Goal: Task Accomplishment & Management: Complete application form

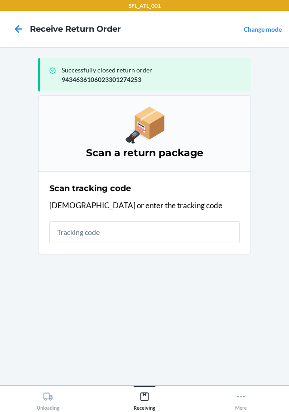
click at [137, 233] on input "text" at bounding box center [144, 232] width 190 height 22
type input "42030259943463610602330153"
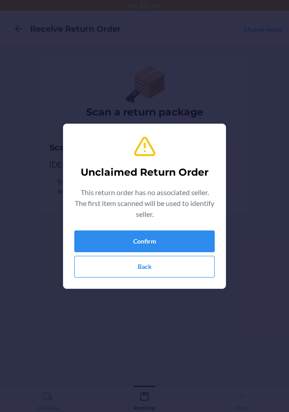
click at [168, 228] on div "Unclaimed Return Order This return order has no associated seller. The first it…" at bounding box center [144, 206] width 140 height 150
click at [170, 238] on button "Confirm" at bounding box center [144, 241] width 140 height 22
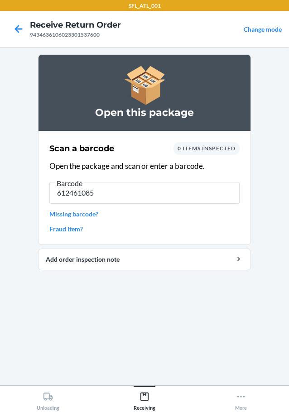
type input "6124610853"
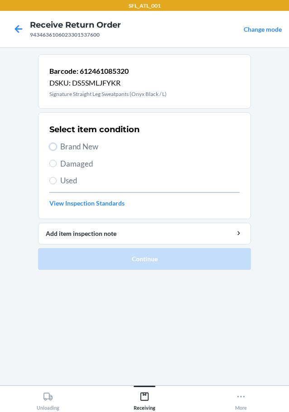
drag, startPoint x: 54, startPoint y: 146, endPoint x: 118, endPoint y: 190, distance: 78.0
click at [54, 147] on input "Brand New" at bounding box center [52, 146] width 7 height 7
radio input "true"
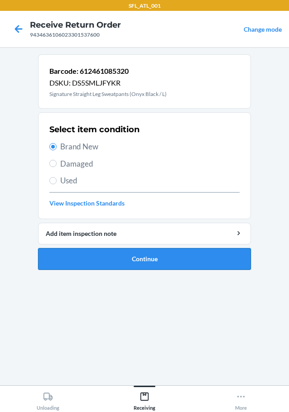
click at [176, 255] on button "Continue" at bounding box center [144, 259] width 213 height 22
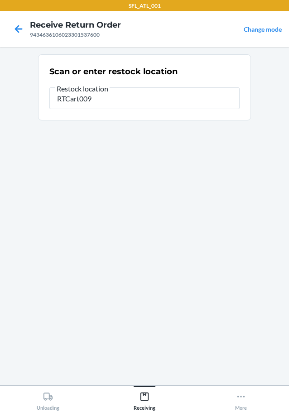
type input "RTCart009"
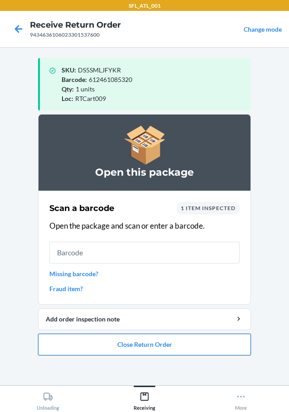
click at [168, 341] on button "Close Return Order" at bounding box center [144, 344] width 213 height 22
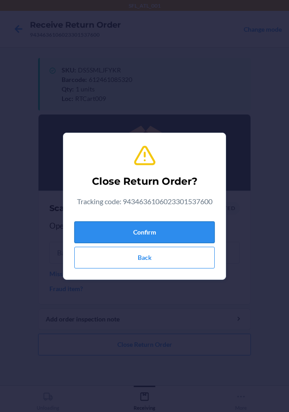
click at [158, 228] on button "Confirm" at bounding box center [144, 232] width 140 height 22
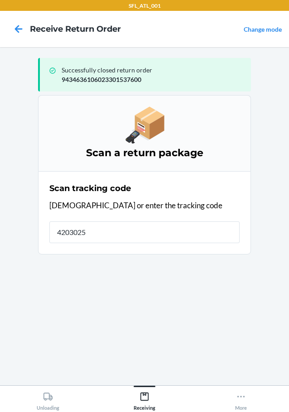
type input "42030259"
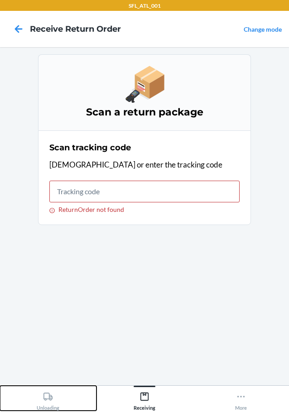
click at [53, 399] on icon at bounding box center [48, 396] width 10 height 10
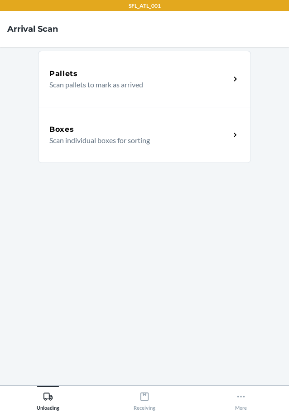
click at [148, 140] on p "Scan individual boxes for sorting" at bounding box center [135, 140] width 173 height 11
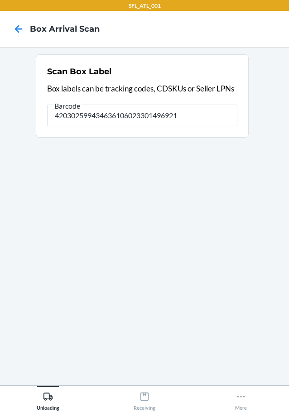
type input "420302599434636106023301496921"
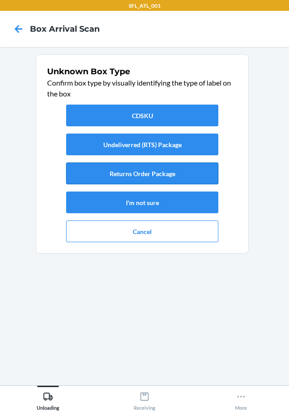
click at [173, 171] on button "Returns Order Package" at bounding box center [142, 173] width 152 height 22
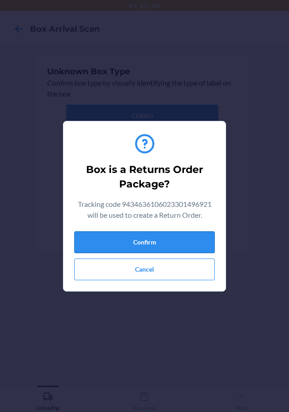
click at [175, 241] on button "Confirm" at bounding box center [144, 242] width 140 height 22
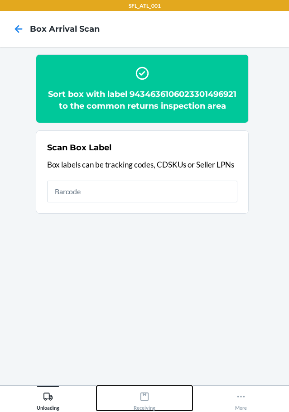
click at [140, 399] on icon at bounding box center [144, 396] width 10 height 10
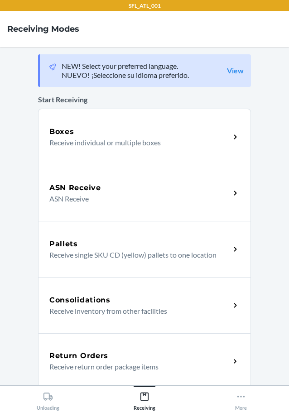
click at [149, 366] on p "Receive return order package items" at bounding box center [135, 366] width 173 height 11
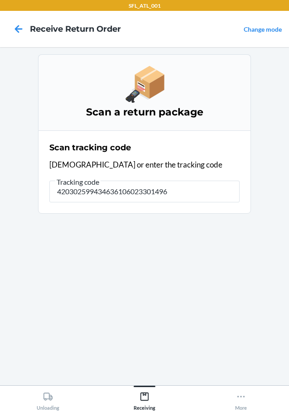
type input "4203025994346361060233014969"
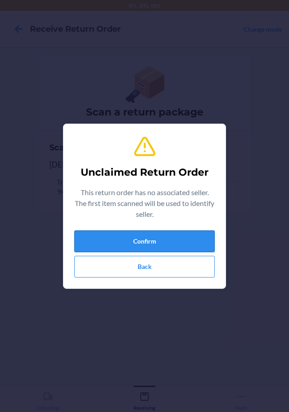
click at [115, 231] on button "Confirm" at bounding box center [144, 241] width 140 height 22
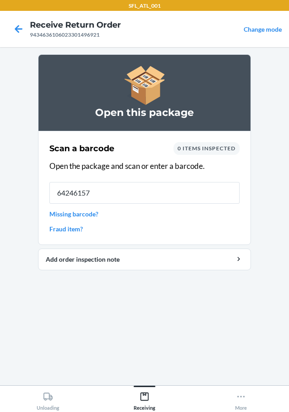
type input "642461576"
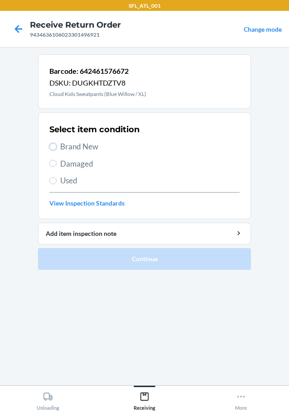
drag, startPoint x: 52, startPoint y: 147, endPoint x: 126, endPoint y: 214, distance: 99.6
click at [63, 151] on label "Brand New" at bounding box center [144, 147] width 190 height 12
click at [57, 150] on input "Brand New" at bounding box center [52, 146] width 7 height 7
radio input "true"
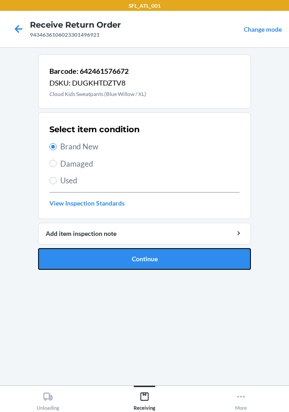
drag, startPoint x: 152, startPoint y: 254, endPoint x: 171, endPoint y: 256, distance: 18.7
click at [157, 256] on button "Continue" at bounding box center [144, 259] width 213 height 22
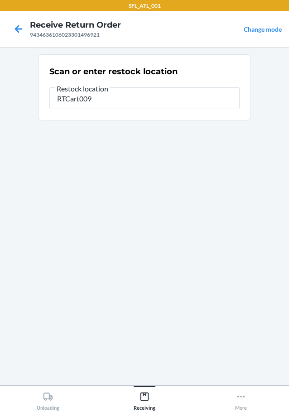
type input "RTCart009"
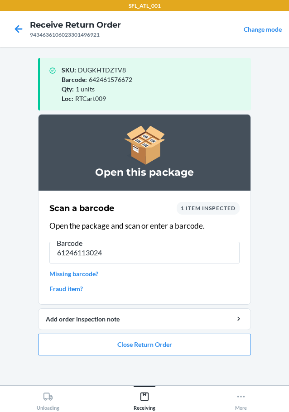
type input "612461130242"
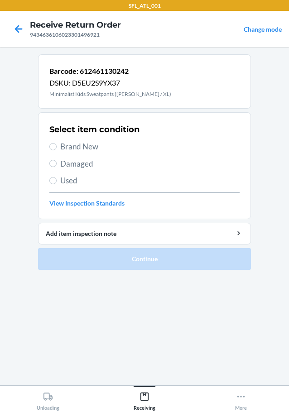
click at [49, 146] on section "Select item condition Brand New Damaged Used View Inspection Standards" at bounding box center [144, 165] width 213 height 107
click at [55, 147] on input "Brand New" at bounding box center [52, 146] width 7 height 7
radio input "true"
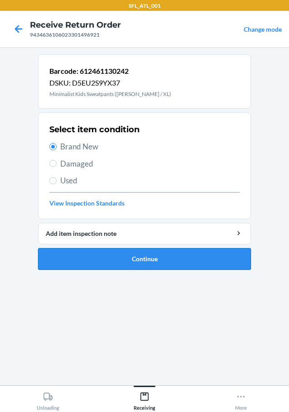
click at [148, 263] on button "Continue" at bounding box center [144, 259] width 213 height 22
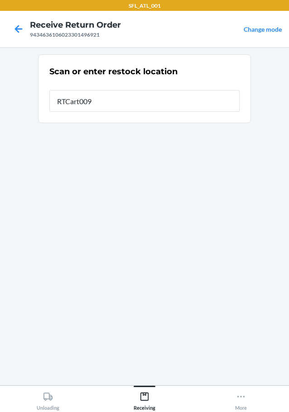
type input "RTCart009"
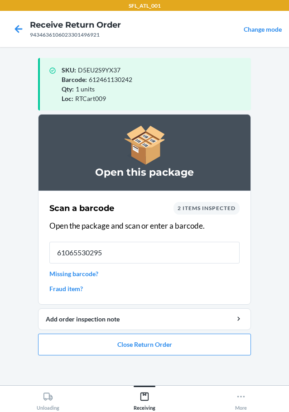
type input "610655302956"
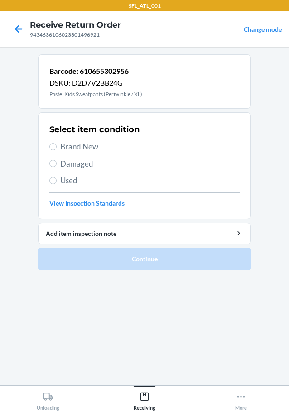
click at [55, 152] on div "Select item condition Brand New Damaged Used View Inspection Standards" at bounding box center [144, 166] width 190 height 90
click at [52, 144] on input "Brand New" at bounding box center [52, 146] width 7 height 7
radio input "true"
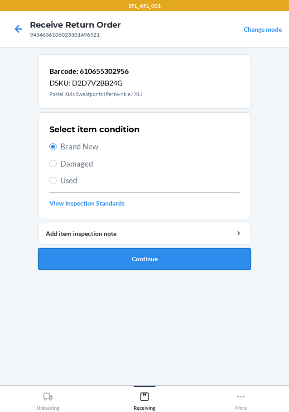
click at [120, 264] on button "Continue" at bounding box center [144, 259] width 213 height 22
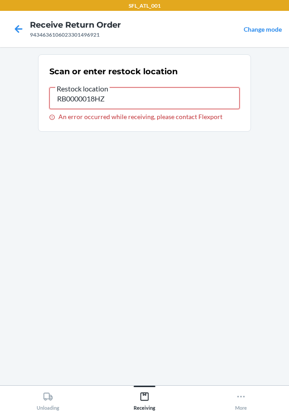
click at [138, 100] on input "RB0000018HZ" at bounding box center [144, 98] width 190 height 22
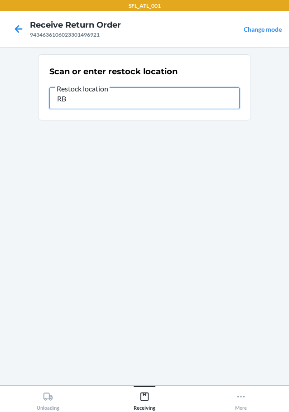
type input "R"
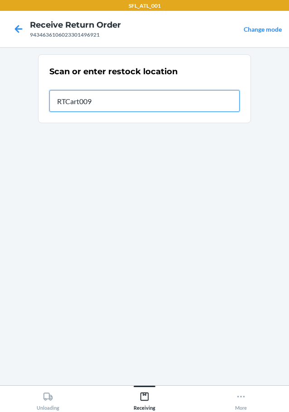
type input "RTCart009"
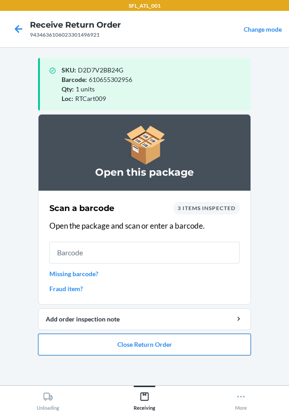
drag, startPoint x: 179, startPoint y: 345, endPoint x: 180, endPoint y: 340, distance: 5.7
click at [180, 340] on button "Close Return Order" at bounding box center [144, 344] width 213 height 22
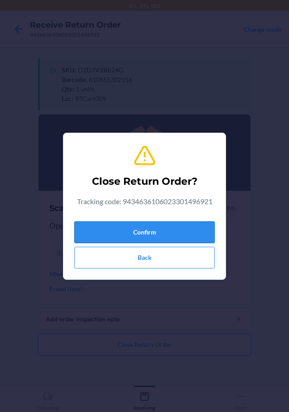
click at [170, 223] on button "Confirm" at bounding box center [144, 232] width 140 height 22
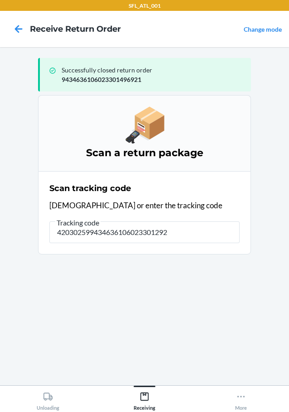
type input "4203025994346361060233012920"
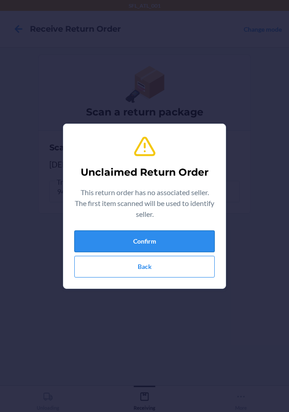
click at [183, 233] on button "Confirm" at bounding box center [144, 241] width 140 height 22
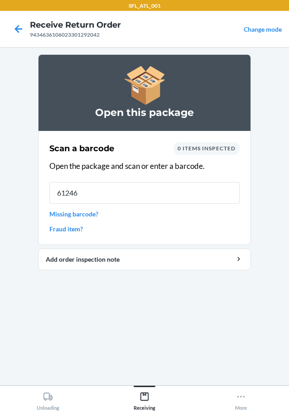
type input "612461"
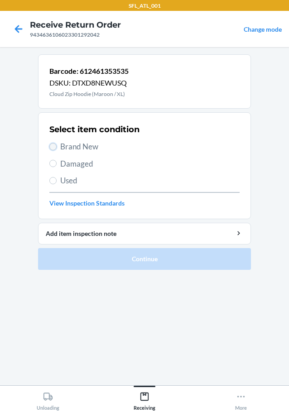
click at [52, 147] on input "Brand New" at bounding box center [52, 146] width 7 height 7
radio input "true"
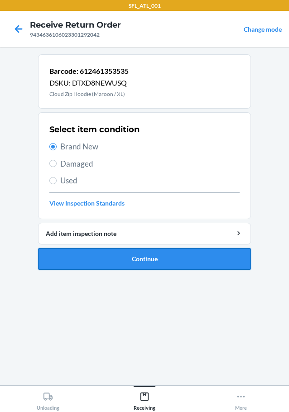
click at [119, 261] on button "Continue" at bounding box center [144, 259] width 213 height 22
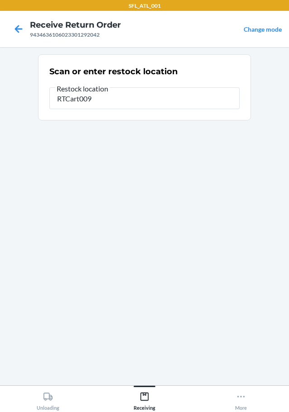
type input "RTCart009"
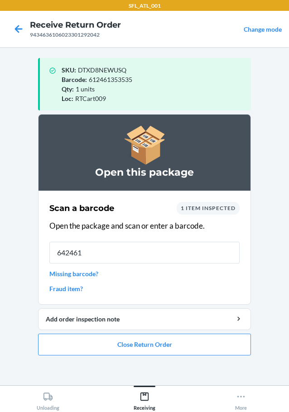
type input "6424612"
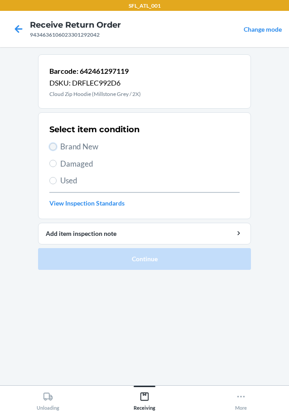
click at [52, 145] on input "Brand New" at bounding box center [52, 146] width 7 height 7
radio input "true"
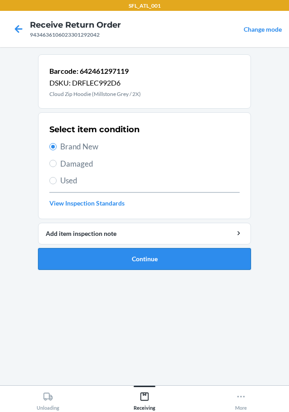
click at [114, 259] on button "Continue" at bounding box center [144, 259] width 213 height 22
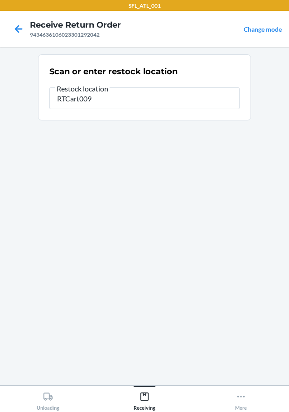
type input "RTCart009"
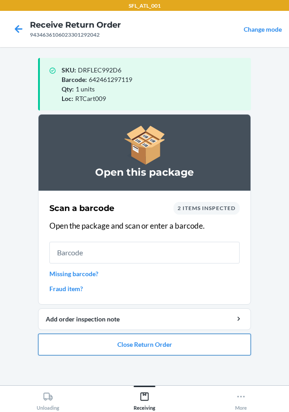
drag, startPoint x: 140, startPoint y: 341, endPoint x: 145, endPoint y: 339, distance: 5.3
click at [142, 341] on button "Close Return Order" at bounding box center [144, 344] width 213 height 22
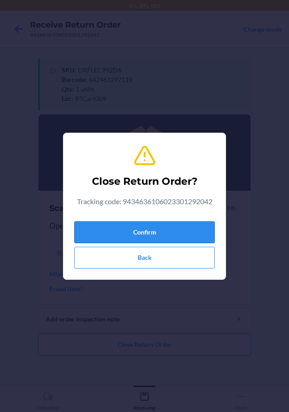
click at [174, 232] on button "Confirm" at bounding box center [144, 232] width 140 height 22
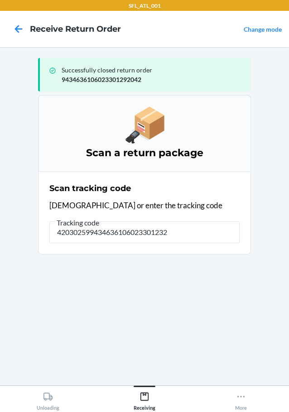
type input "4203025994346361060233012326"
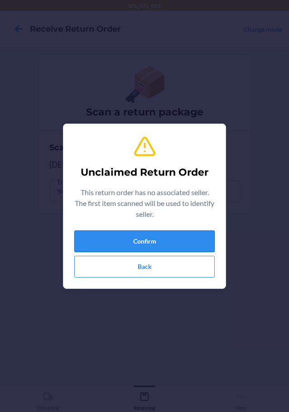
click at [136, 234] on button "Confirm" at bounding box center [144, 241] width 140 height 22
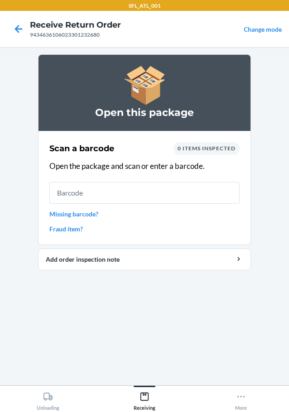
click at [82, 232] on link "Fraud item?" at bounding box center [144, 228] width 190 height 9
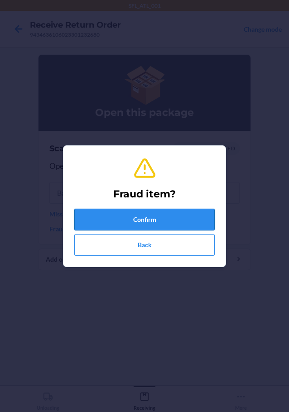
click at [117, 220] on button "Confirm" at bounding box center [144, 220] width 140 height 22
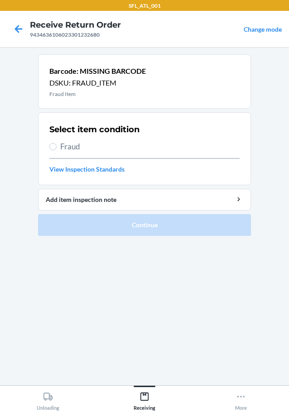
click at [59, 144] on label "Fraud" at bounding box center [144, 147] width 190 height 12
click at [57, 144] on input "Fraud" at bounding box center [52, 146] width 7 height 7
radio input "true"
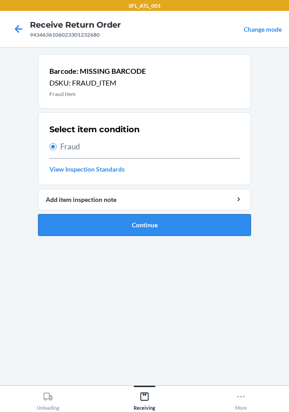
click at [90, 227] on button "Continue" at bounding box center [144, 225] width 213 height 22
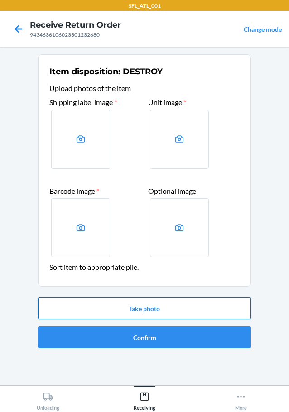
click at [117, 309] on button "Take photo" at bounding box center [144, 308] width 213 height 22
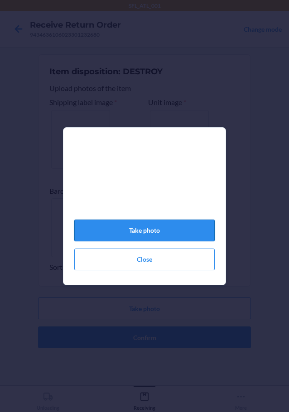
click at [166, 232] on button "Take photo" at bounding box center [144, 230] width 140 height 22
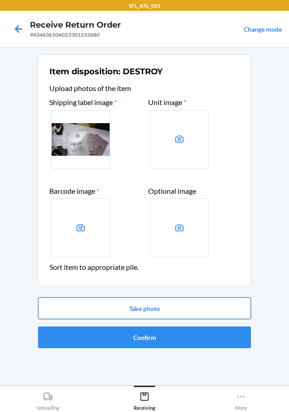
click at [166, 303] on button "Take photo" at bounding box center [144, 308] width 213 height 22
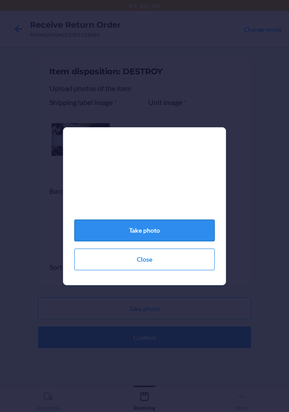
click at [173, 237] on button "Take photo" at bounding box center [144, 230] width 140 height 22
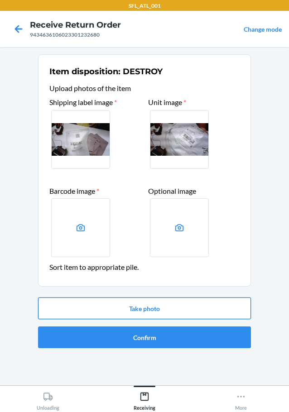
click at [178, 303] on button "Take photo" at bounding box center [144, 308] width 213 height 22
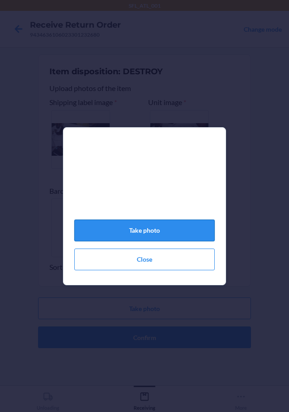
click at [176, 233] on button "Take photo" at bounding box center [144, 230] width 140 height 22
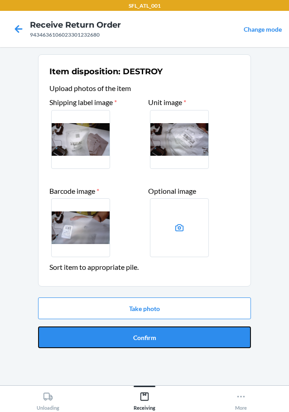
drag, startPoint x: 142, startPoint y: 333, endPoint x: 150, endPoint y: 332, distance: 8.2
click at [143, 333] on button "Confirm" at bounding box center [144, 337] width 213 height 22
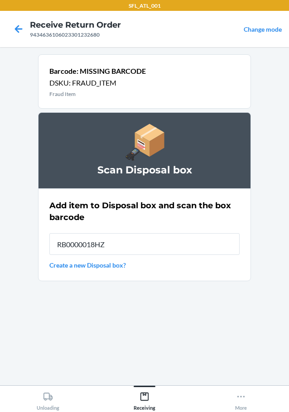
type input "RB0000018HZ"
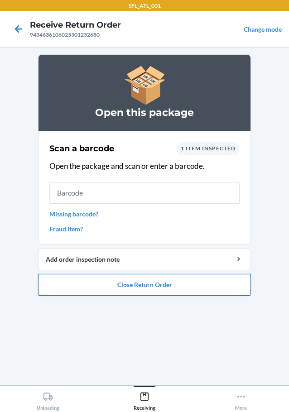
click at [173, 284] on button "Close Return Order" at bounding box center [144, 285] width 213 height 22
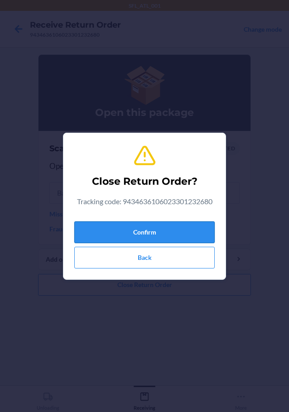
click at [197, 229] on button "Confirm" at bounding box center [144, 232] width 140 height 22
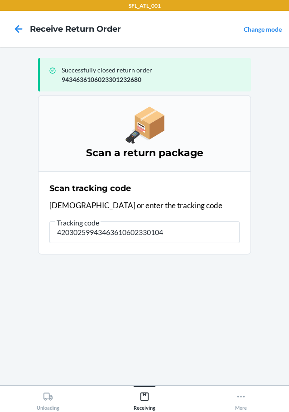
type input "420302599434636106023301044"
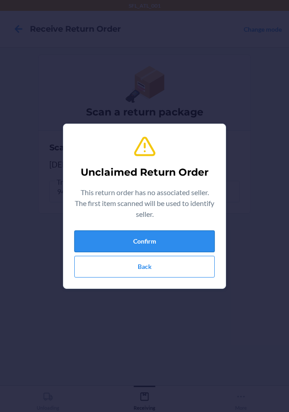
click at [96, 245] on button "Confirm" at bounding box center [144, 241] width 140 height 22
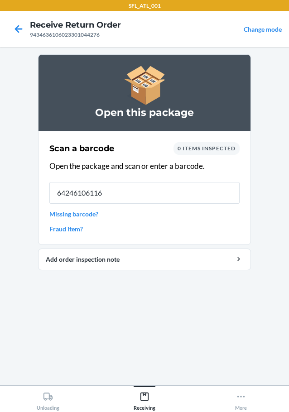
type input "642461061161"
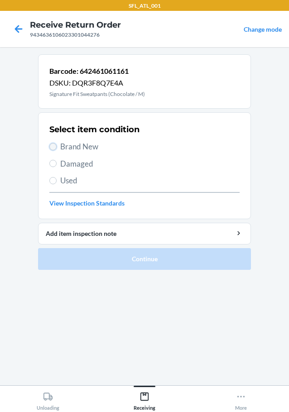
click at [53, 145] on input "Brand New" at bounding box center [52, 146] width 7 height 7
radio input "true"
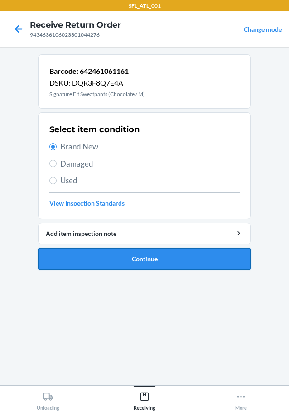
click at [161, 257] on button "Continue" at bounding box center [144, 259] width 213 height 22
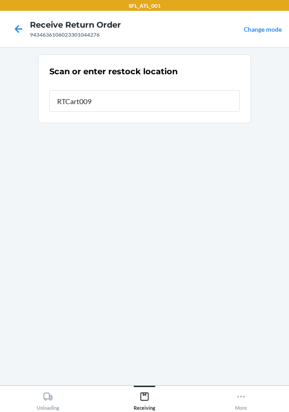
type input "RTCart009"
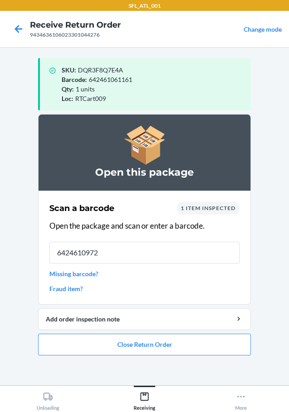
type input "64246109720"
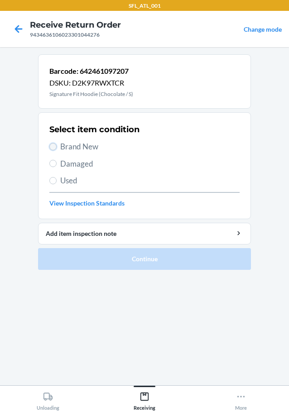
click at [51, 147] on input "Brand New" at bounding box center [52, 146] width 7 height 7
radio input "true"
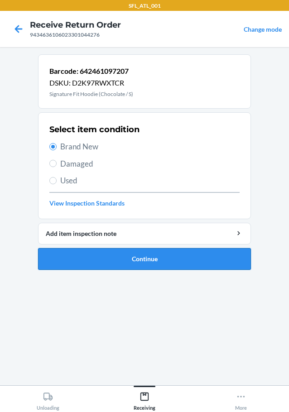
click at [132, 253] on button "Continue" at bounding box center [144, 259] width 213 height 22
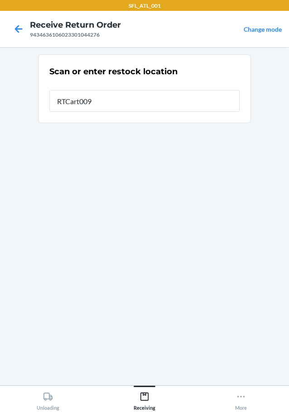
type input "RTCart009"
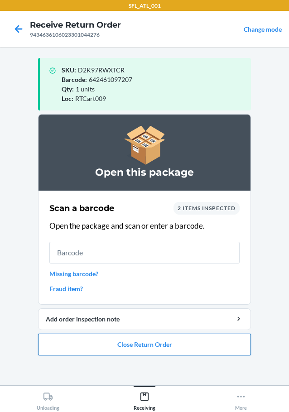
drag, startPoint x: 175, startPoint y: 349, endPoint x: 180, endPoint y: 342, distance: 9.3
click at [180, 342] on button "Close Return Order" at bounding box center [144, 344] width 213 height 22
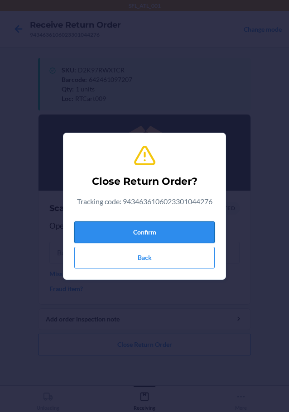
click at [157, 231] on button "Confirm" at bounding box center [144, 232] width 140 height 22
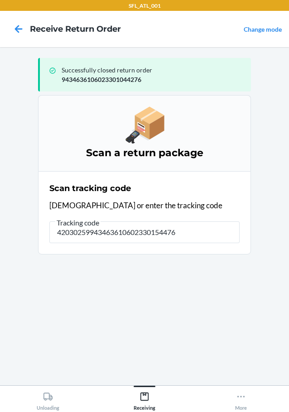
type input "420302599434636106023301544769"
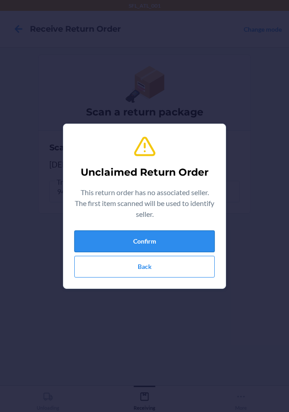
click at [190, 234] on button "Confirm" at bounding box center [144, 241] width 140 height 22
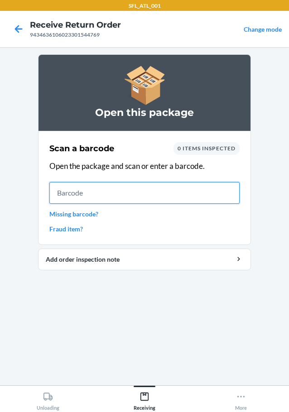
click at [201, 190] on input "text" at bounding box center [144, 193] width 190 height 22
type input "66045746612"
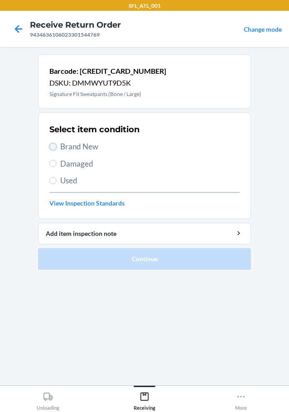
click at [55, 147] on input "Brand New" at bounding box center [52, 146] width 7 height 7
radio input "true"
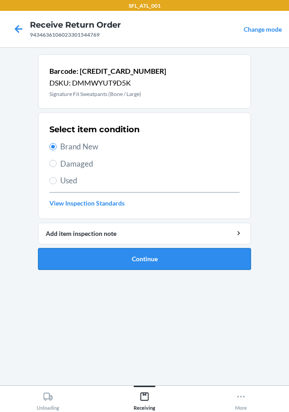
click at [128, 260] on button "Continue" at bounding box center [144, 259] width 213 height 22
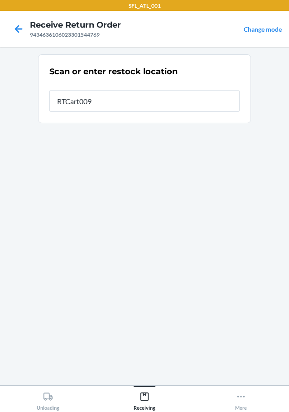
type input "RTCart009"
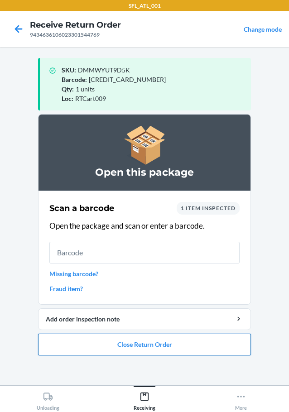
click at [155, 345] on button "Close Return Order" at bounding box center [144, 344] width 213 height 22
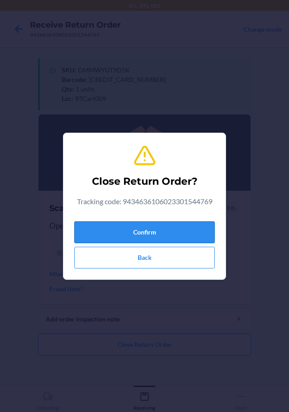
click at [173, 231] on button "Confirm" at bounding box center [144, 232] width 140 height 22
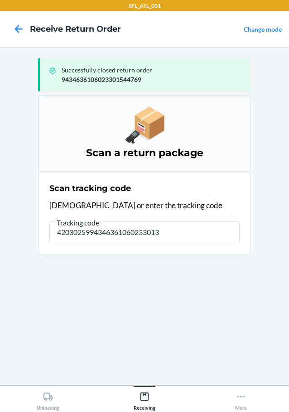
type input "42030259943463610602330130"
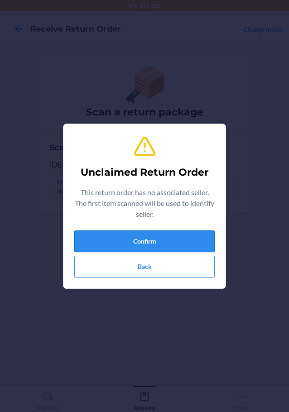
click at [160, 238] on button "Confirm" at bounding box center [144, 241] width 140 height 22
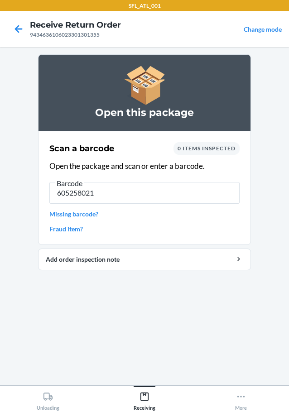
type input "6052580215"
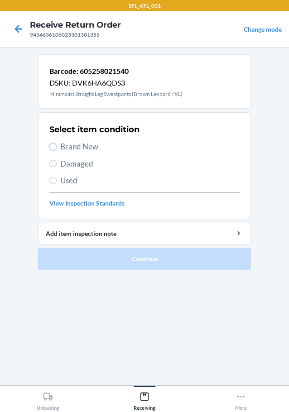
drag, startPoint x: 49, startPoint y: 147, endPoint x: 116, endPoint y: 188, distance: 78.1
click at [50, 149] on input "Brand New" at bounding box center [52, 146] width 7 height 7
radio input "true"
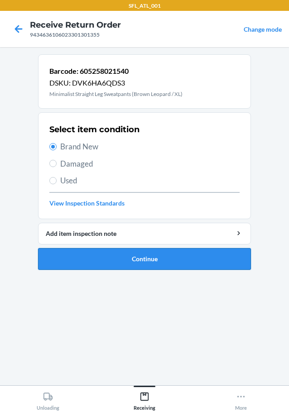
click at [123, 253] on button "Continue" at bounding box center [144, 259] width 213 height 22
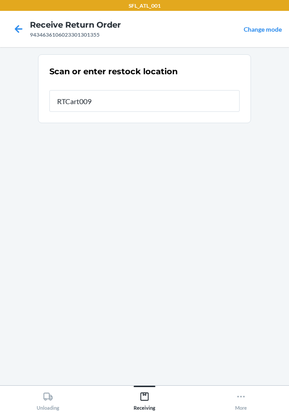
type input "RTCart009"
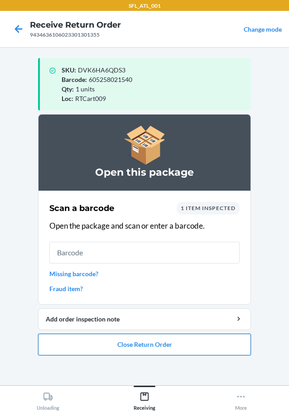
click at [125, 344] on button "Close Return Order" at bounding box center [144, 344] width 213 height 22
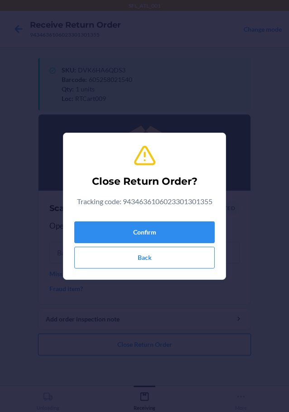
click at [38, 333] on button "Close Return Order" at bounding box center [144, 344] width 213 height 22
click at [103, 236] on button "Confirm" at bounding box center [144, 232] width 140 height 22
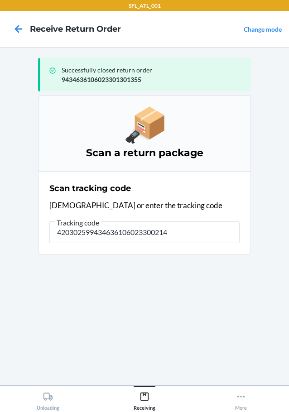
type input "4203025994346361060233002144"
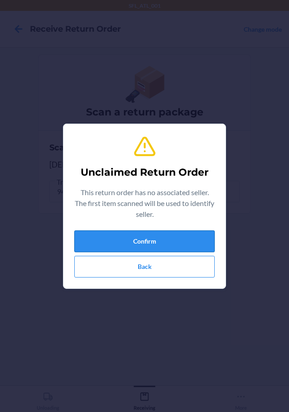
click at [117, 238] on button "Confirm" at bounding box center [144, 241] width 140 height 22
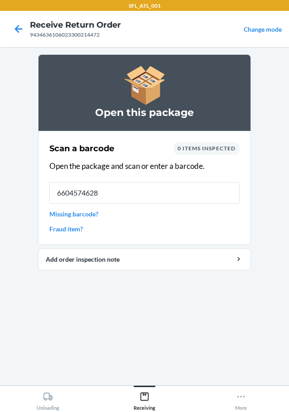
type input "66045746285"
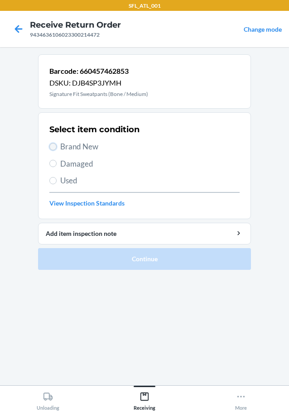
click at [53, 145] on input "Brand New" at bounding box center [52, 146] width 7 height 7
radio input "true"
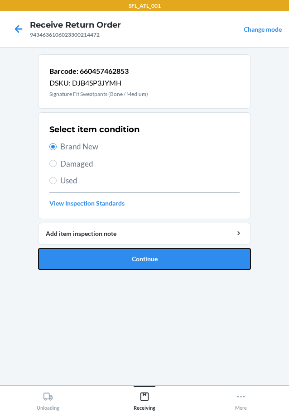
drag, startPoint x: 173, startPoint y: 261, endPoint x: 187, endPoint y: 254, distance: 15.6
click at [175, 260] on button "Continue" at bounding box center [144, 259] width 213 height 22
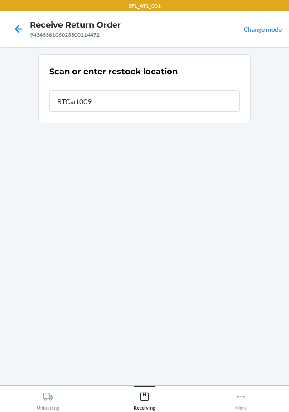
type input "RTCart009"
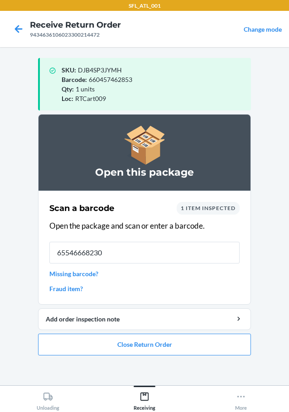
type input "655466682309"
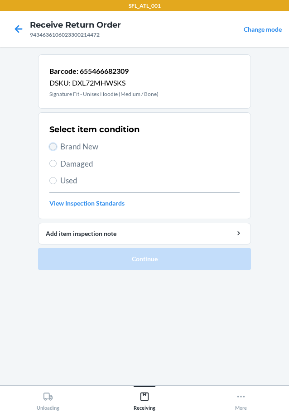
click at [49, 147] on input "Brand New" at bounding box center [52, 146] width 7 height 7
radio input "true"
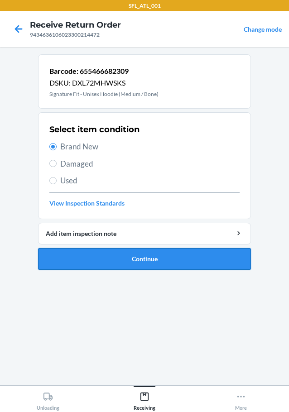
click at [124, 260] on button "Continue" at bounding box center [144, 259] width 213 height 22
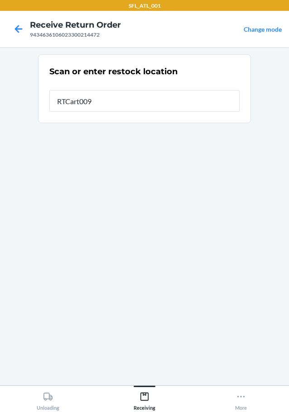
type input "RTCart009"
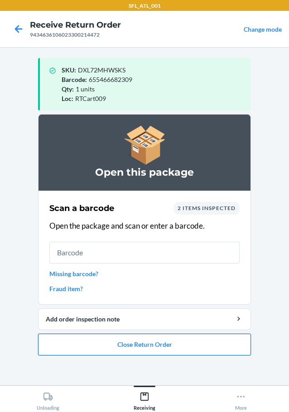
click at [117, 344] on button "Close Return Order" at bounding box center [144, 344] width 213 height 22
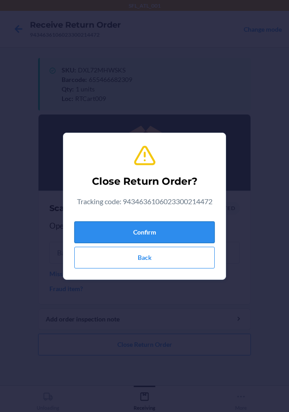
click at [138, 226] on button "Confirm" at bounding box center [144, 232] width 140 height 22
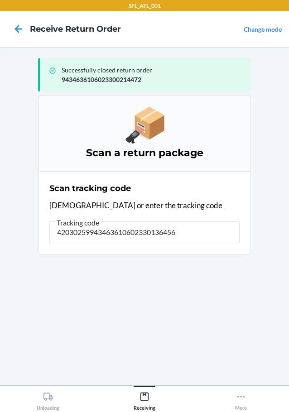
type input "420302599434636106023301364565"
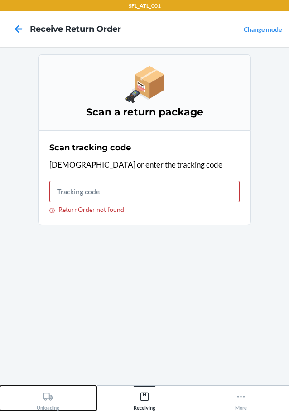
drag, startPoint x: 50, startPoint y: 399, endPoint x: 64, endPoint y: 380, distance: 23.0
click at [51, 398] on icon at bounding box center [48, 396] width 10 height 10
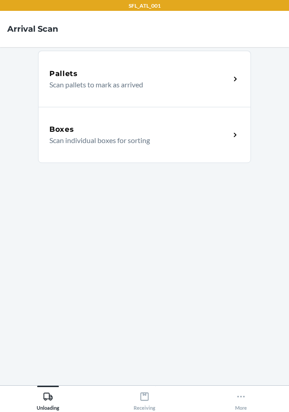
click at [61, 137] on p "Scan individual boxes for sorting" at bounding box center [135, 140] width 173 height 11
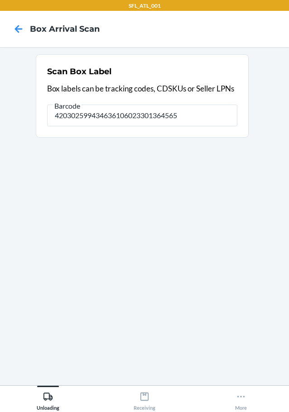
type input "420302599434636106023301364565"
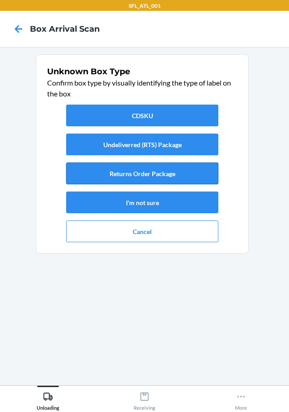
drag, startPoint x: 109, startPoint y: 165, endPoint x: 117, endPoint y: 166, distance: 8.2
click at [117, 166] on button "Returns Order Package" at bounding box center [142, 173] width 152 height 22
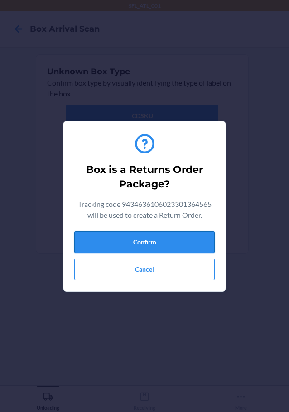
click at [180, 244] on button "Confirm" at bounding box center [144, 242] width 140 height 22
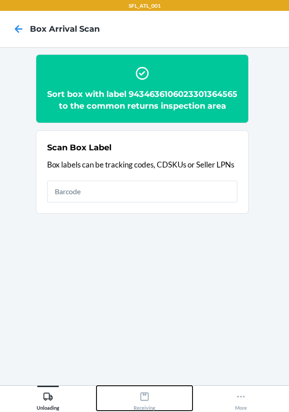
click at [138, 401] on div "Receiving" at bounding box center [144, 399] width 22 height 23
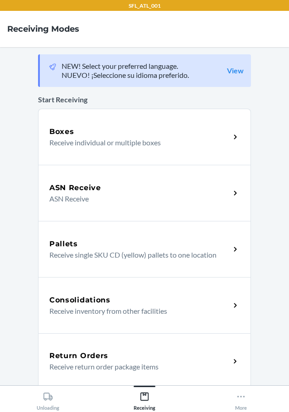
click at [88, 355] on h5 "Return Orders" at bounding box center [78, 355] width 59 height 11
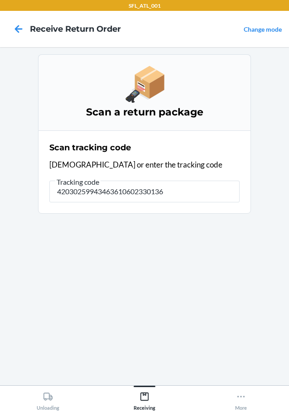
type input "420302599434636106023301364"
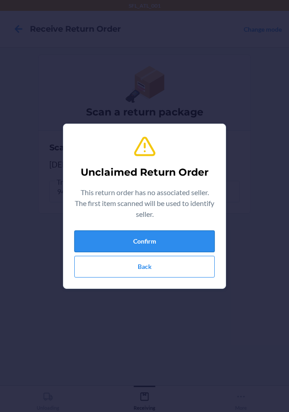
click at [165, 236] on button "Confirm" at bounding box center [144, 241] width 140 height 22
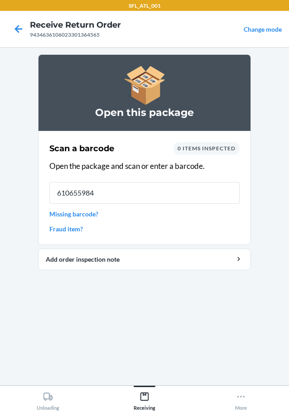
type input "6106559842"
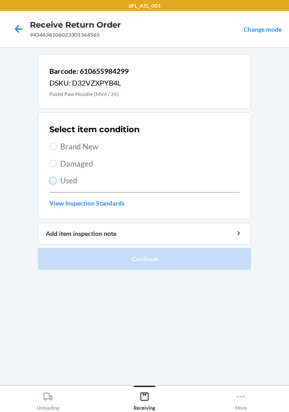
click at [51, 180] on input "Used" at bounding box center [52, 180] width 7 height 7
radio input "true"
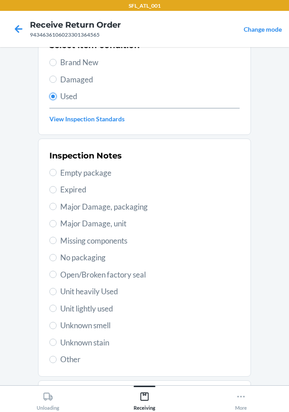
scroll to position [133, 0]
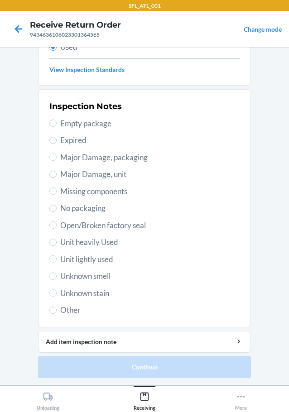
click at [53, 257] on label "Unit lightly used" at bounding box center [144, 259] width 190 height 12
click at [53, 257] on input "Unit lightly used" at bounding box center [52, 258] width 7 height 7
radio input "true"
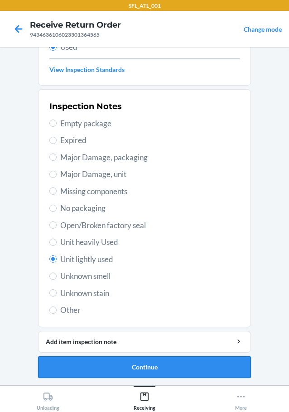
click at [114, 368] on button "Continue" at bounding box center [144, 367] width 213 height 22
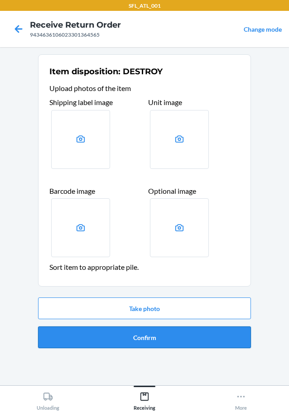
click at [136, 344] on button "Confirm" at bounding box center [144, 337] width 213 height 22
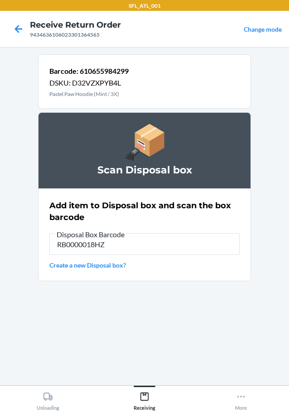
type input "RB0000018HZ"
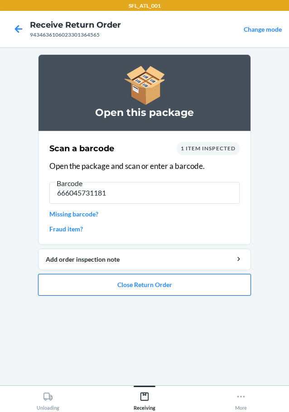
type input "6660457311816"
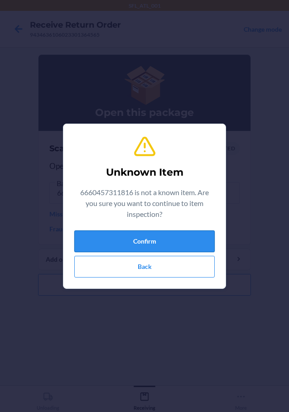
click at [148, 240] on button "Confirm" at bounding box center [144, 241] width 140 height 22
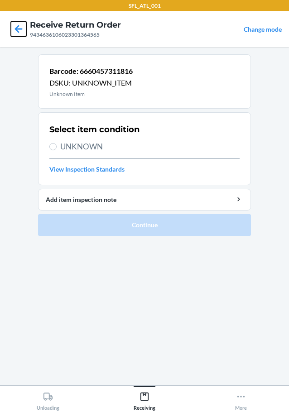
click at [17, 30] on icon at bounding box center [19, 29] width 8 height 8
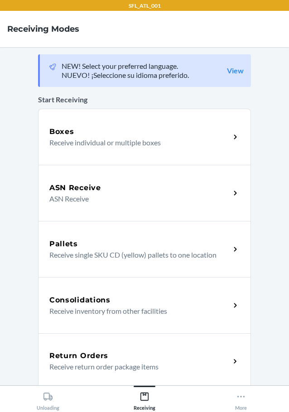
click at [119, 354] on div "Return Orders" at bounding box center [139, 355] width 180 height 11
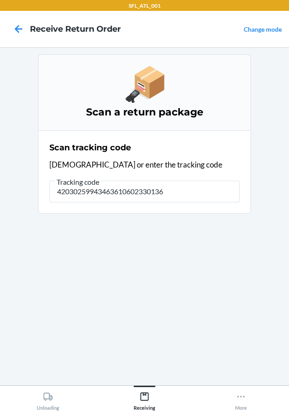
type input "420302599434636106023301364"
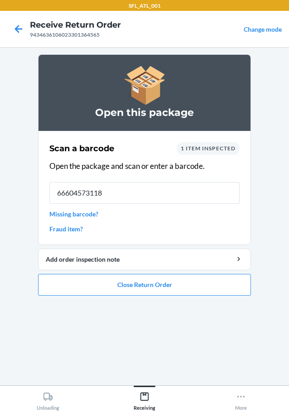
type input "666045731181"
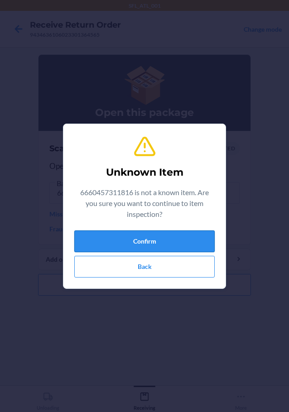
click at [173, 238] on button "Confirm" at bounding box center [144, 241] width 140 height 22
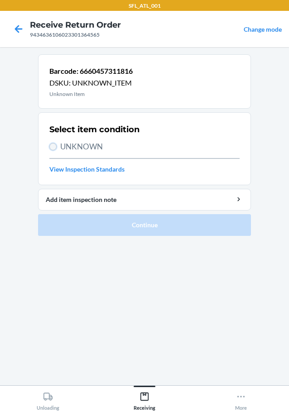
click at [53, 145] on input "UNKNOWN" at bounding box center [52, 146] width 7 height 7
radio input "true"
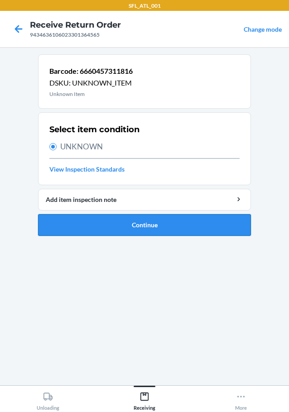
click at [92, 223] on button "Continue" at bounding box center [144, 225] width 213 height 22
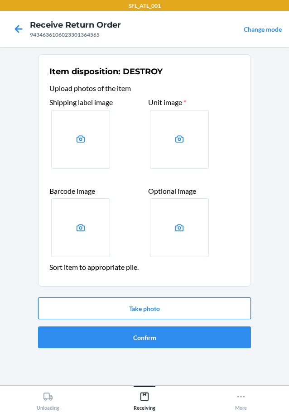
click at [155, 306] on button "Take photo" at bounding box center [144, 308] width 213 height 22
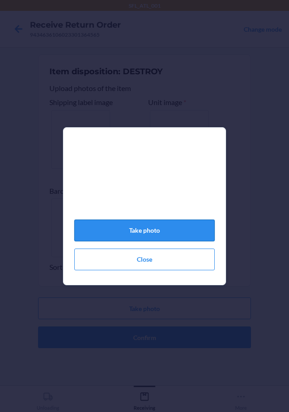
click at [157, 229] on button "Take photo" at bounding box center [144, 230] width 140 height 22
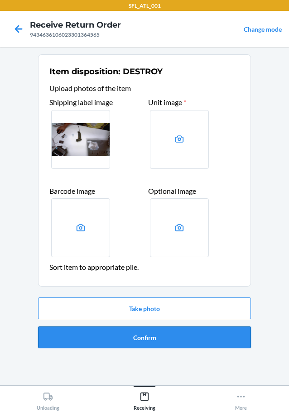
click at [155, 335] on button "Confirm" at bounding box center [144, 337] width 213 height 22
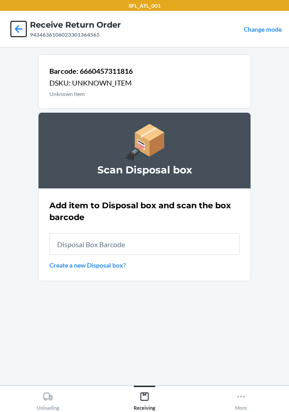
click at [21, 29] on icon at bounding box center [19, 29] width 8 height 8
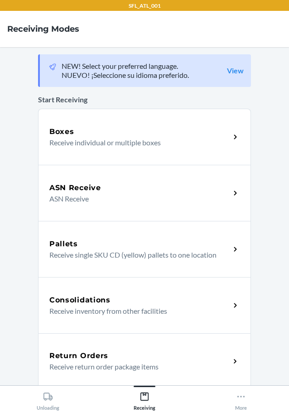
click at [124, 370] on p "Receive return order package items" at bounding box center [135, 366] width 173 height 11
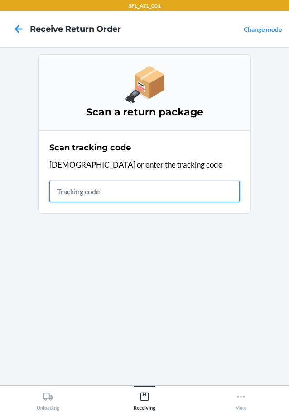
click at [135, 190] on input "text" at bounding box center [144, 191] width 190 height 22
type input "420302599434636106023298551"
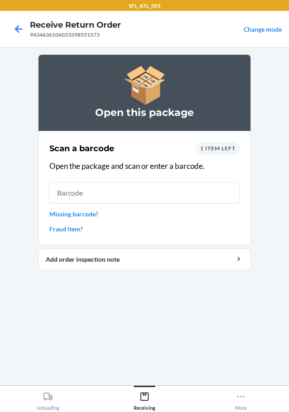
click at [204, 147] on span "1 item left" at bounding box center [217, 148] width 35 height 7
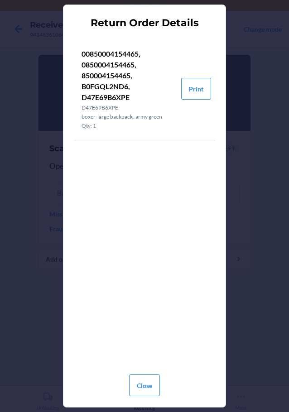
click at [81, 95] on li "00850004154465, 0850004154465, 850004154465, B0FGQL2ND6, D47E69B6XPE D47E69B6XP…" at bounding box center [127, 89] width 107 height 102
click at [82, 97] on p "00850004154465, 0850004154465, 850004154465, B0FGQL2ND6, D47E69B6XPE" at bounding box center [127, 75] width 92 height 54
copy p "D47E69B6XPE"
click at [141, 381] on button "Close" at bounding box center [144, 385] width 31 height 22
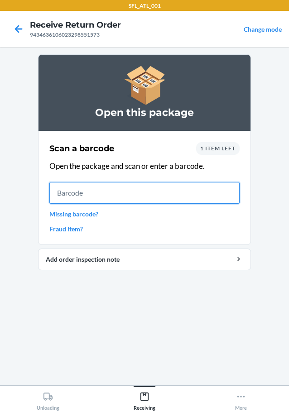
click at [74, 190] on input "text" at bounding box center [144, 193] width 190 height 22
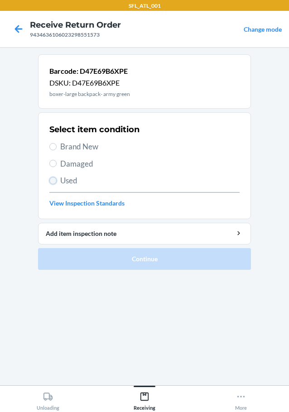
click at [51, 180] on input "Used" at bounding box center [52, 180] width 7 height 7
radio input "true"
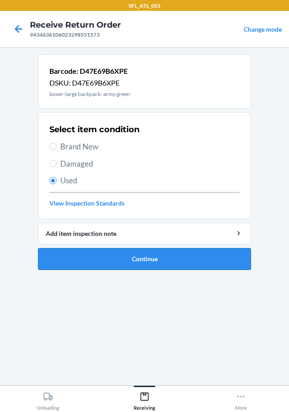
click at [79, 257] on button "Continue" at bounding box center [144, 259] width 213 height 22
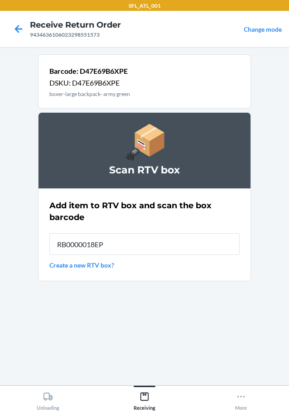
type input "RB0000018EP"
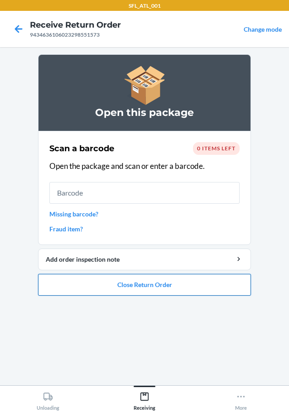
click at [119, 278] on button "Close Return Order" at bounding box center [144, 285] width 213 height 22
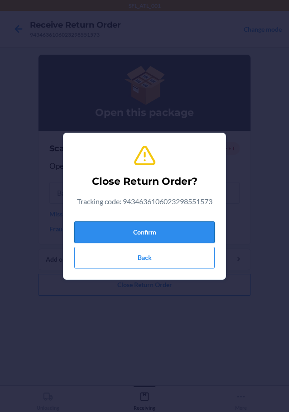
click at [114, 237] on button "Confirm" at bounding box center [144, 232] width 140 height 22
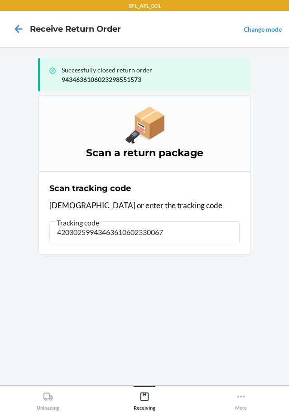
type input "420302599434636106023300678"
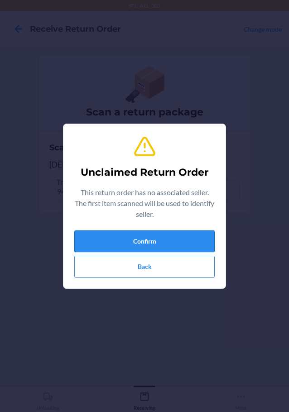
click at [190, 243] on button "Confirm" at bounding box center [144, 241] width 140 height 22
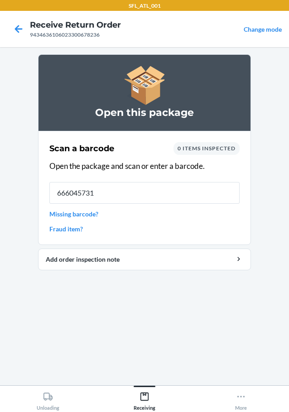
type input "6660457311"
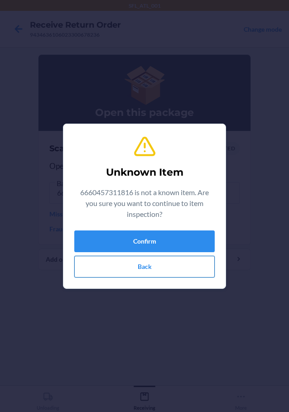
click at [135, 267] on button "Back" at bounding box center [144, 267] width 140 height 22
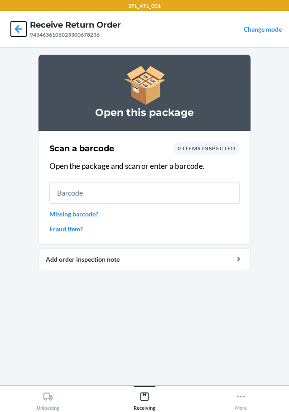
click at [15, 33] on icon at bounding box center [18, 28] width 15 height 15
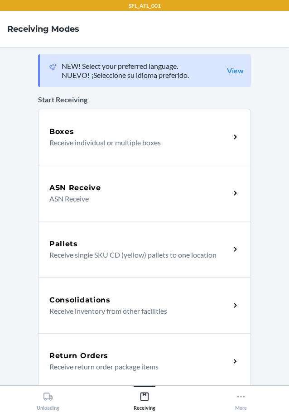
click at [62, 363] on p "Receive return order package items" at bounding box center [135, 366] width 173 height 11
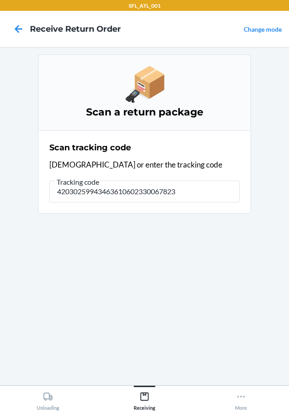
type input "420302599434636106023300678236"
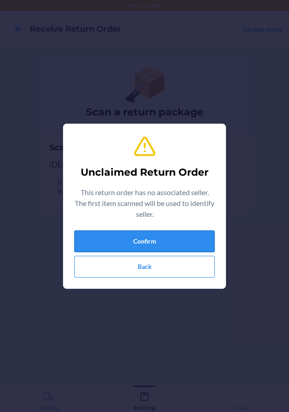
click at [176, 232] on button "Confirm" at bounding box center [144, 241] width 140 height 22
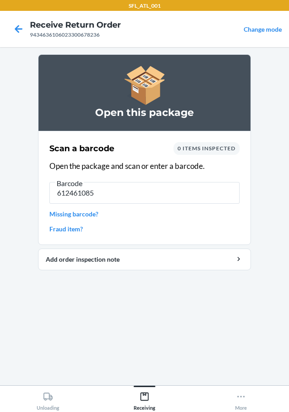
type input "6124610851"
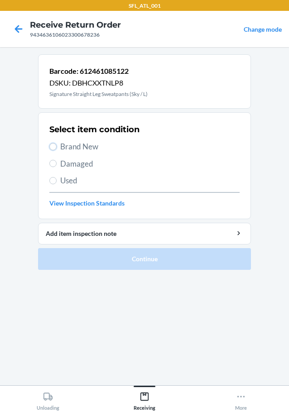
drag, startPoint x: 55, startPoint y: 145, endPoint x: 89, endPoint y: 153, distance: 35.0
click at [57, 145] on label "Brand New" at bounding box center [144, 147] width 190 height 12
click at [57, 145] on input "Brand New" at bounding box center [52, 146] width 7 height 7
radio input "true"
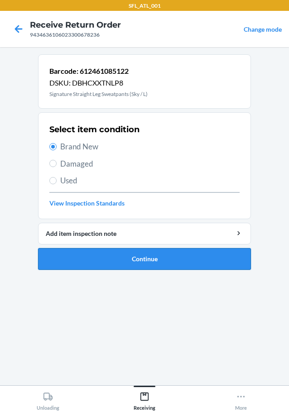
click at [138, 260] on button "Continue" at bounding box center [144, 259] width 213 height 22
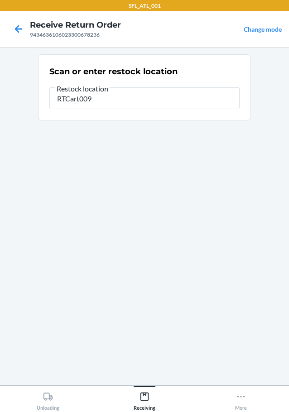
type input "RTCart009"
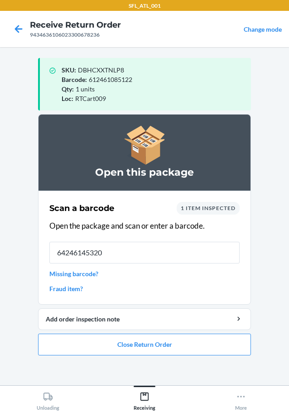
type input "642461453201"
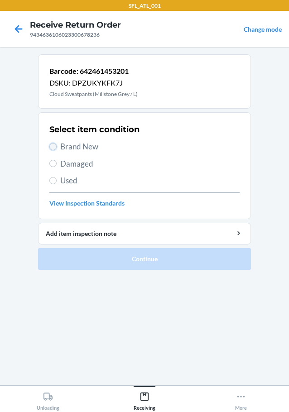
click at [55, 145] on input "Brand New" at bounding box center [52, 146] width 7 height 7
radio input "true"
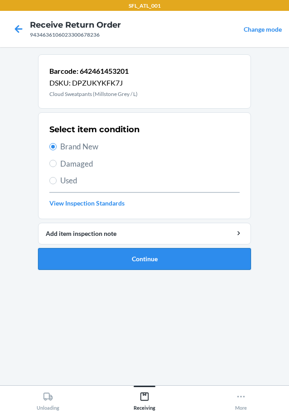
click at [110, 256] on button "Continue" at bounding box center [144, 259] width 213 height 22
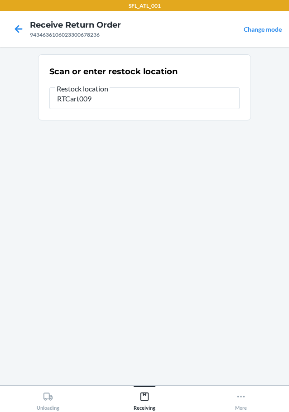
type input "RTCart009"
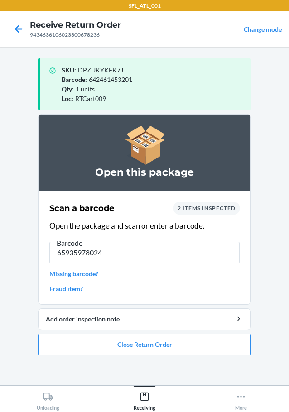
type input "659359780240"
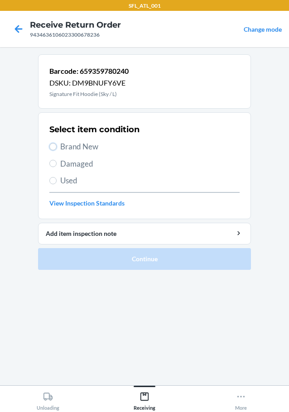
drag, startPoint x: 51, startPoint y: 147, endPoint x: 38, endPoint y: 165, distance: 22.1
click at [51, 147] on input "Brand New" at bounding box center [52, 146] width 7 height 7
radio input "true"
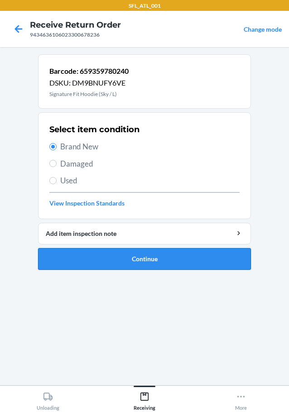
click at [87, 257] on button "Continue" at bounding box center [144, 259] width 213 height 22
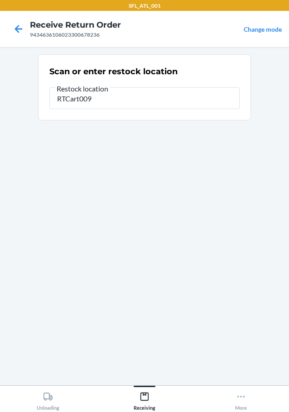
type input "RTCart009"
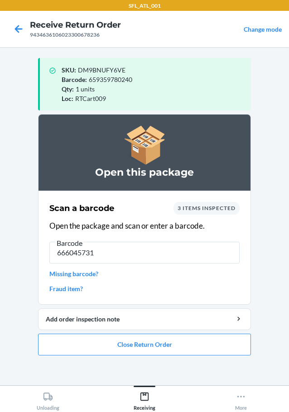
type input "6660457311"
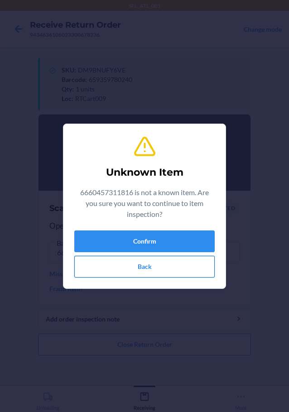
click at [122, 272] on button "Back" at bounding box center [144, 267] width 140 height 22
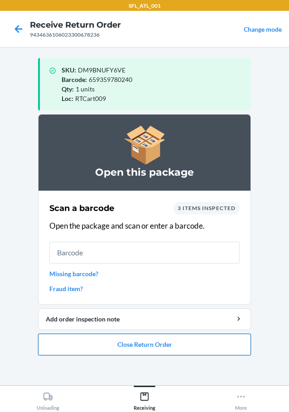
click at [156, 345] on button "Close Return Order" at bounding box center [144, 344] width 213 height 22
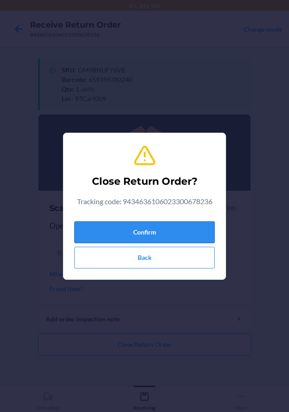
click at [168, 235] on button "Confirm" at bounding box center [144, 232] width 140 height 22
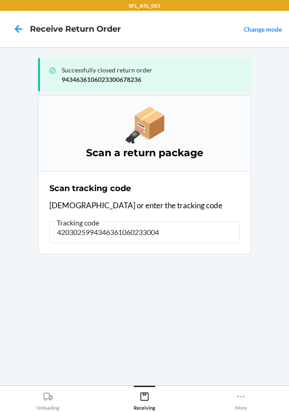
type input "42030259943463610602330042"
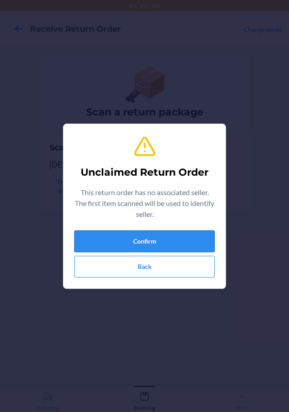
click at [161, 247] on button "Confirm" at bounding box center [144, 241] width 140 height 22
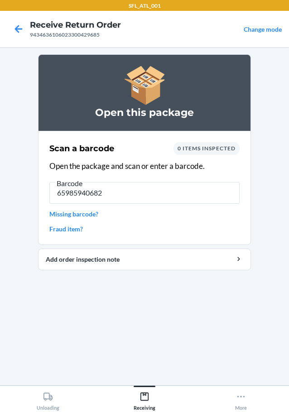
type input "659859406824"
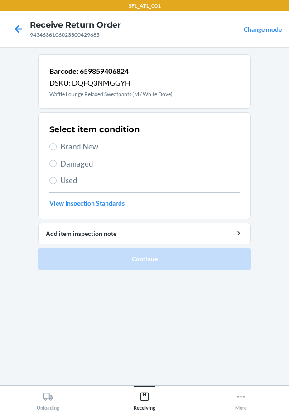
click at [57, 144] on label "Brand New" at bounding box center [144, 147] width 190 height 12
click at [57, 144] on input "Brand New" at bounding box center [52, 146] width 7 height 7
radio input "true"
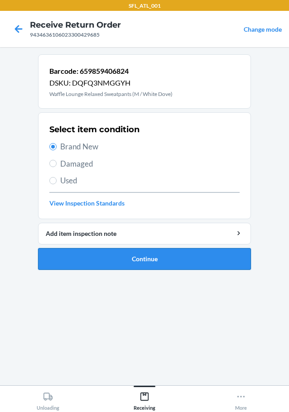
click at [90, 256] on button "Continue" at bounding box center [144, 259] width 213 height 22
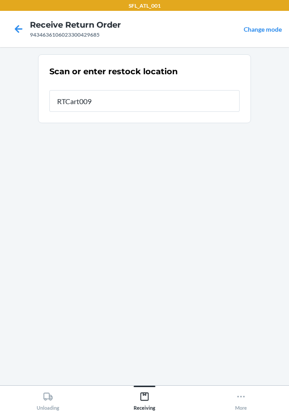
type input "RTCart009"
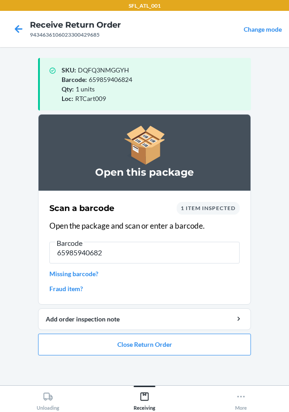
type input "659859406824"
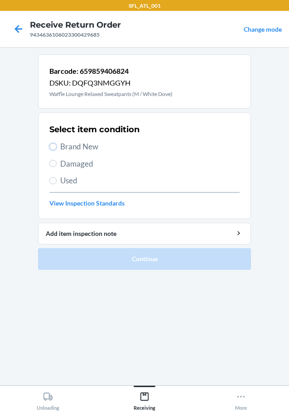
click at [57, 145] on label "Brand New" at bounding box center [144, 147] width 190 height 12
click at [57, 145] on input "Brand New" at bounding box center [52, 146] width 7 height 7
radio input "true"
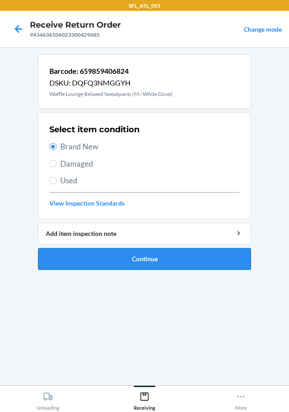
click at [97, 262] on button "Continue" at bounding box center [144, 259] width 213 height 22
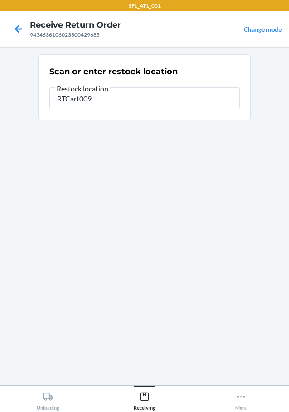
type input "RTCart009"
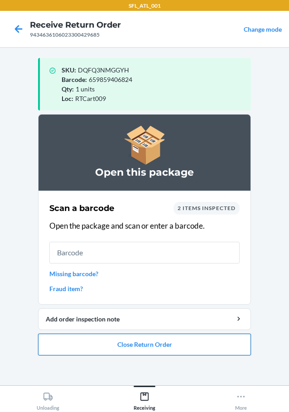
click at [163, 342] on button "Close Return Order" at bounding box center [144, 344] width 213 height 22
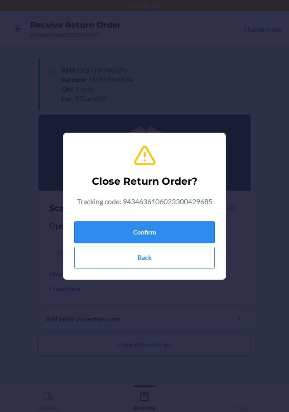
click at [160, 237] on button "Confirm" at bounding box center [144, 232] width 140 height 22
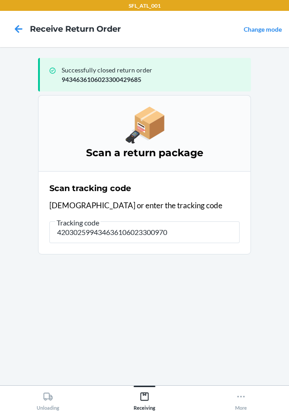
type input "4203025994346361060233009707"
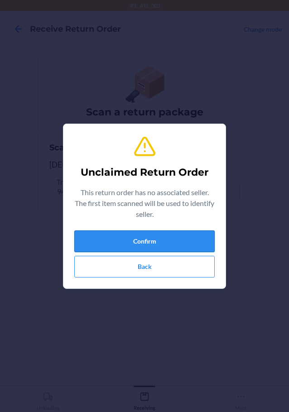
click at [131, 240] on button "Confirm" at bounding box center [144, 241] width 140 height 22
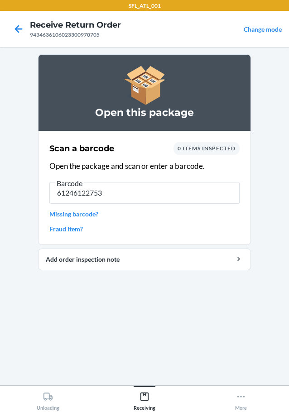
type input "612461227539"
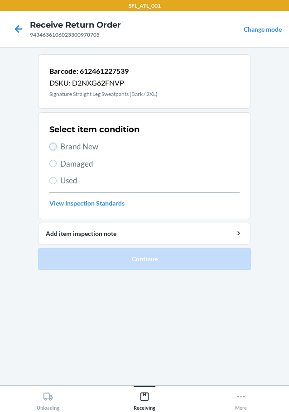
click at [50, 147] on input "Brand New" at bounding box center [52, 146] width 7 height 7
radio input "true"
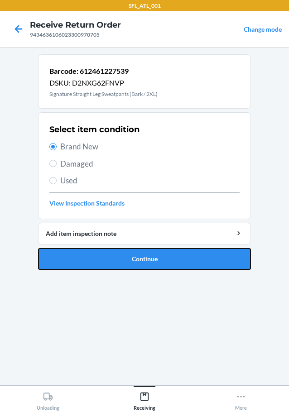
drag, startPoint x: 74, startPoint y: 258, endPoint x: 77, endPoint y: 264, distance: 7.3
click at [75, 258] on button "Continue" at bounding box center [144, 259] width 213 height 22
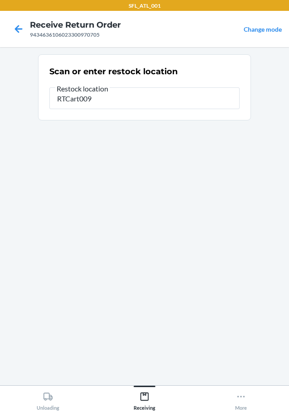
type input "RTCart009"
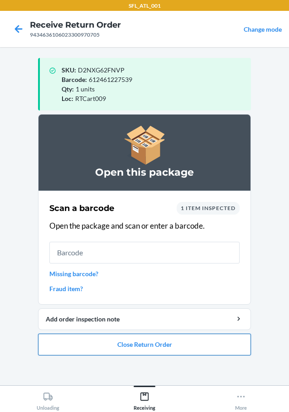
click at [101, 343] on button "Close Return Order" at bounding box center [144, 344] width 213 height 22
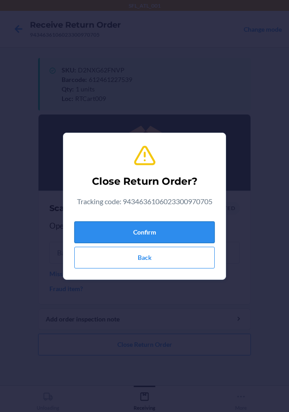
click at [124, 240] on button "Confirm" at bounding box center [144, 232] width 140 height 22
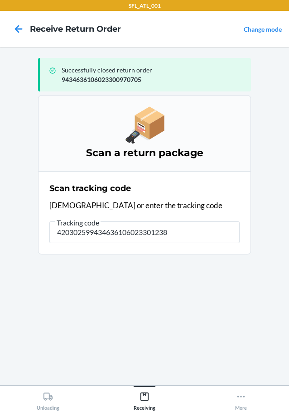
type input "4203025994346361060233012380"
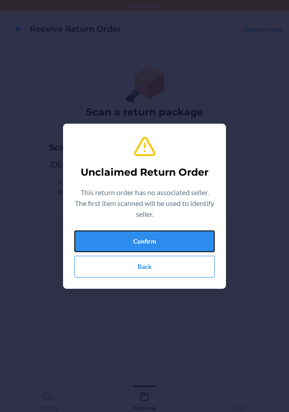
click at [146, 229] on div "Unclaimed Return Order This return order has no associated seller. The first it…" at bounding box center [144, 206] width 140 height 150
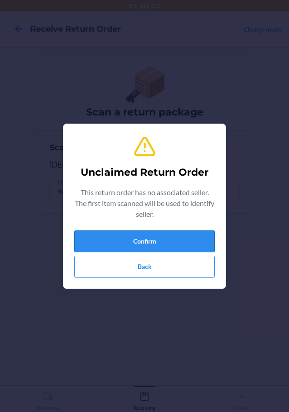
click at [142, 243] on button "Confirm" at bounding box center [144, 241] width 140 height 22
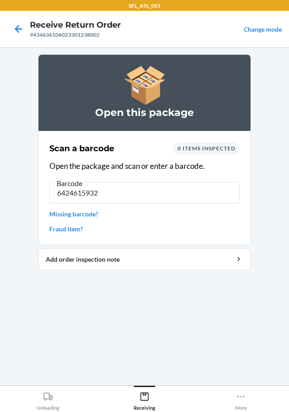
type input "64246159320"
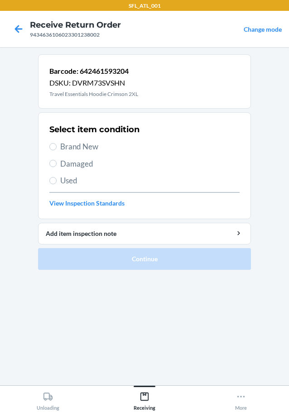
click at [49, 147] on section "Select item condition Brand New Damaged Used View Inspection Standards" at bounding box center [144, 165] width 213 height 107
click at [51, 146] on input "Brand New" at bounding box center [52, 146] width 7 height 7
radio input "true"
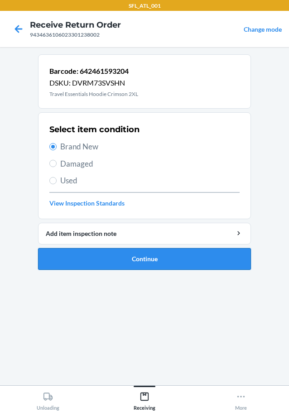
click at [85, 260] on button "Continue" at bounding box center [144, 259] width 213 height 22
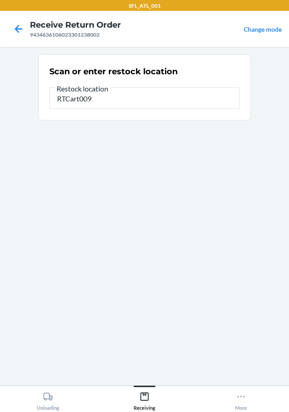
type input "RTCart009"
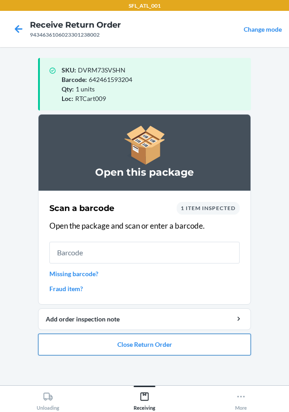
click at [157, 342] on button "Close Return Order" at bounding box center [144, 344] width 213 height 22
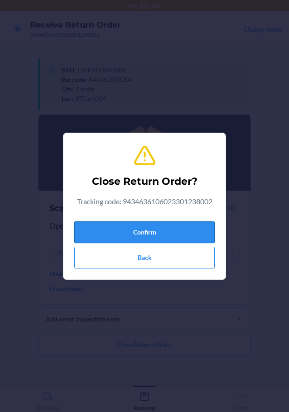
click at [162, 225] on button "Confirm" at bounding box center [144, 232] width 140 height 22
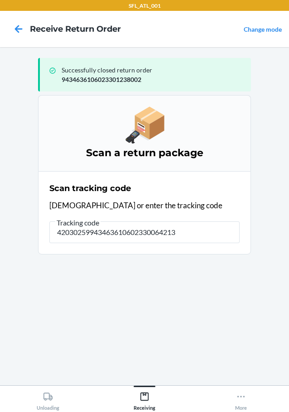
type input "420302599434636106023300642138"
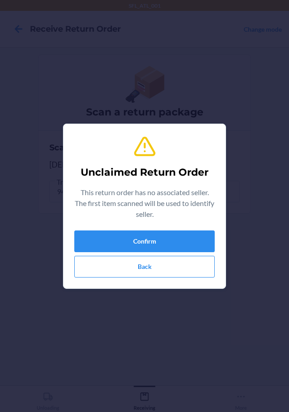
click at [115, 227] on div "Unclaimed Return Order This return order has no associated seller. The first it…" at bounding box center [144, 206] width 140 height 150
click at [124, 236] on button "Confirm" at bounding box center [144, 241] width 140 height 22
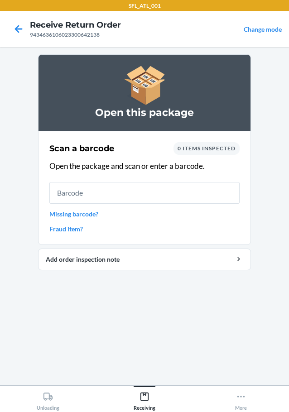
click at [85, 213] on link "Missing barcode?" at bounding box center [144, 213] width 190 height 9
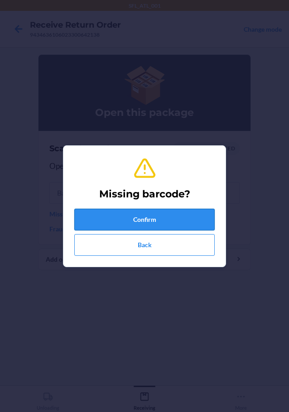
click at [123, 227] on button "Confirm" at bounding box center [144, 220] width 140 height 22
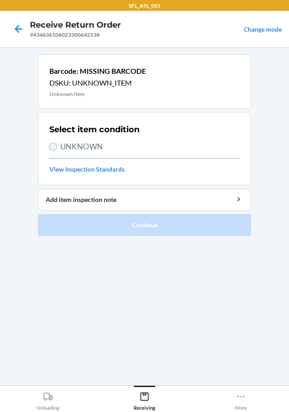
click at [52, 144] on input "UNKNOWN" at bounding box center [52, 146] width 7 height 7
radio input "true"
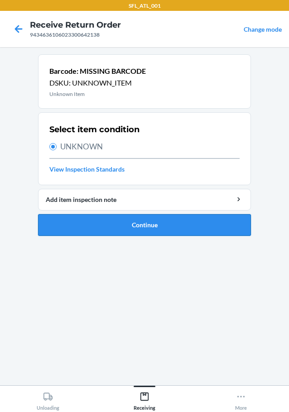
click at [100, 231] on button "Continue" at bounding box center [144, 225] width 213 height 22
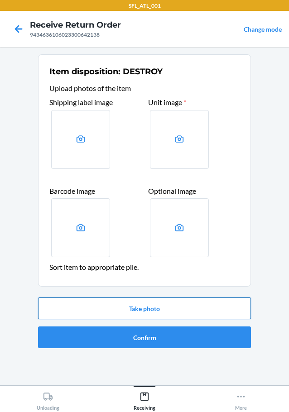
click at [144, 309] on button "Take photo" at bounding box center [144, 308] width 213 height 22
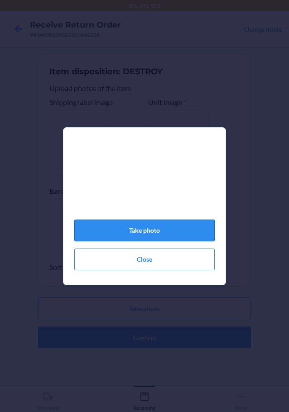
click at [158, 241] on button "Take photo" at bounding box center [144, 230] width 140 height 22
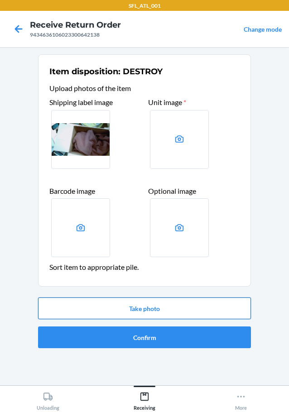
click at [187, 305] on button "Take photo" at bounding box center [144, 308] width 213 height 22
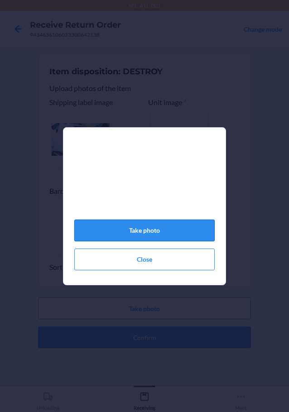
click at [144, 238] on button "Take photo" at bounding box center [144, 230] width 140 height 22
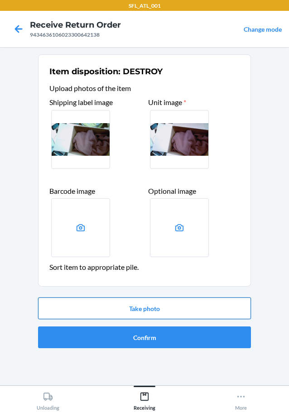
click at [178, 299] on button "Take photo" at bounding box center [144, 308] width 213 height 22
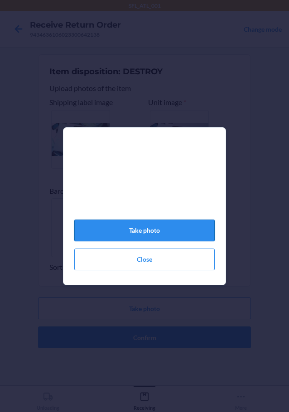
click at [176, 234] on button "Take photo" at bounding box center [144, 230] width 140 height 22
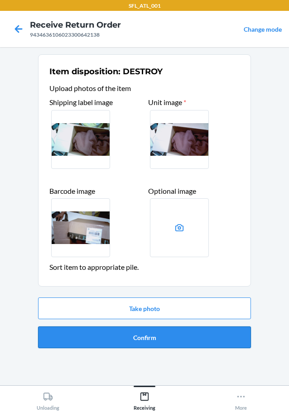
click at [191, 342] on button "Confirm" at bounding box center [144, 337] width 213 height 22
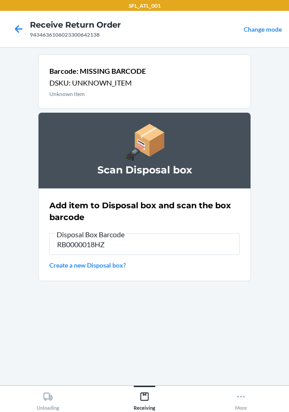
type input "RB0000018HZ"
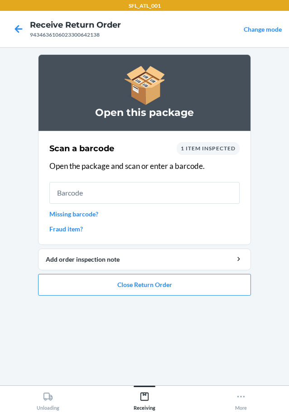
click at [93, 212] on link "Missing barcode?" at bounding box center [144, 213] width 190 height 9
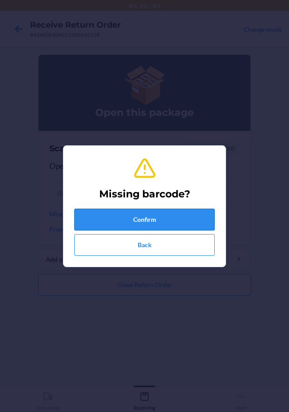
click at [93, 213] on button "Confirm" at bounding box center [144, 220] width 140 height 22
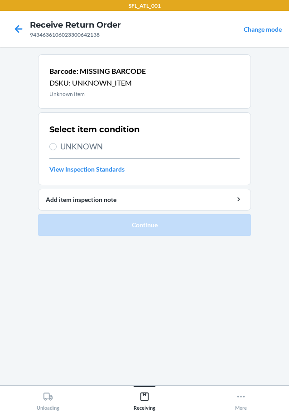
click at [56, 143] on label "UNKNOWN" at bounding box center [144, 147] width 190 height 12
click at [56, 143] on input "UNKNOWN" at bounding box center [52, 146] width 7 height 7
radio input "true"
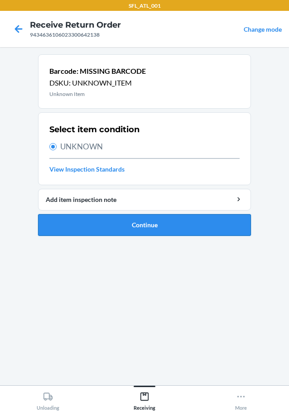
click at [92, 222] on button "Continue" at bounding box center [144, 225] width 213 height 22
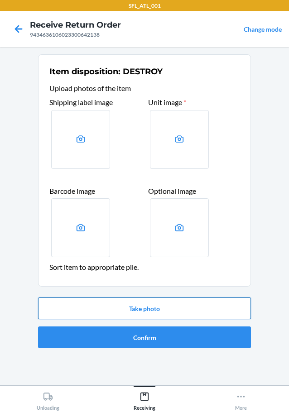
click at [137, 302] on button "Take photo" at bounding box center [144, 308] width 213 height 22
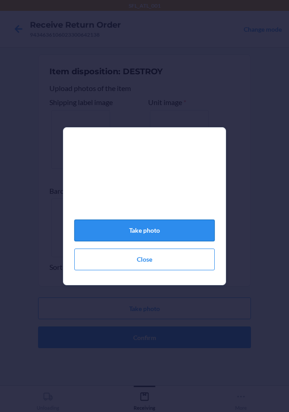
click at [122, 236] on button "Take photo" at bounding box center [144, 230] width 140 height 22
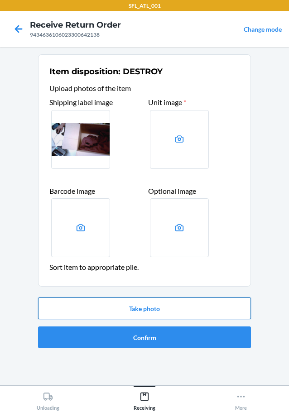
click at [138, 306] on button "Take photo" at bounding box center [144, 308] width 213 height 22
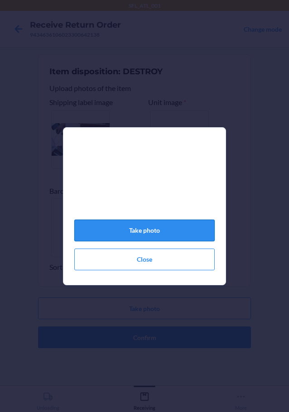
click at [142, 237] on button "Take photo" at bounding box center [144, 230] width 140 height 22
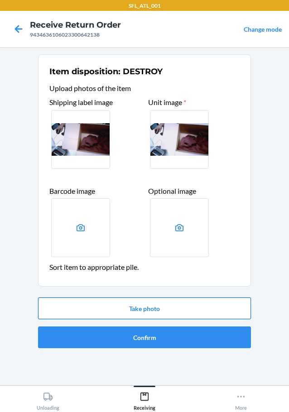
click at [145, 303] on button "Take photo" at bounding box center [144, 308] width 213 height 22
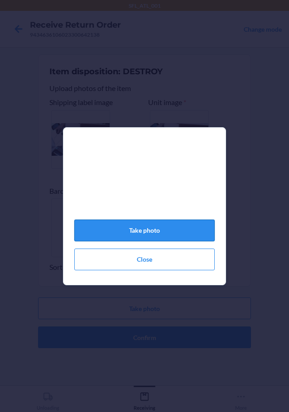
click at [151, 233] on button "Take photo" at bounding box center [144, 230] width 140 height 22
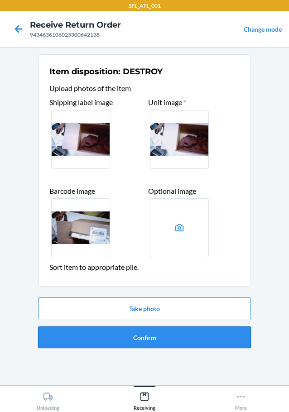
click at [169, 336] on button "Confirm" at bounding box center [144, 337] width 213 height 22
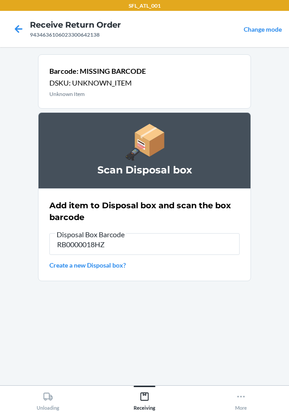
type input "RB0000018HZ"
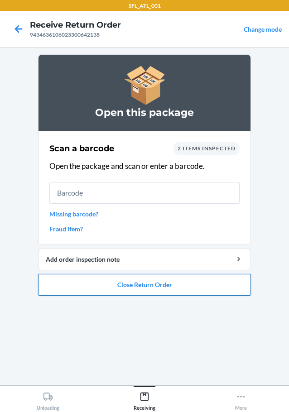
click at [188, 281] on button "Close Return Order" at bounding box center [144, 285] width 213 height 22
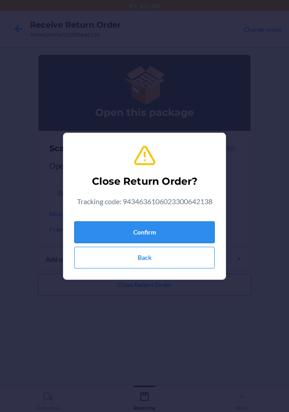
click at [165, 231] on button "Confirm" at bounding box center [144, 232] width 140 height 22
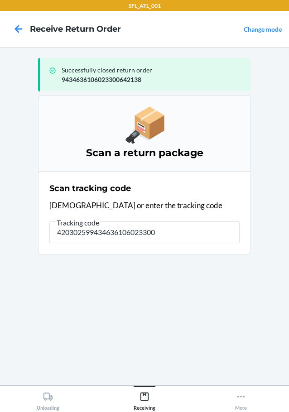
type input "4203025994346361060233009"
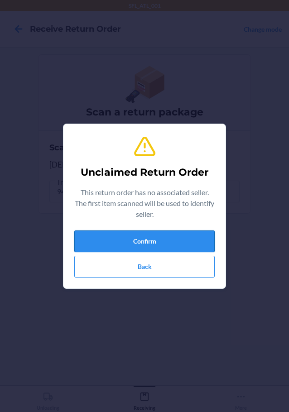
click at [179, 234] on button "Confirm" at bounding box center [144, 241] width 140 height 22
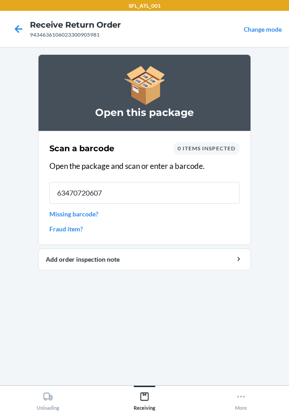
type input "634707206078"
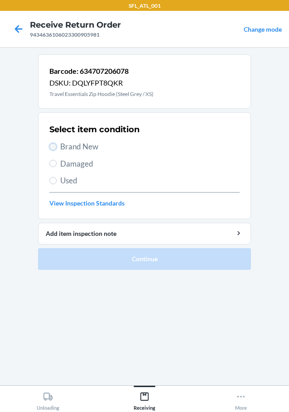
click at [53, 144] on input "Brand New" at bounding box center [52, 146] width 7 height 7
radio input "true"
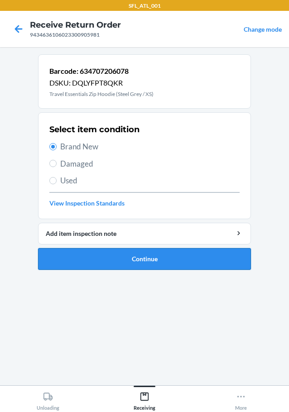
click at [104, 263] on button "Continue" at bounding box center [144, 259] width 213 height 22
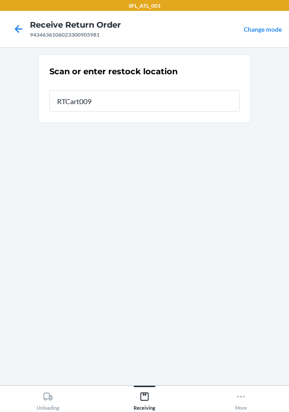
type input "RTCart009"
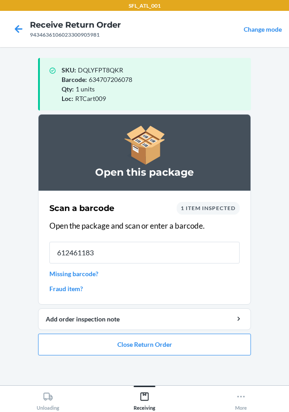
type input "6124611830"
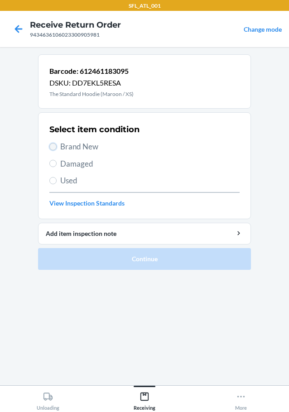
drag, startPoint x: 54, startPoint y: 145, endPoint x: 54, endPoint y: 150, distance: 5.0
click at [54, 145] on input "Brand New" at bounding box center [52, 146] width 7 height 7
radio input "true"
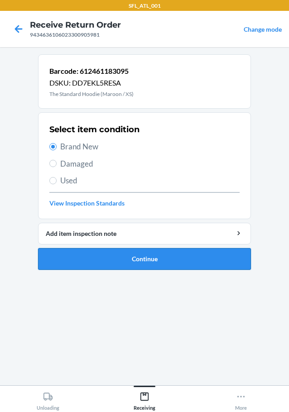
click at [118, 257] on button "Continue" at bounding box center [144, 259] width 213 height 22
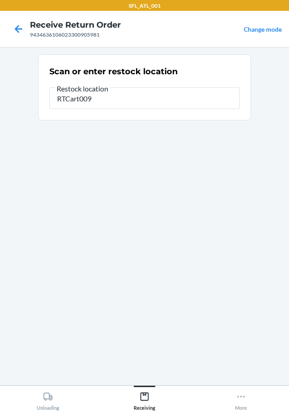
type input "RTCart009"
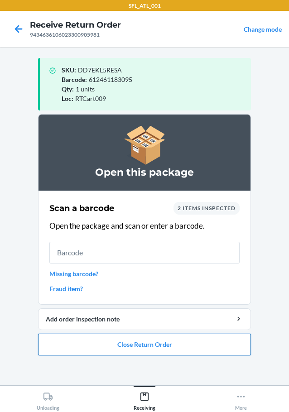
click at [155, 347] on button "Close Return Order" at bounding box center [144, 344] width 213 height 22
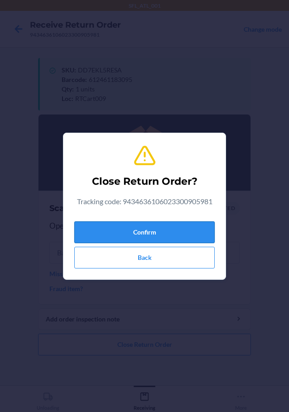
click at [176, 230] on button "Confirm" at bounding box center [144, 232] width 140 height 22
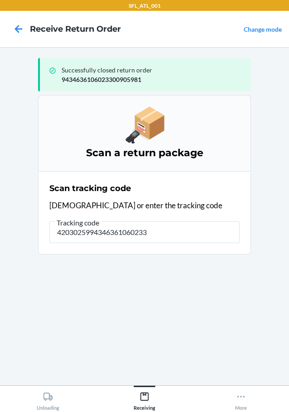
type input "42030259943463610602330"
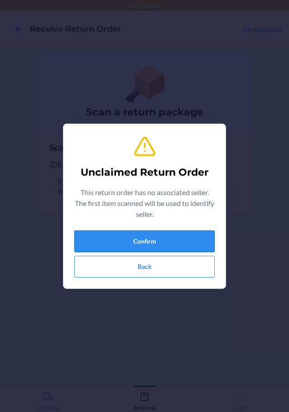
click at [161, 241] on button "Confirm" at bounding box center [144, 241] width 140 height 22
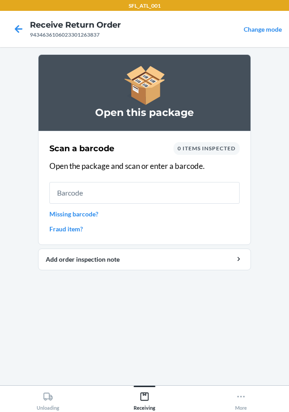
click at [72, 226] on link "Fraud item?" at bounding box center [144, 228] width 190 height 9
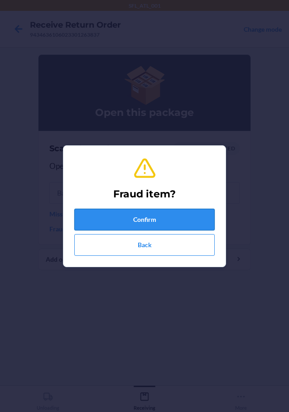
click at [117, 215] on button "Confirm" at bounding box center [144, 220] width 140 height 22
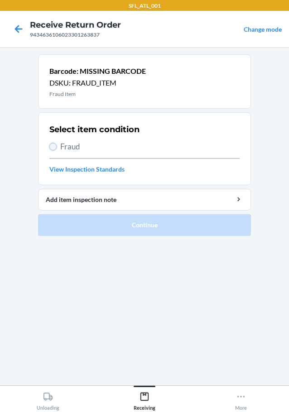
click at [52, 145] on input "Fraud" at bounding box center [52, 146] width 7 height 7
radio input "true"
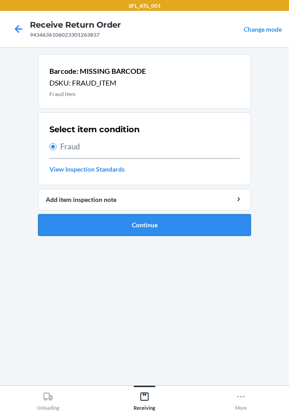
click at [94, 225] on button "Continue" at bounding box center [144, 225] width 213 height 22
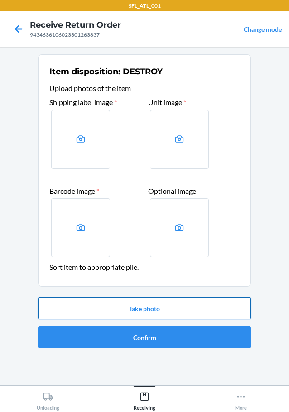
click at [121, 305] on button "Take photo" at bounding box center [144, 308] width 213 height 22
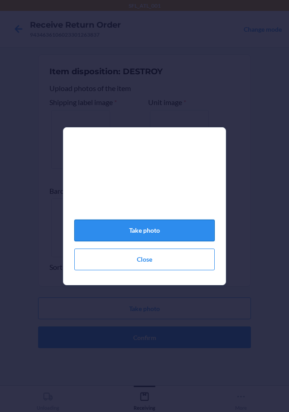
click at [138, 236] on button "Take photo" at bounding box center [144, 230] width 140 height 22
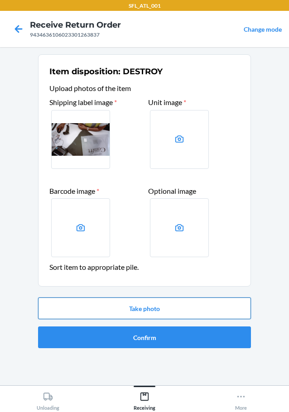
click at [147, 309] on button "Take photo" at bounding box center [144, 308] width 213 height 22
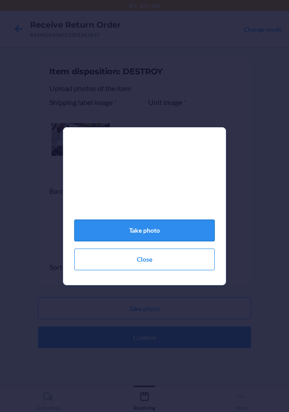
click at [155, 233] on button "Take photo" at bounding box center [144, 230] width 140 height 22
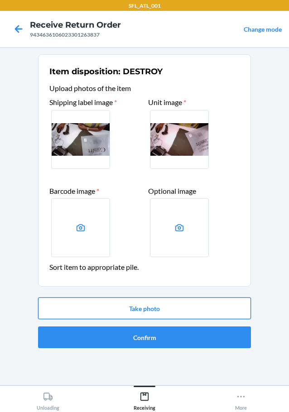
click at [182, 311] on button "Take photo" at bounding box center [144, 308] width 213 height 22
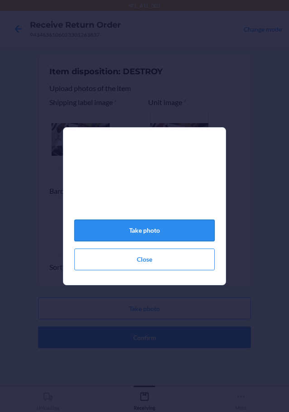
click at [173, 230] on button "Take photo" at bounding box center [144, 230] width 140 height 22
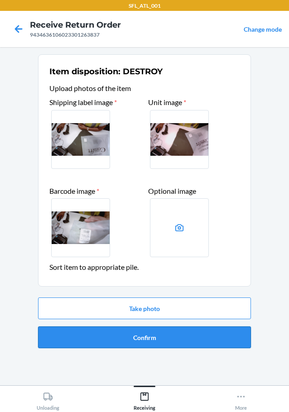
click at [149, 331] on button "Confirm" at bounding box center [144, 337] width 213 height 22
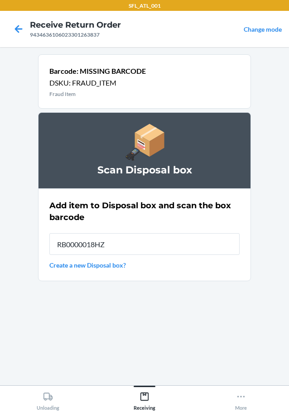
type input "RB0000018HZ"
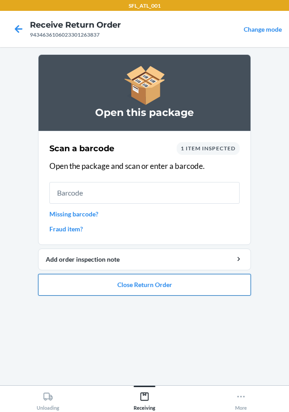
click at [132, 285] on button "Close Return Order" at bounding box center [144, 285] width 213 height 22
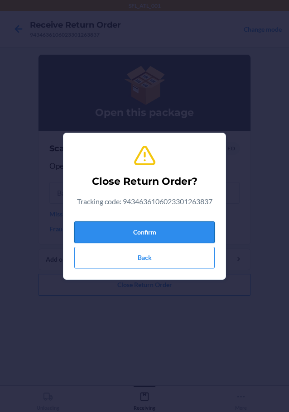
click at [141, 231] on button "Confirm" at bounding box center [144, 232] width 140 height 22
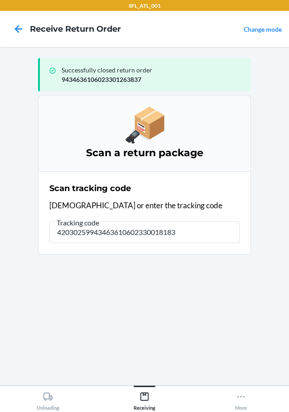
type input "420302599434636106023300181835"
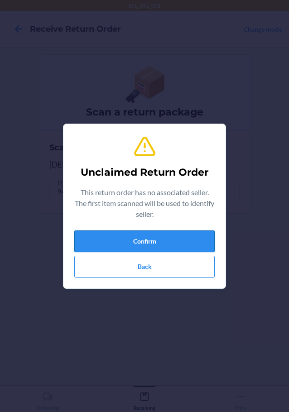
click at [181, 232] on button "Confirm" at bounding box center [144, 241] width 140 height 22
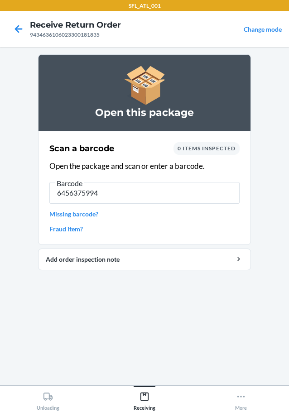
type input "64563759947"
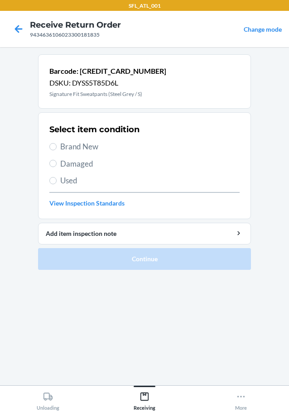
click at [50, 143] on label "Brand New" at bounding box center [144, 147] width 190 height 12
click at [50, 143] on input "Brand New" at bounding box center [52, 146] width 7 height 7
radio input "true"
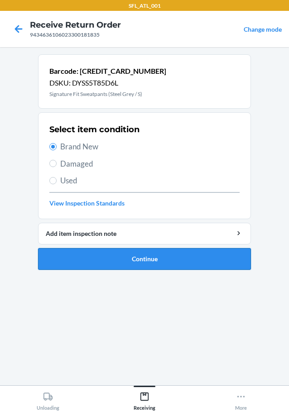
click at [93, 255] on button "Continue" at bounding box center [144, 259] width 213 height 22
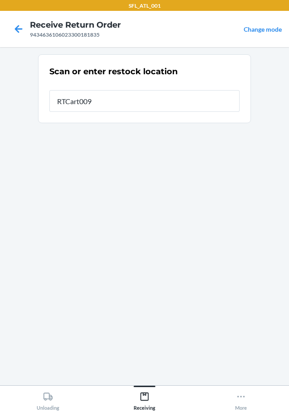
type input "RTCart009"
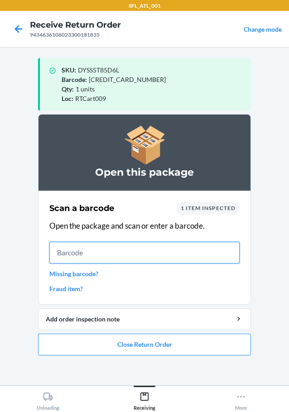
click at [179, 255] on input "text" at bounding box center [144, 253] width 190 height 22
type input "65546689387"
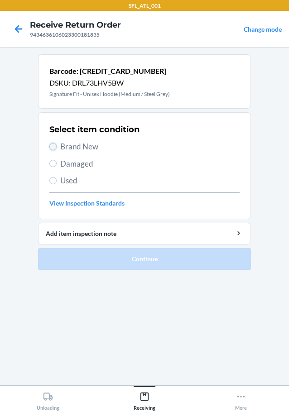
click at [56, 146] on input "Brand New" at bounding box center [52, 146] width 7 height 7
radio input "true"
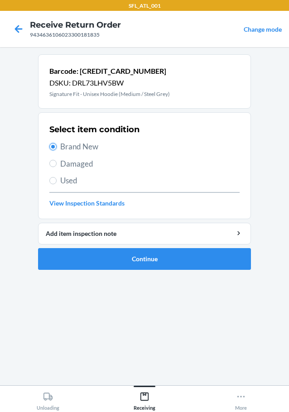
drag, startPoint x: 52, startPoint y: 145, endPoint x: 57, endPoint y: 155, distance: 11.3
click at [54, 147] on input "Brand New" at bounding box center [52, 146] width 7 height 7
click at [106, 253] on button "Continue" at bounding box center [144, 259] width 213 height 22
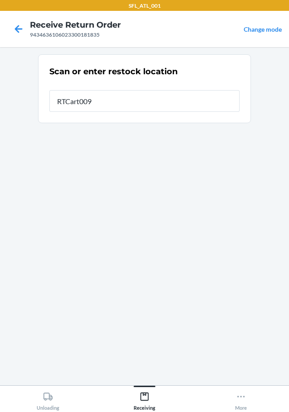
type input "RTCart009"
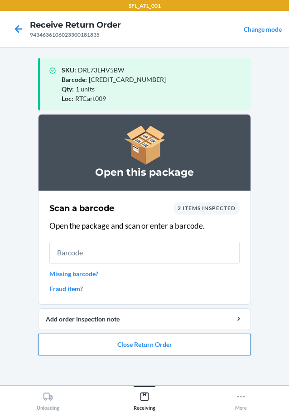
drag, startPoint x: 97, startPoint y: 342, endPoint x: 96, endPoint y: 338, distance: 4.5
click at [97, 340] on button "Close Return Order" at bounding box center [144, 344] width 213 height 22
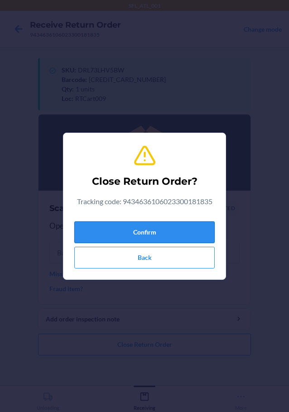
click at [104, 229] on button "Confirm" at bounding box center [144, 232] width 140 height 22
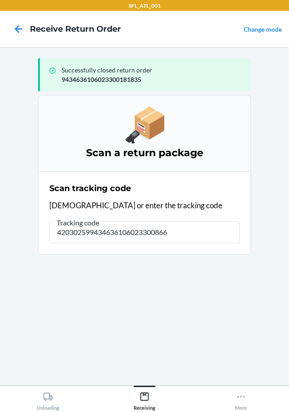
type input "4203025994346361060233008661"
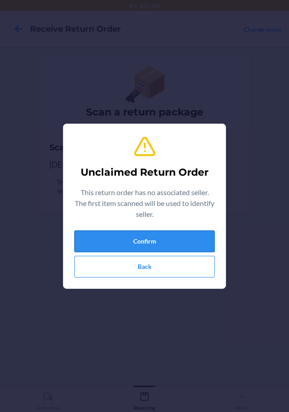
click at [125, 242] on button "Confirm" at bounding box center [144, 241] width 140 height 22
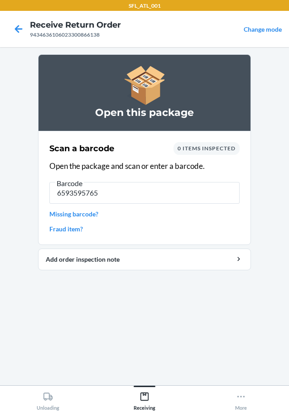
type input "65935957652"
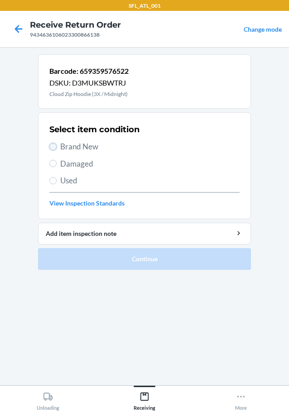
click at [51, 145] on input "Brand New" at bounding box center [52, 146] width 7 height 7
radio input "true"
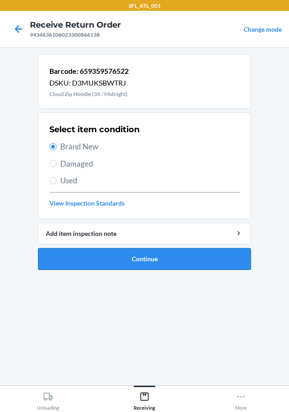
click at [119, 259] on button "Continue" at bounding box center [144, 259] width 213 height 22
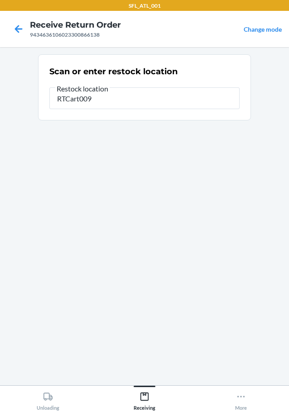
type input "RTCart009"
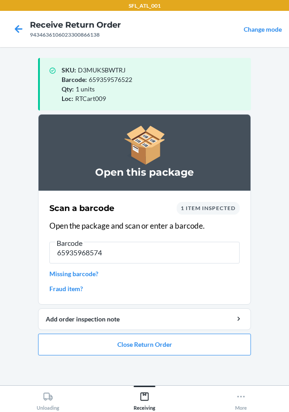
type input "[CREDIT_CARD_NUMBER]"
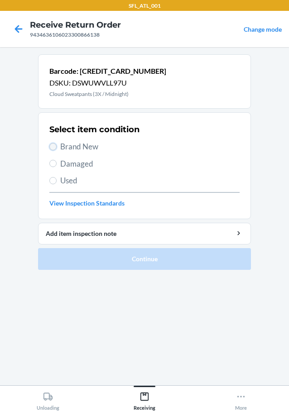
click at [52, 145] on input "Brand New" at bounding box center [52, 146] width 7 height 7
radio input "true"
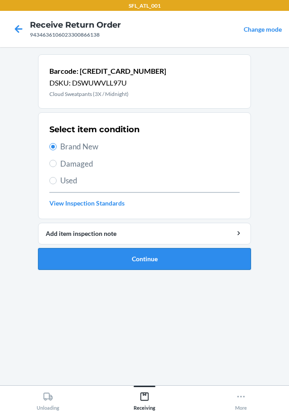
click at [113, 253] on button "Continue" at bounding box center [144, 259] width 213 height 22
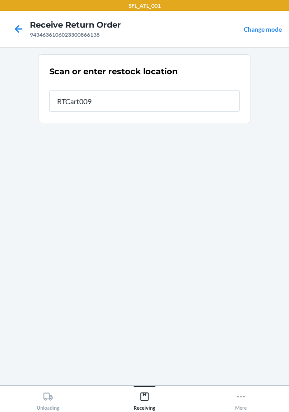
type input "RTCart009"
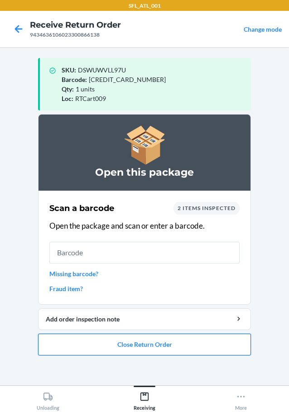
click at [166, 344] on button "Close Return Order" at bounding box center [144, 344] width 213 height 22
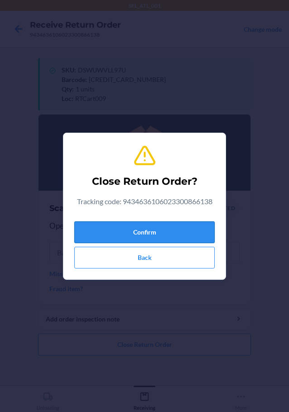
click at [157, 224] on button "Confirm" at bounding box center [144, 232] width 140 height 22
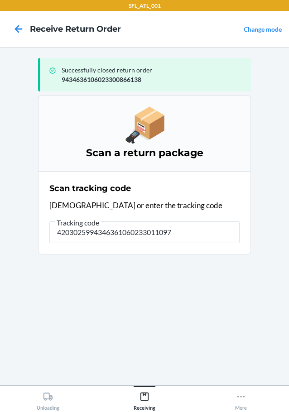
type input "42030259943463610602330110976"
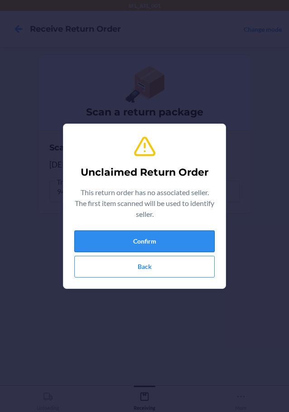
click at [166, 237] on button "Confirm" at bounding box center [144, 241] width 140 height 22
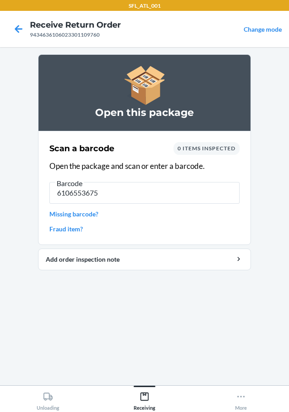
type input "61065536757"
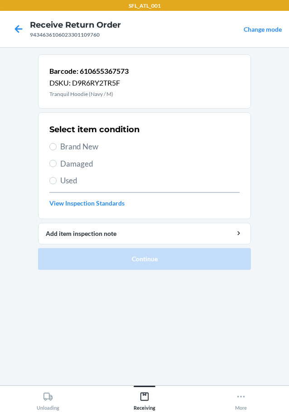
click at [56, 143] on label "Brand New" at bounding box center [144, 147] width 190 height 12
click at [56, 143] on input "Brand New" at bounding box center [52, 146] width 7 height 7
radio input "true"
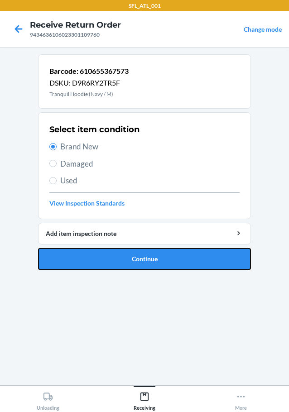
click at [92, 260] on button "Continue" at bounding box center [144, 259] width 213 height 22
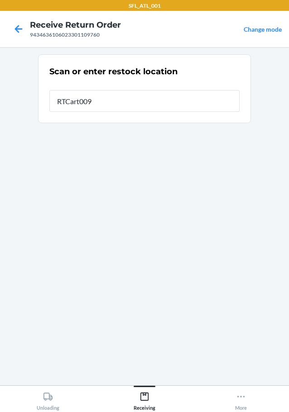
type input "RTCart009"
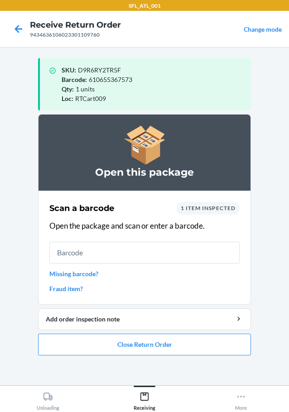
click at [94, 276] on link "Missing barcode?" at bounding box center [144, 273] width 190 height 9
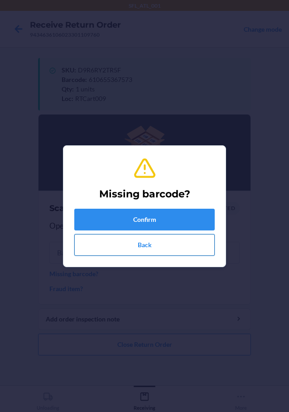
click at [130, 241] on button "Back" at bounding box center [144, 245] width 140 height 22
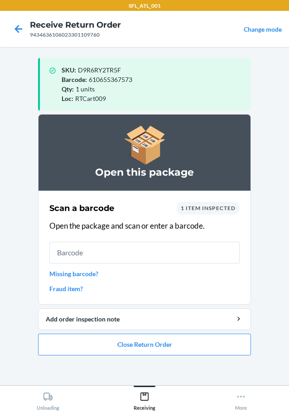
click at [91, 291] on link "Fraud item?" at bounding box center [144, 288] width 190 height 9
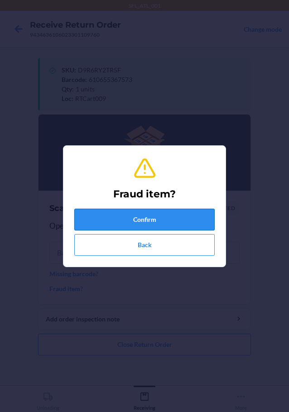
drag, startPoint x: 151, startPoint y: 216, endPoint x: 151, endPoint y: 223, distance: 7.2
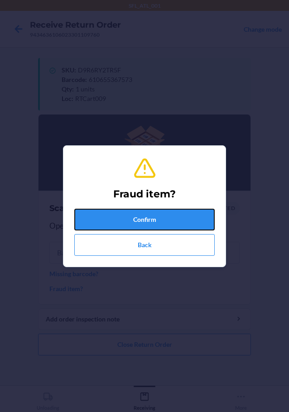
click at [151, 223] on button "Confirm" at bounding box center [144, 220] width 140 height 22
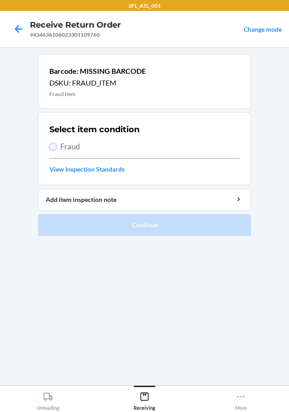
click at [53, 148] on input "Fraud" at bounding box center [52, 146] width 7 height 7
radio input "true"
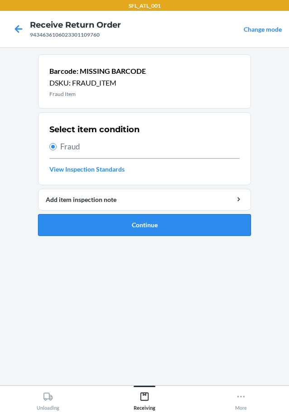
click at [78, 227] on button "Continue" at bounding box center [144, 225] width 213 height 22
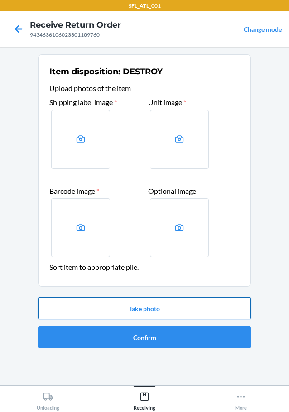
click at [87, 310] on button "Take photo" at bounding box center [144, 308] width 213 height 22
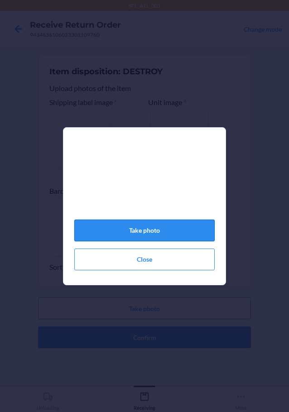
click at [123, 236] on button "Take photo" at bounding box center [144, 230] width 140 height 22
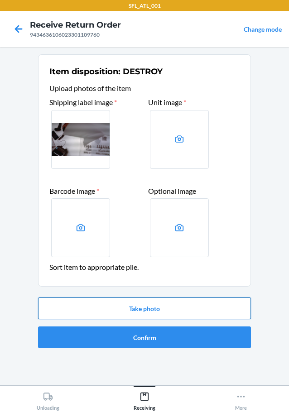
click at [141, 306] on button "Take photo" at bounding box center [144, 308] width 213 height 22
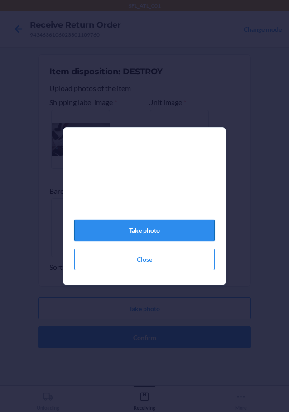
click at [144, 236] on button "Take photo" at bounding box center [144, 230] width 140 height 22
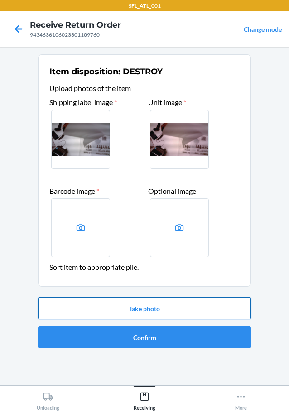
click at [177, 304] on button "Take photo" at bounding box center [144, 308] width 213 height 22
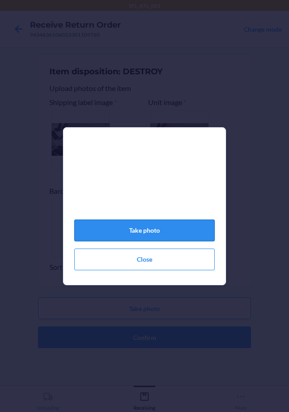
click at [166, 237] on button "Take photo" at bounding box center [144, 230] width 140 height 22
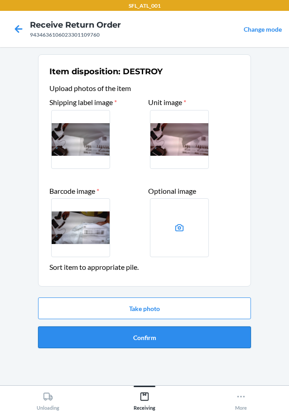
click at [139, 333] on button "Confirm" at bounding box center [144, 337] width 213 height 22
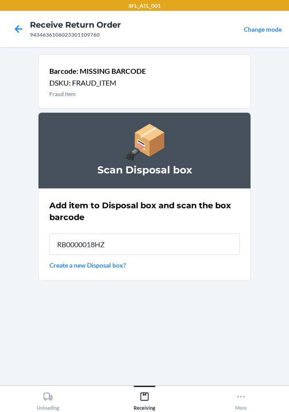
type input "RB0000018HZ"
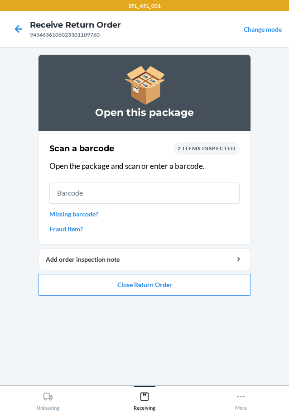
click at [83, 210] on link "Missing barcode?" at bounding box center [144, 213] width 190 height 9
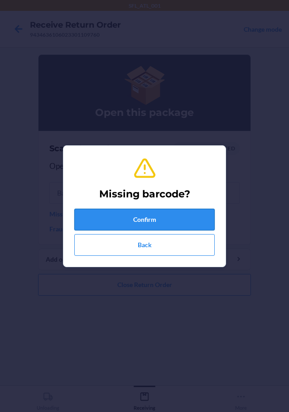
click at [100, 225] on button "Confirm" at bounding box center [144, 220] width 140 height 22
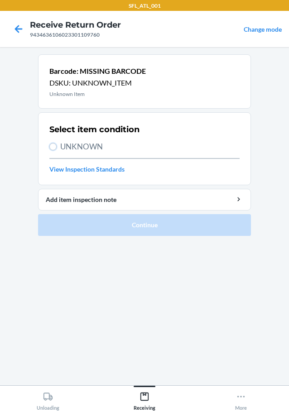
drag, startPoint x: 55, startPoint y: 144, endPoint x: 71, endPoint y: 176, distance: 35.2
click at [55, 146] on input "UNKNOWN" at bounding box center [52, 146] width 7 height 7
radio input "true"
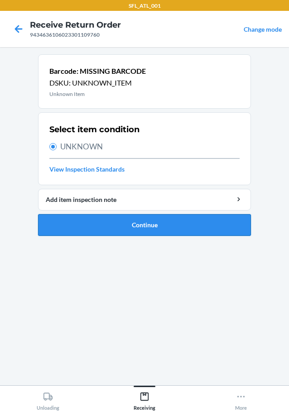
click at [86, 221] on button "Continue" at bounding box center [144, 225] width 213 height 22
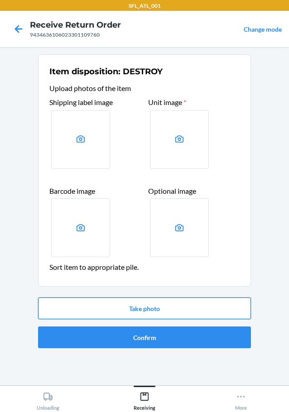
click at [131, 303] on button "Take photo" at bounding box center [144, 308] width 213 height 22
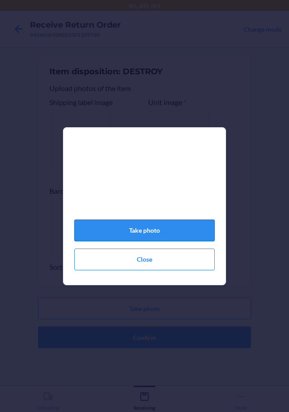
click at [132, 229] on button "Take photo" at bounding box center [144, 230] width 140 height 22
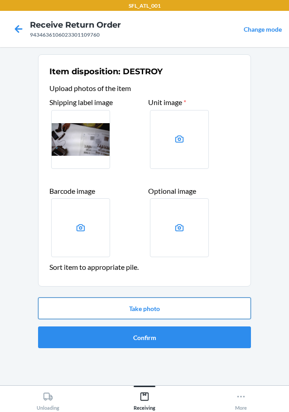
drag, startPoint x: 164, startPoint y: 312, endPoint x: 166, endPoint y: 307, distance: 5.7
click at [165, 308] on button "Take photo" at bounding box center [144, 308] width 213 height 22
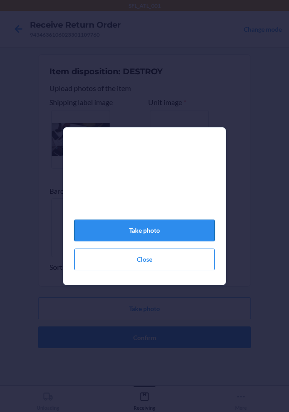
click at [153, 240] on button "Take photo" at bounding box center [144, 230] width 140 height 22
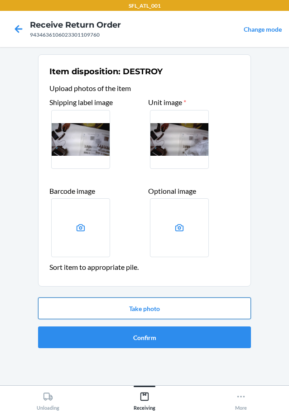
click at [138, 307] on button "Take photo" at bounding box center [144, 308] width 213 height 22
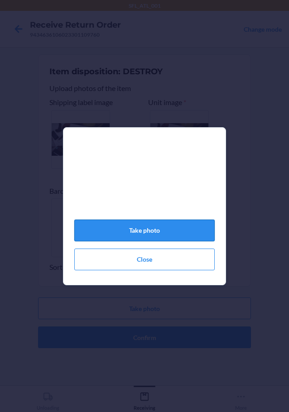
click at [136, 229] on button "Take photo" at bounding box center [144, 230] width 140 height 22
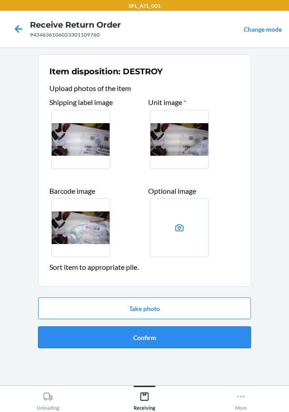
click at [164, 334] on button "Confirm" at bounding box center [144, 337] width 213 height 22
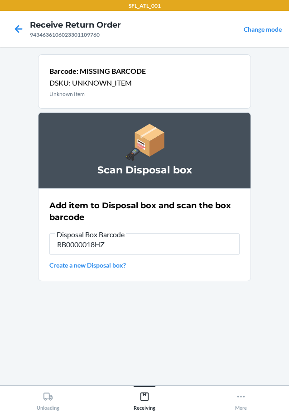
type input "RB0000018HZ"
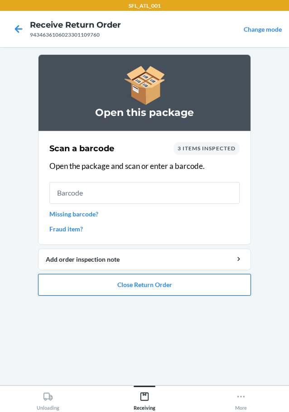
drag, startPoint x: 105, startPoint y: 288, endPoint x: 112, endPoint y: 285, distance: 7.3
click at [112, 285] on button "Close Return Order" at bounding box center [144, 285] width 213 height 22
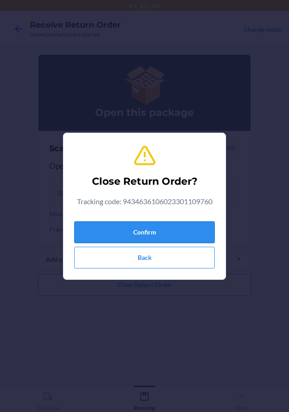
click at [149, 230] on button "Confirm" at bounding box center [144, 232] width 140 height 22
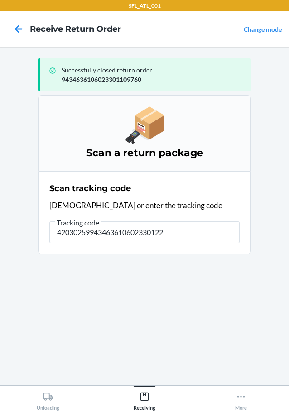
type input "420302599434636106023301223"
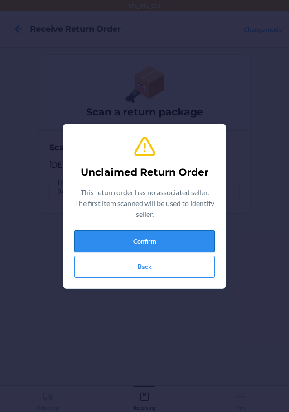
click at [199, 241] on button "Confirm" at bounding box center [144, 241] width 140 height 22
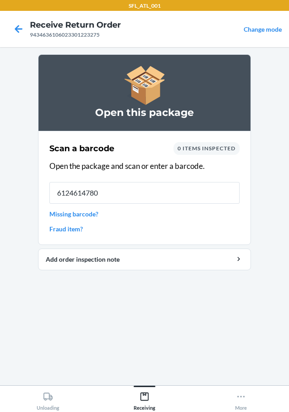
type input "61246147805"
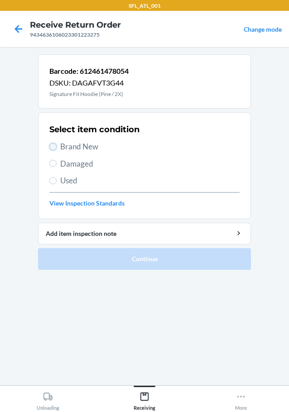
click at [53, 147] on input "Brand New" at bounding box center [52, 146] width 7 height 7
radio input "true"
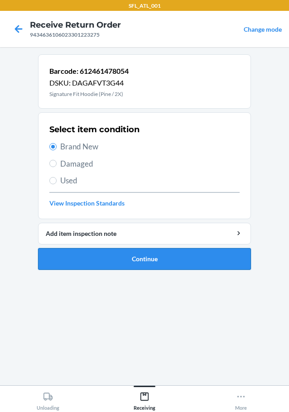
click at [81, 255] on button "Continue" at bounding box center [144, 259] width 213 height 22
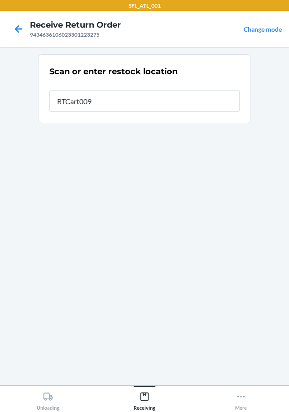
type input "RTCart009"
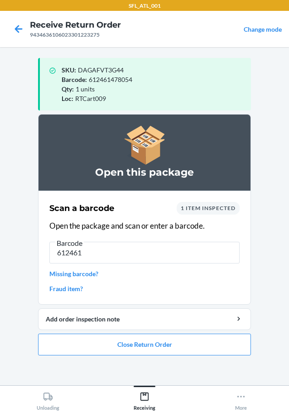
type input "6124610"
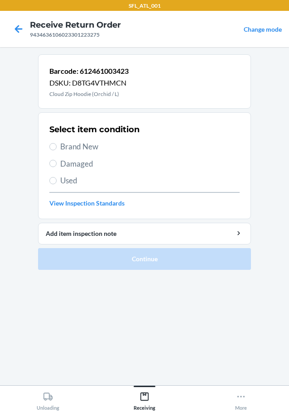
click at [49, 144] on label "Brand New" at bounding box center [144, 147] width 190 height 12
click at [49, 144] on input "Brand New" at bounding box center [52, 146] width 7 height 7
radio input "true"
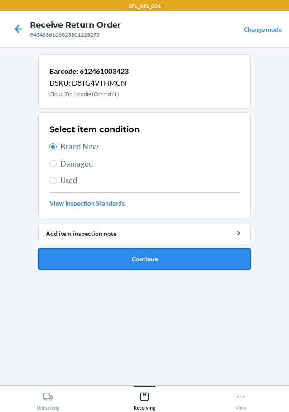
click at [97, 264] on button "Continue" at bounding box center [144, 259] width 213 height 22
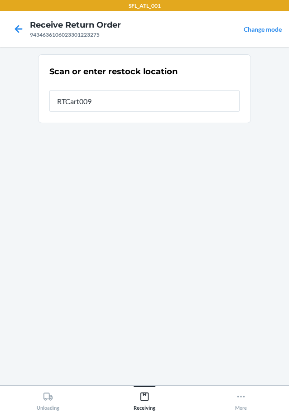
type input "RTCart009"
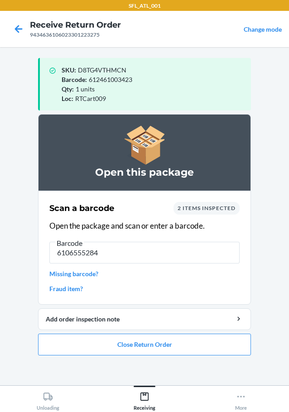
type input "61065552842"
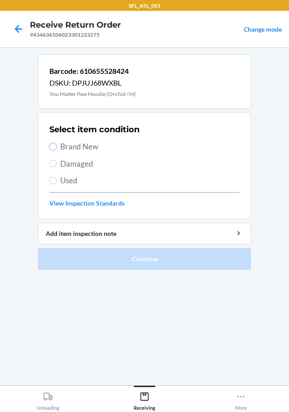
drag, startPoint x: 54, startPoint y: 143, endPoint x: 78, endPoint y: 175, distance: 40.4
click at [54, 143] on input "Brand New" at bounding box center [52, 146] width 7 height 7
radio input "true"
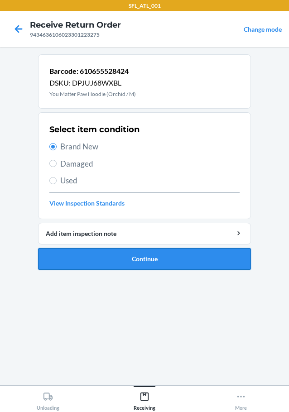
click at [100, 259] on button "Continue" at bounding box center [144, 259] width 213 height 22
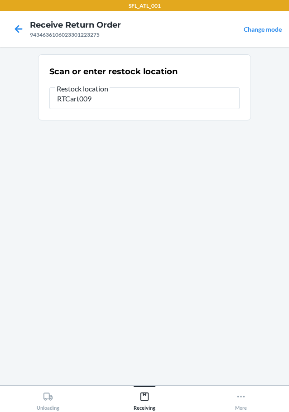
type input "RTCart009"
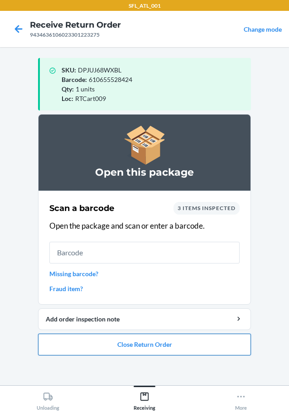
drag, startPoint x: 174, startPoint y: 346, endPoint x: 179, endPoint y: 344, distance: 4.9
click at [179, 344] on button "Close Return Order" at bounding box center [144, 344] width 213 height 22
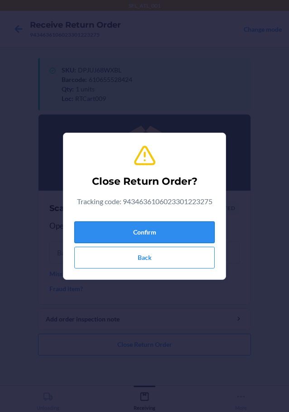
click at [194, 233] on button "Confirm" at bounding box center [144, 232] width 140 height 22
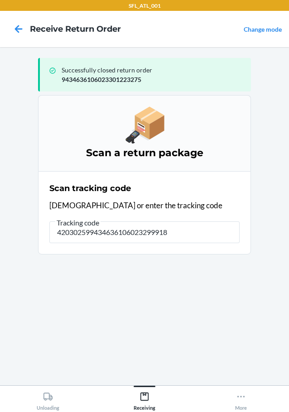
type input "4203025994346361060232999183"
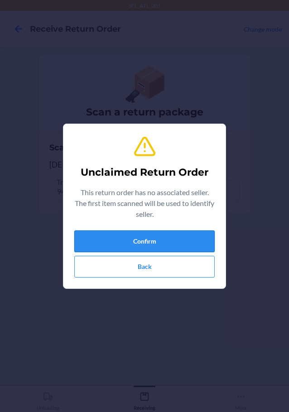
click at [189, 236] on button "Confirm" at bounding box center [144, 241] width 140 height 22
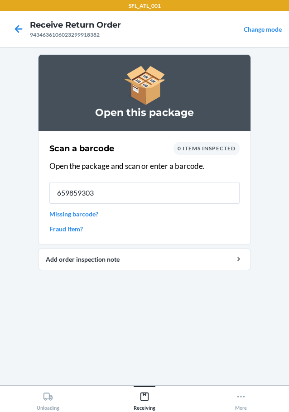
type input "6598593035"
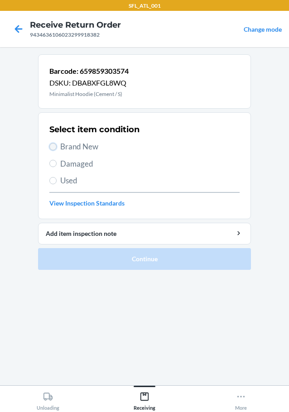
click at [55, 147] on input "Brand New" at bounding box center [52, 146] width 7 height 7
radio input "true"
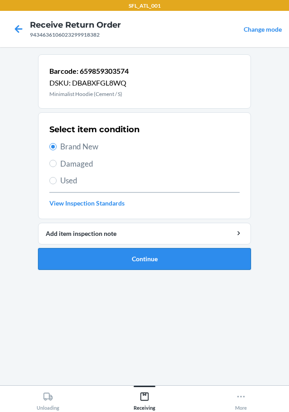
click at [76, 260] on button "Continue" at bounding box center [144, 259] width 213 height 22
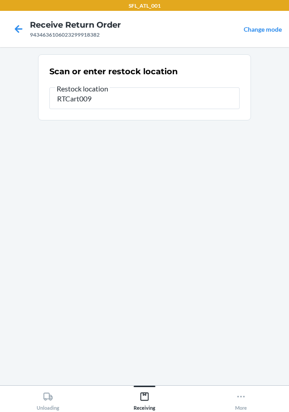
type input "RTCart009"
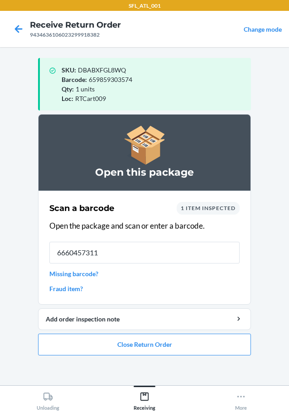
type input "66604573118"
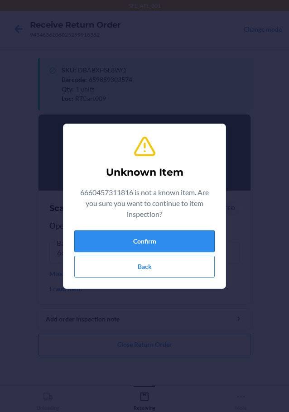
click at [166, 241] on button "Confirm" at bounding box center [144, 241] width 140 height 22
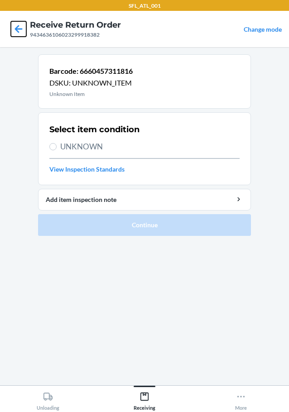
click at [21, 30] on icon at bounding box center [18, 28] width 15 height 15
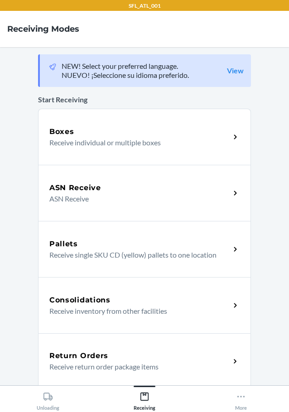
click at [142, 361] on div "Return Orders Receive return order package items" at bounding box center [139, 361] width 180 height 22
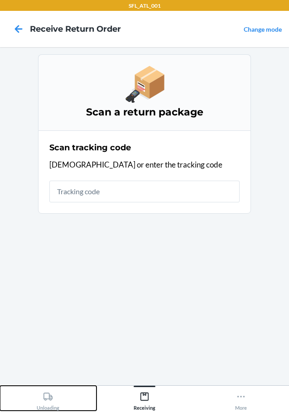
click at [48, 403] on div "Unloading" at bounding box center [48, 399] width 23 height 23
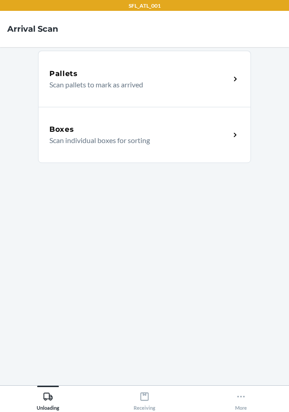
click at [171, 138] on p "Scan individual boxes for sorting" at bounding box center [135, 140] width 173 height 11
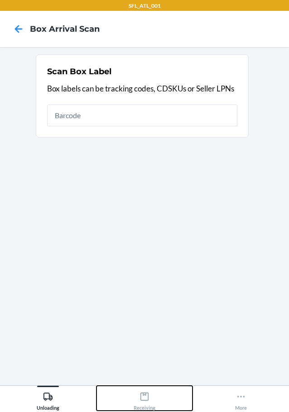
click at [144, 389] on div "Receiving" at bounding box center [144, 399] width 22 height 23
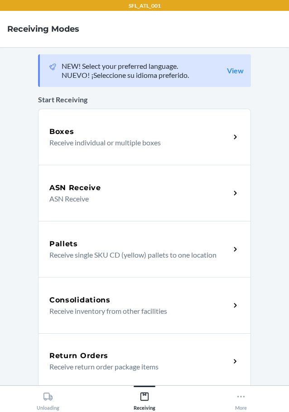
click at [147, 345] on div "Return Orders Receive return order package items" at bounding box center [144, 361] width 213 height 56
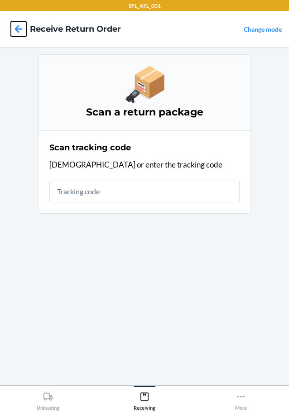
click at [15, 28] on icon at bounding box center [19, 29] width 8 height 8
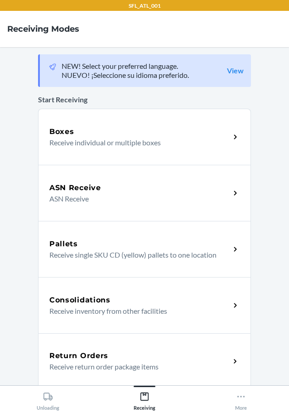
click at [115, 340] on div "Return Orders Receive return order package items" at bounding box center [144, 361] width 213 height 56
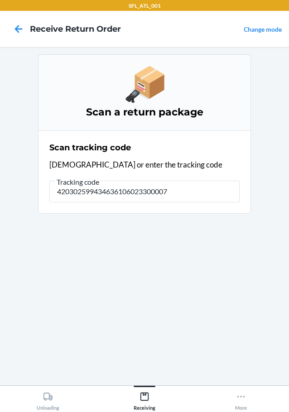
type input "4203025994346361060233000070"
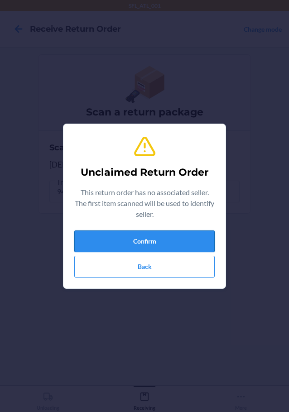
click at [176, 235] on button "Confirm" at bounding box center [144, 241] width 140 height 22
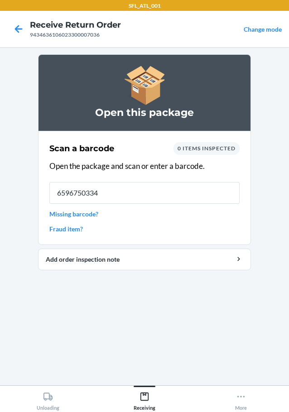
type input "65967503344"
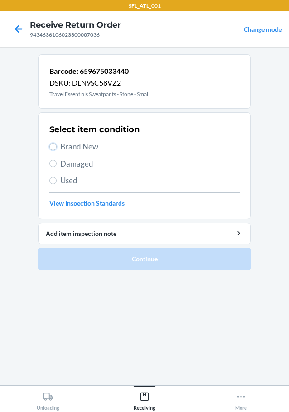
click at [55, 143] on input "Brand New" at bounding box center [52, 146] width 7 height 7
radio input "true"
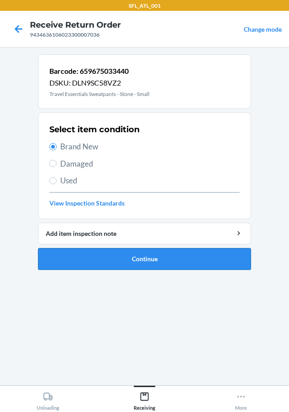
click at [97, 253] on button "Continue" at bounding box center [144, 259] width 213 height 22
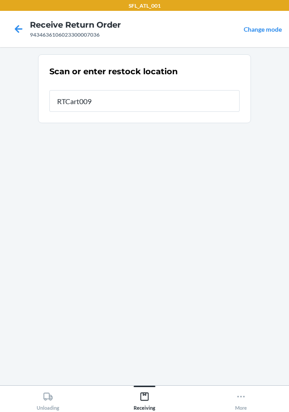
type input "RTCart009"
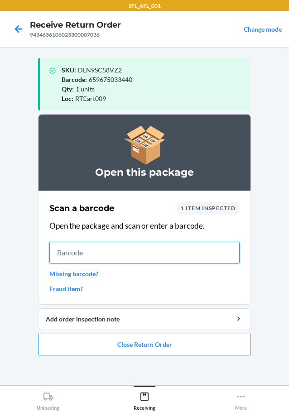
click at [219, 261] on input "text" at bounding box center [144, 253] width 190 height 22
type input "610655584"
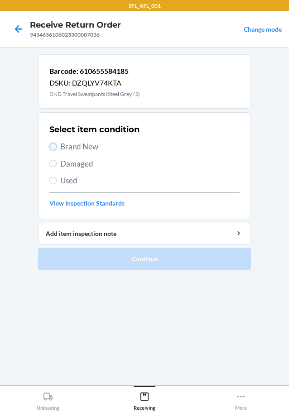
click at [51, 143] on input "Brand New" at bounding box center [52, 146] width 7 height 7
radio input "true"
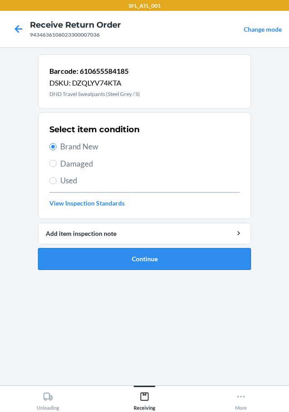
click at [99, 258] on button "Continue" at bounding box center [144, 259] width 213 height 22
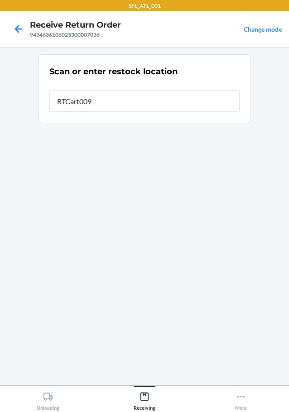
type input "RTCart009"
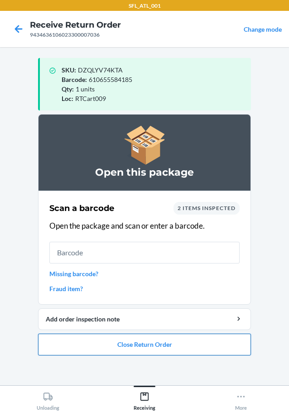
click at [169, 345] on button "Close Return Order" at bounding box center [144, 344] width 213 height 22
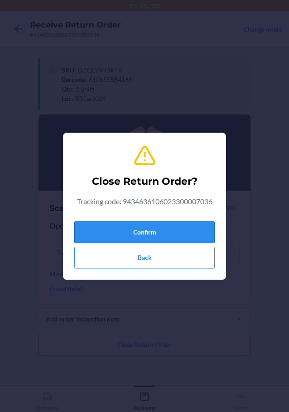
click at [196, 225] on button "Confirm" at bounding box center [144, 232] width 140 height 22
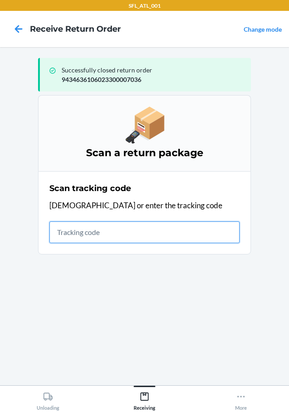
click at [195, 230] on input "text" at bounding box center [144, 232] width 190 height 22
click at [232, 233] on input "text" at bounding box center [144, 232] width 190 height 22
click at [207, 222] on input "text" at bounding box center [144, 232] width 190 height 22
type input "42030259943463610602330114537"
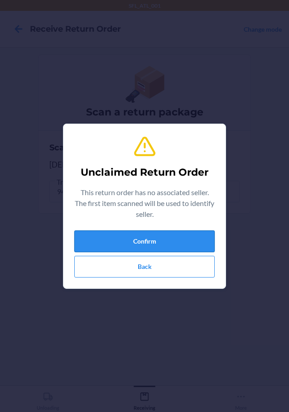
click at [172, 248] on button "Confirm" at bounding box center [144, 241] width 140 height 22
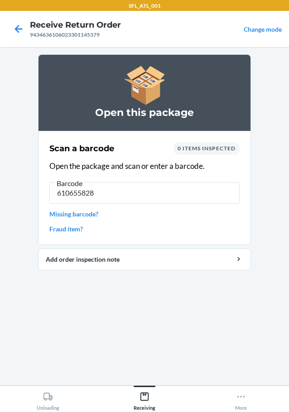
type input "6106558281"
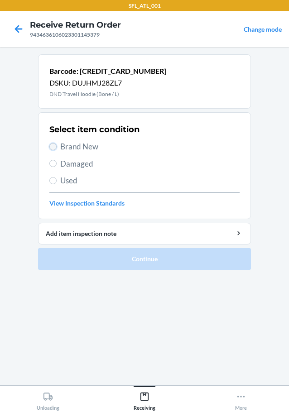
click at [53, 146] on input "Brand New" at bounding box center [52, 146] width 7 height 7
radio input "true"
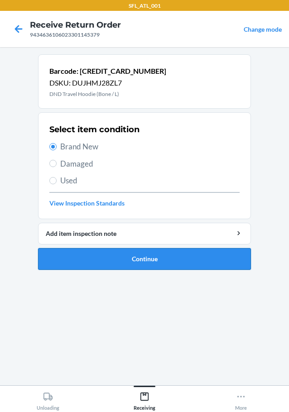
click at [103, 257] on button "Continue" at bounding box center [144, 259] width 213 height 22
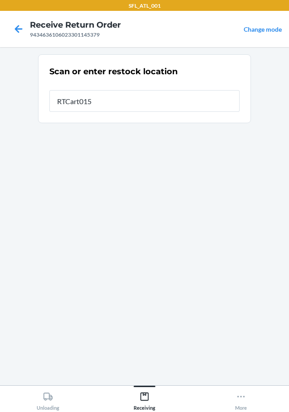
type input "RTCart015"
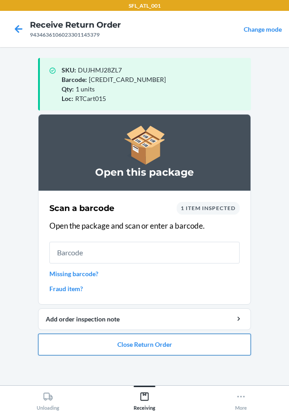
click at [86, 340] on button "Close Return Order" at bounding box center [144, 344] width 213 height 22
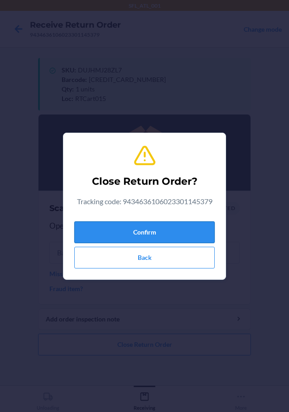
click at [140, 221] on button "Confirm" at bounding box center [144, 232] width 140 height 22
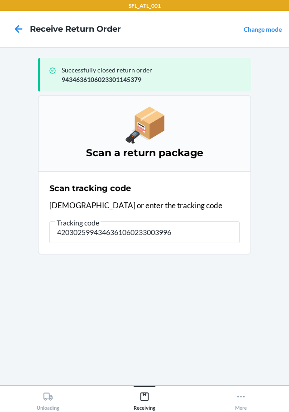
type input "42030259943463610602330039961"
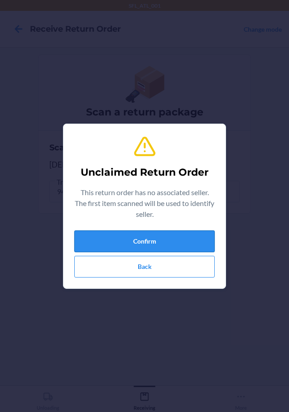
click at [146, 241] on button "Confirm" at bounding box center [144, 241] width 140 height 22
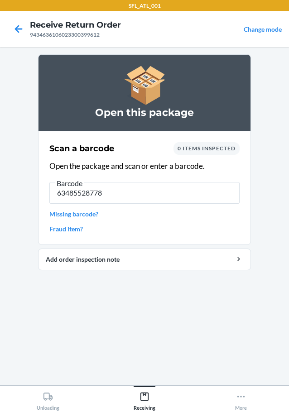
type input "634855287783"
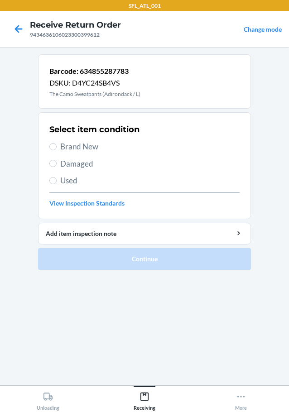
click at [58, 145] on label "Brand New" at bounding box center [144, 147] width 190 height 12
click at [57, 145] on input "Brand New" at bounding box center [52, 146] width 7 height 7
radio input "true"
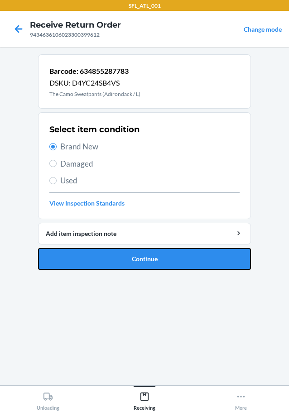
click at [90, 261] on button "Continue" at bounding box center [144, 259] width 213 height 22
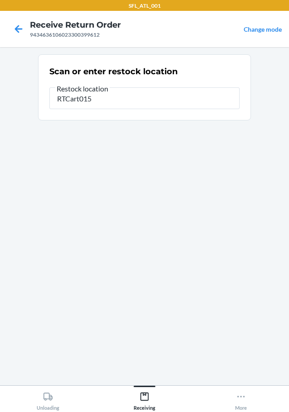
type input "RTCart015"
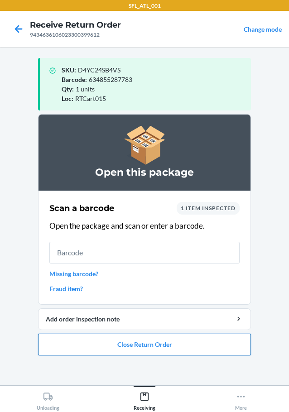
click at [128, 344] on button "Close Return Order" at bounding box center [144, 344] width 213 height 22
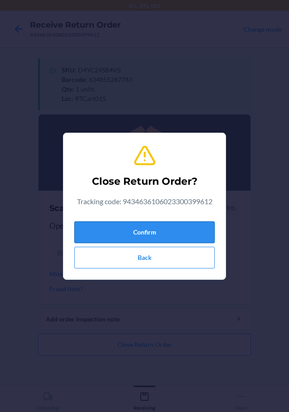
click at [139, 230] on button "Confirm" at bounding box center [144, 232] width 140 height 22
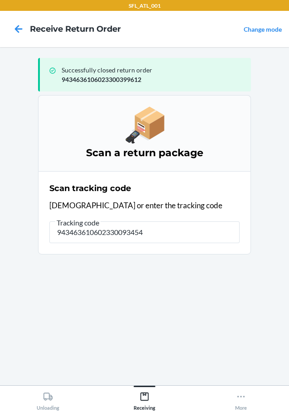
type input "9434636106023300934547"
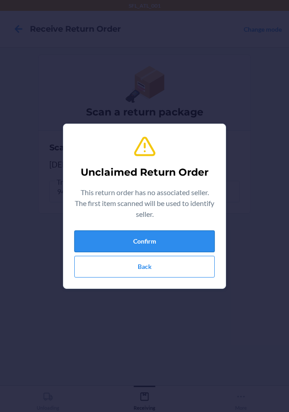
drag, startPoint x: 199, startPoint y: 230, endPoint x: 195, endPoint y: 232, distance: 4.7
click at [195, 232] on button "Confirm" at bounding box center [144, 241] width 140 height 22
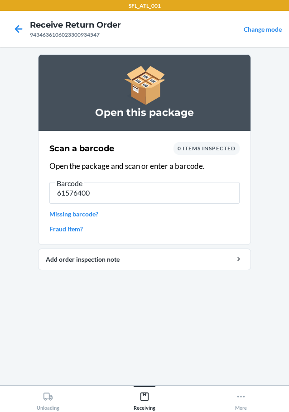
type input "615764008"
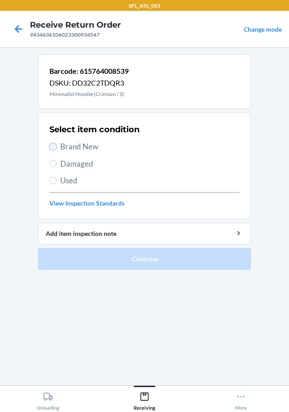
click at [55, 147] on input "Brand New" at bounding box center [52, 146] width 7 height 7
radio input "true"
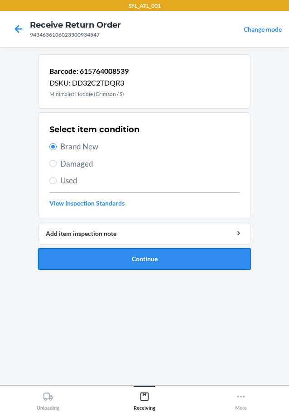
click at [108, 257] on button "Continue" at bounding box center [144, 259] width 213 height 22
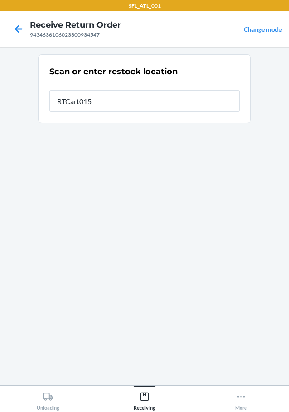
type input "RTCart015"
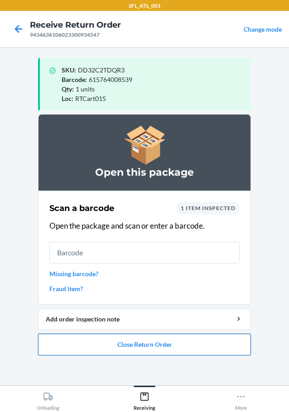
click at [165, 343] on button "Close Return Order" at bounding box center [144, 344] width 213 height 22
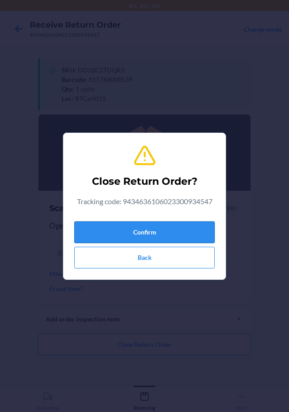
click at [147, 232] on button "Confirm" at bounding box center [144, 232] width 140 height 22
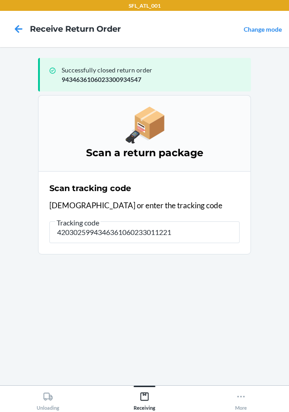
type input "42030259943463610602330112211"
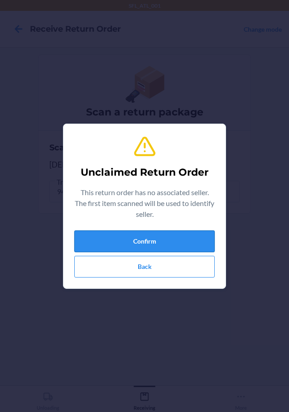
click at [125, 242] on button "Confirm" at bounding box center [144, 241] width 140 height 22
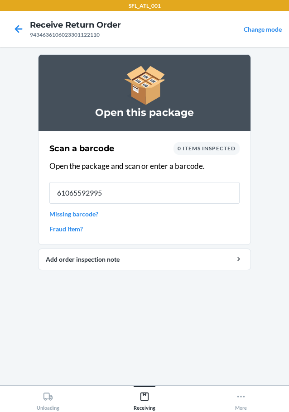
type input "610655929955"
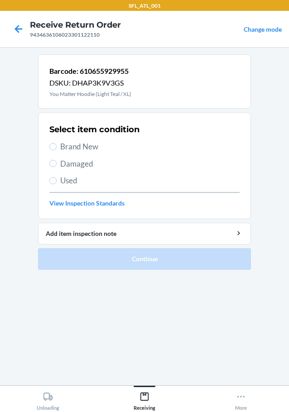
click at [49, 151] on section "Select item condition Brand New Damaged Used View Inspection Standards" at bounding box center [144, 165] width 213 height 107
drag, startPoint x: 53, startPoint y: 145, endPoint x: 84, endPoint y: 179, distance: 45.5
click at [53, 146] on input "Brand New" at bounding box center [52, 146] width 7 height 7
radio input "true"
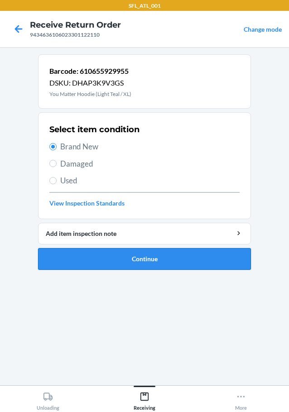
click at [120, 260] on button "Continue" at bounding box center [144, 259] width 213 height 22
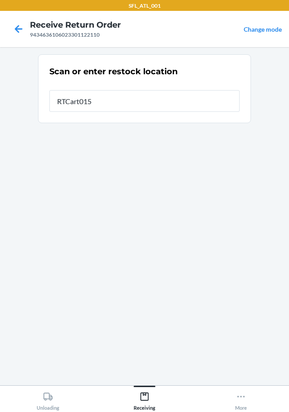
type input "RTCart015"
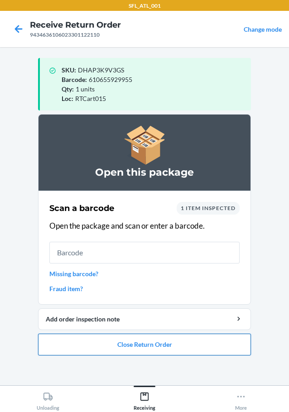
click at [200, 342] on button "Close Return Order" at bounding box center [144, 344] width 213 height 22
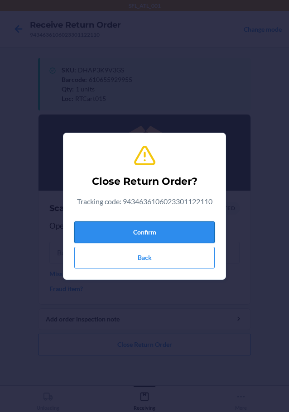
click at [172, 229] on button "Confirm" at bounding box center [144, 232] width 140 height 22
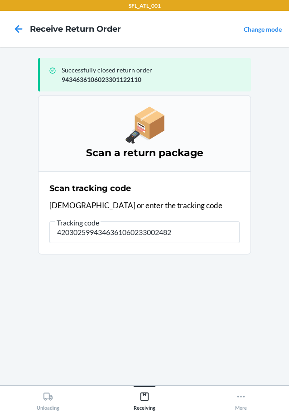
type input "42030259943463610602330024826"
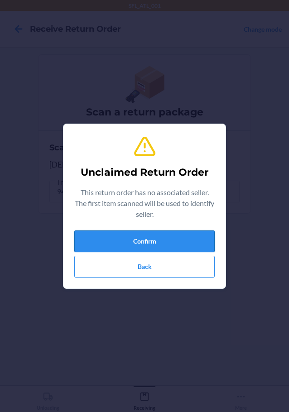
click at [178, 237] on button "Confirm" at bounding box center [144, 241] width 140 height 22
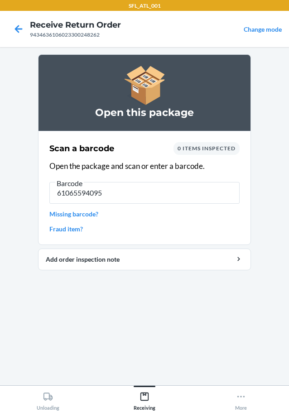
type input "610655940950"
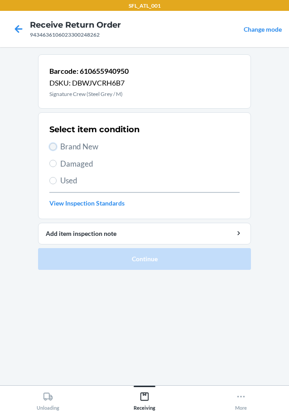
drag, startPoint x: 51, startPoint y: 145, endPoint x: 65, endPoint y: 160, distance: 20.2
click at [52, 146] on input "Brand New" at bounding box center [52, 146] width 7 height 7
radio input "true"
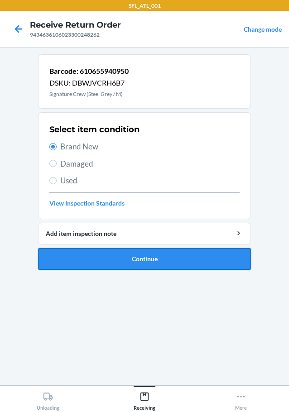
click at [113, 264] on button "Continue" at bounding box center [144, 259] width 213 height 22
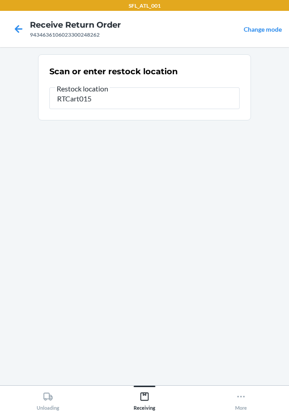
type input "RTCart015"
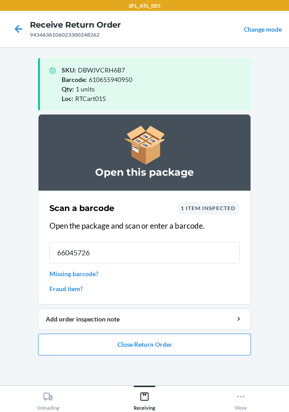
type input "660457267"
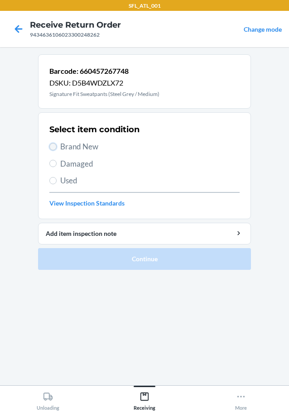
click at [56, 147] on input "Brand New" at bounding box center [52, 146] width 7 height 7
radio input "true"
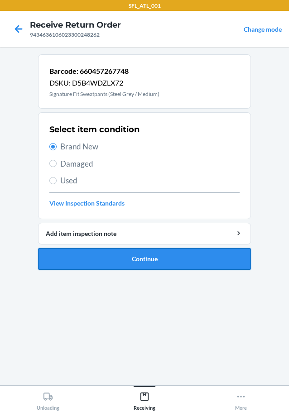
click at [95, 256] on button "Continue" at bounding box center [144, 259] width 213 height 22
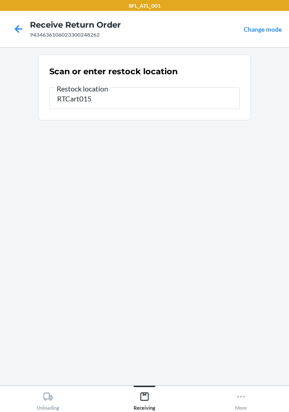
type input "RTCart015"
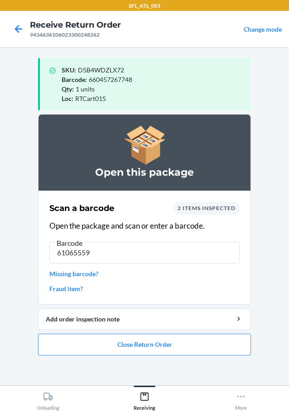
type input "610655599"
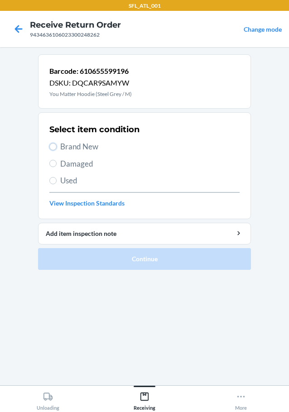
drag, startPoint x: 50, startPoint y: 147, endPoint x: 72, endPoint y: 167, distance: 29.8
click at [50, 147] on input "Brand New" at bounding box center [52, 146] width 7 height 7
radio input "true"
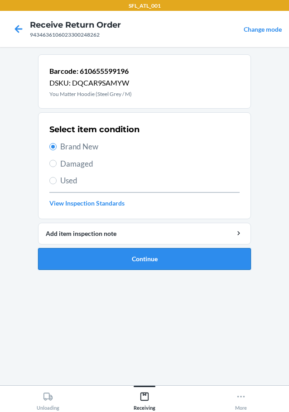
click at [104, 256] on button "Continue" at bounding box center [144, 259] width 213 height 22
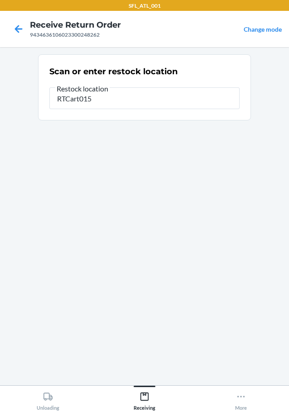
type input "RTCart015"
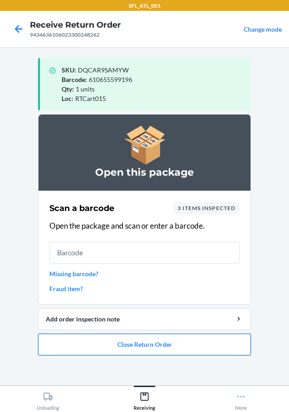
click at [137, 342] on button "Close Return Order" at bounding box center [144, 344] width 213 height 22
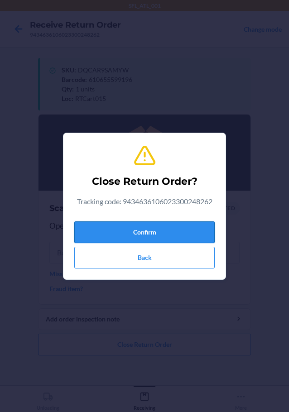
click at [171, 229] on button "Confirm" at bounding box center [144, 232] width 140 height 22
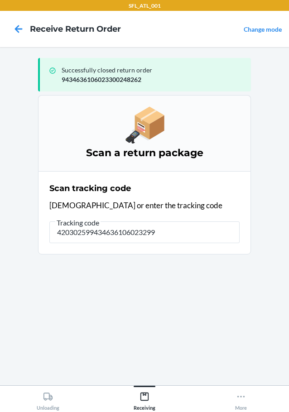
type input "4203025994346361060232991"
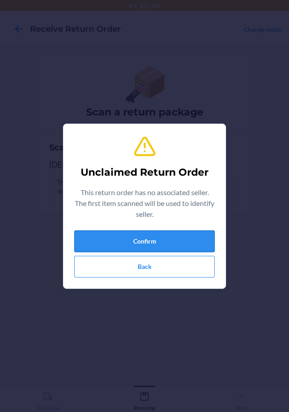
click at [172, 238] on button "Confirm" at bounding box center [144, 241] width 140 height 22
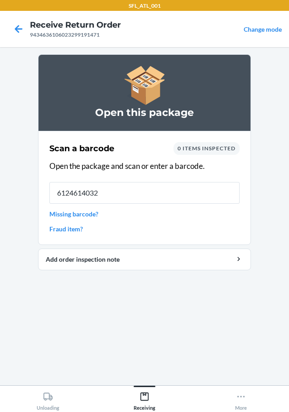
type input "61246140321"
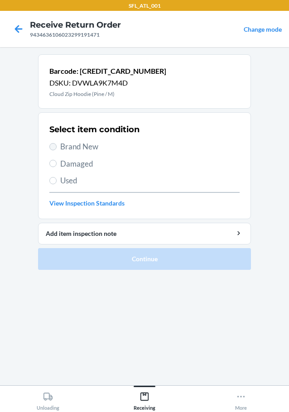
click at [54, 145] on label "Brand New" at bounding box center [144, 147] width 190 height 12
click at [54, 145] on input "Brand New" at bounding box center [52, 146] width 7 height 7
radio input "true"
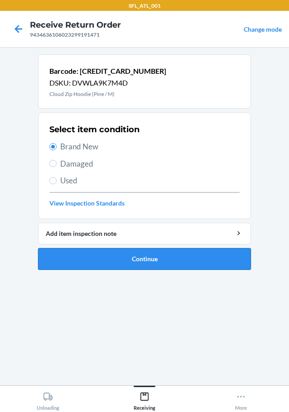
click at [81, 255] on button "Continue" at bounding box center [144, 259] width 213 height 22
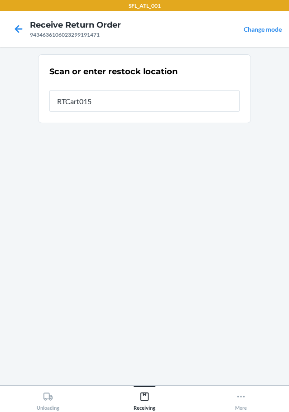
type input "RTCart015"
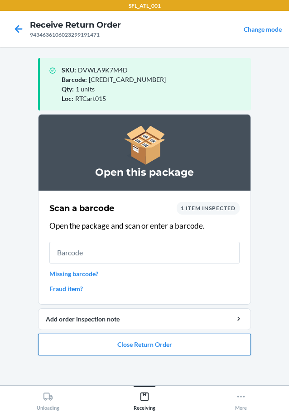
click at [151, 345] on button "Close Return Order" at bounding box center [144, 344] width 213 height 22
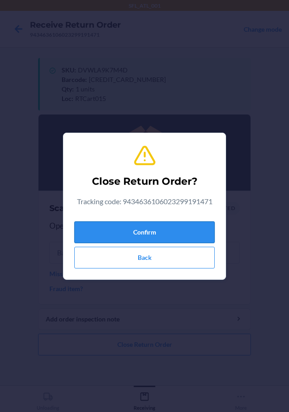
click at [146, 234] on button "Confirm" at bounding box center [144, 232] width 140 height 22
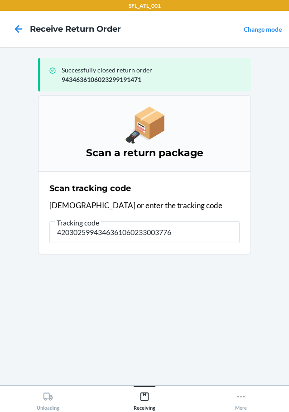
type input "42030259943463610602330037763"
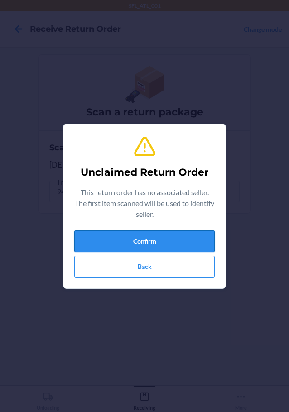
click at [130, 233] on button "Confirm" at bounding box center [144, 241] width 140 height 22
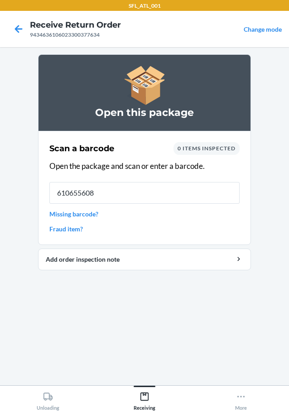
type input "6106556085"
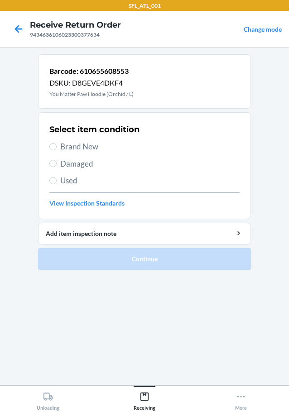
click at [57, 143] on label "Brand New" at bounding box center [144, 147] width 190 height 12
click at [57, 143] on input "Brand New" at bounding box center [52, 146] width 7 height 7
radio input "true"
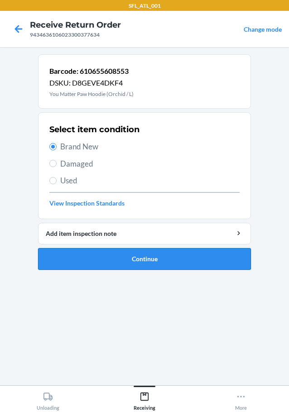
click at [138, 259] on button "Continue" at bounding box center [144, 259] width 213 height 22
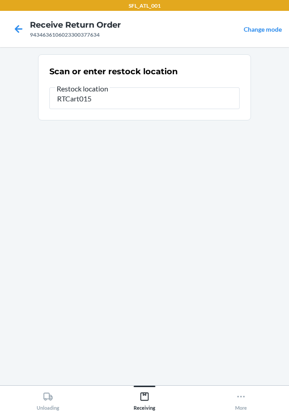
type input "RTCart015"
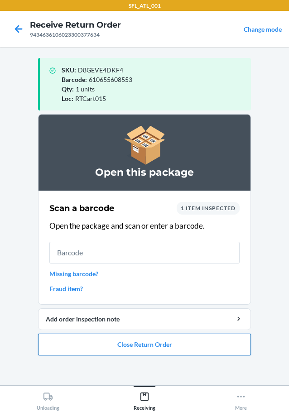
click at [129, 343] on button "Close Return Order" at bounding box center [144, 344] width 213 height 22
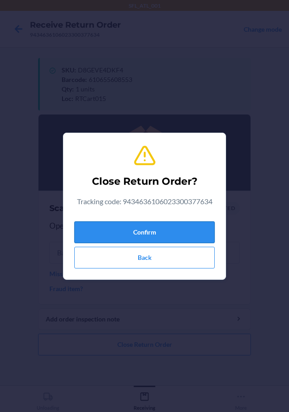
click at [140, 231] on button "Confirm" at bounding box center [144, 232] width 140 height 22
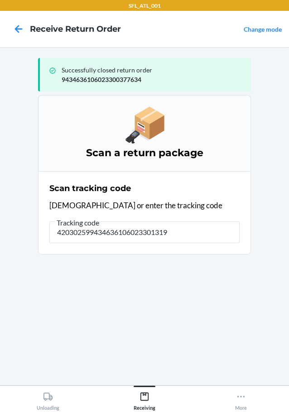
type input "4203025994346361060233013198"
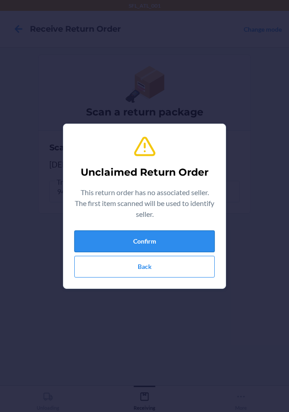
click at [115, 240] on button "Confirm" at bounding box center [144, 241] width 140 height 22
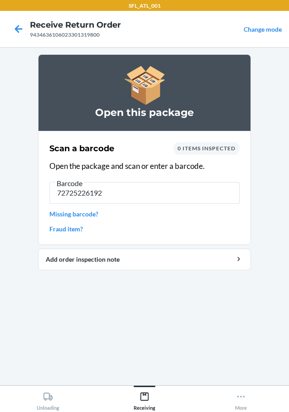
type input "727252261927"
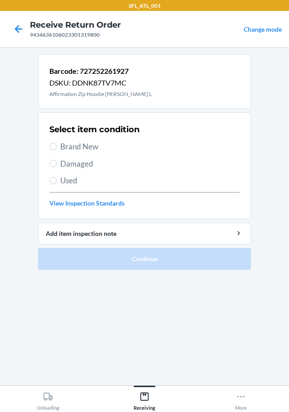
click at [47, 145] on section "Select item condition Brand New Damaged Used View Inspection Standards" at bounding box center [144, 165] width 213 height 107
drag, startPoint x: 56, startPoint y: 145, endPoint x: 55, endPoint y: 150, distance: 4.5
click at [56, 146] on input "Brand New" at bounding box center [52, 146] width 7 height 7
radio input "true"
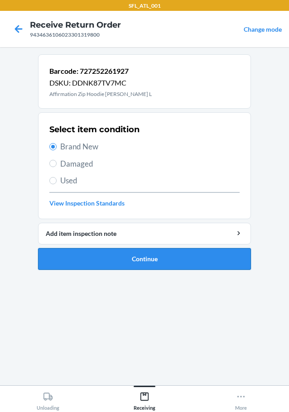
click at [113, 258] on button "Continue" at bounding box center [144, 259] width 213 height 22
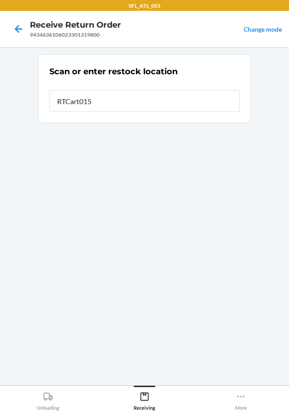
type input "RTCart015"
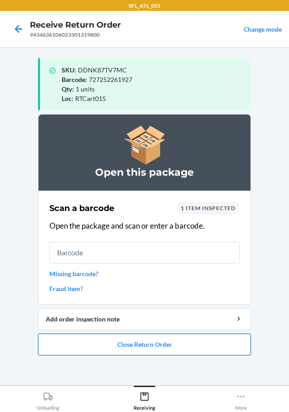
click at [70, 336] on button "Close Return Order" at bounding box center [144, 344] width 213 height 22
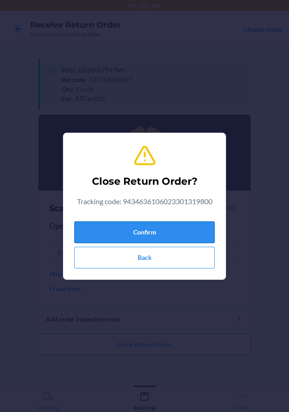
click at [168, 228] on button "Confirm" at bounding box center [144, 232] width 140 height 22
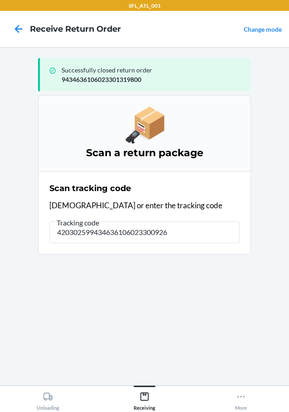
type input "4203025994346361060233009265"
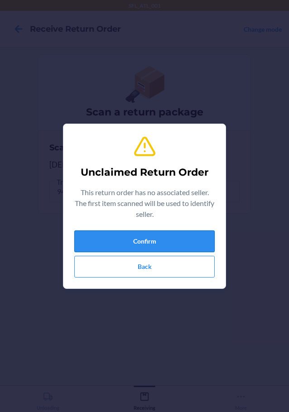
click at [162, 237] on button "Confirm" at bounding box center [144, 241] width 140 height 22
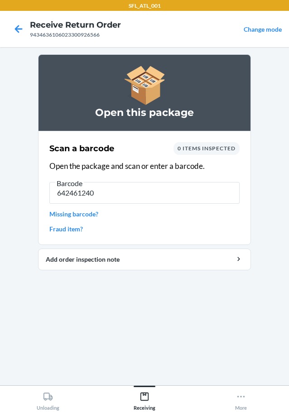
type input "6424612403"
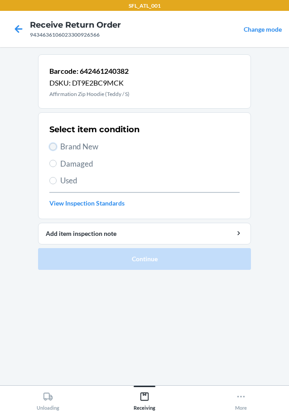
click at [52, 145] on input "Brand New" at bounding box center [52, 146] width 7 height 7
radio input "true"
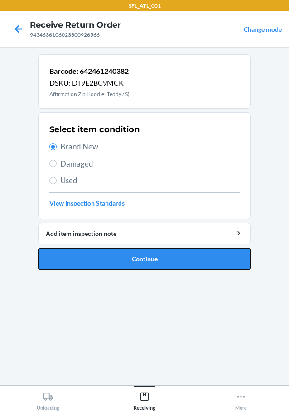
click at [90, 255] on button "Continue" at bounding box center [144, 259] width 213 height 22
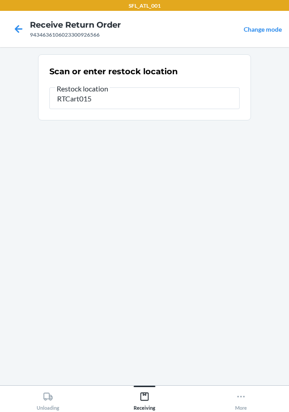
type input "RTCart015"
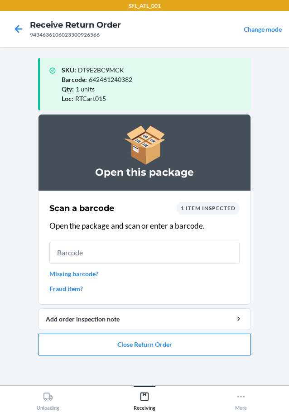
click at [81, 347] on button "Close Return Order" at bounding box center [144, 344] width 213 height 22
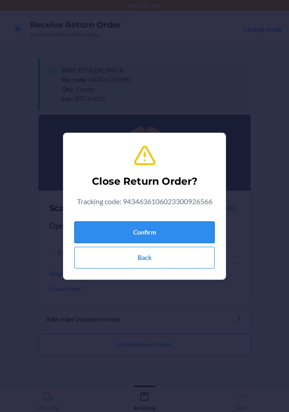
click at [138, 226] on button "Confirm" at bounding box center [144, 232] width 140 height 22
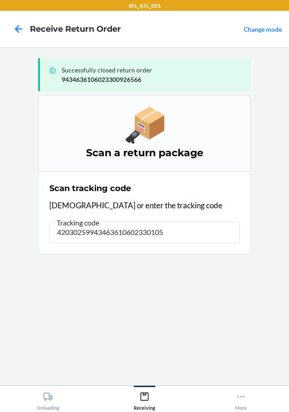
type input "420302599434636106023301053"
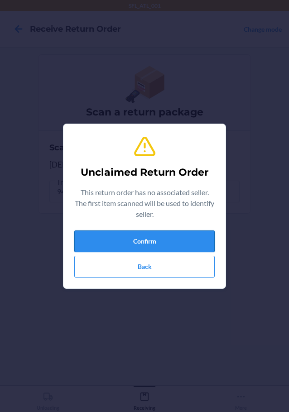
click at [111, 240] on button "Confirm" at bounding box center [144, 241] width 140 height 22
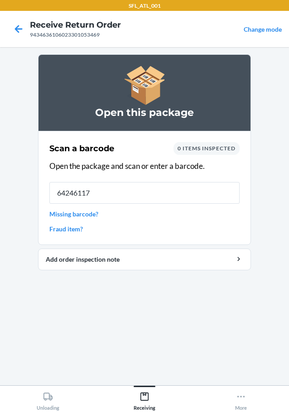
type input "642461172"
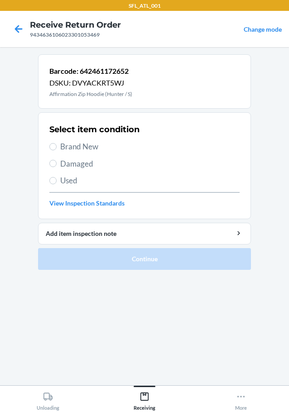
click at [56, 144] on label "Brand New" at bounding box center [144, 147] width 190 height 12
click at [56, 144] on input "Brand New" at bounding box center [52, 146] width 7 height 7
radio input "true"
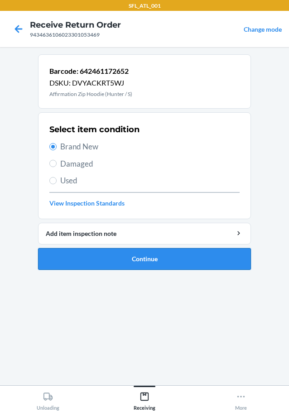
click at [90, 260] on button "Continue" at bounding box center [144, 259] width 213 height 22
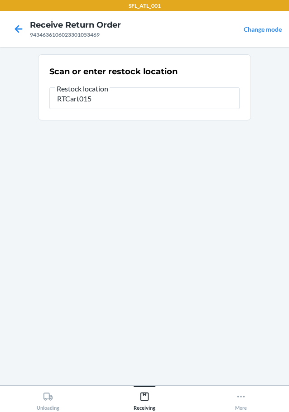
type input "RTCart015"
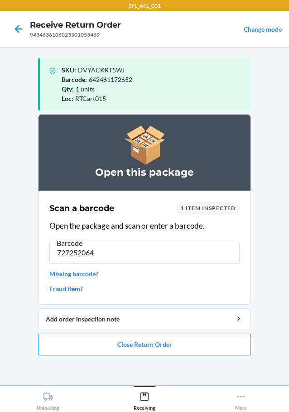
type input "7272520641"
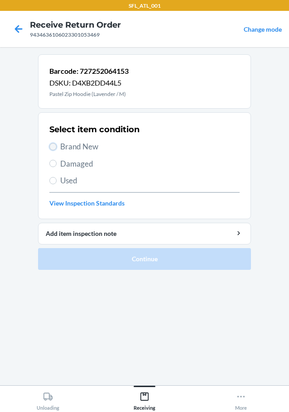
click at [55, 148] on input "Brand New" at bounding box center [52, 146] width 7 height 7
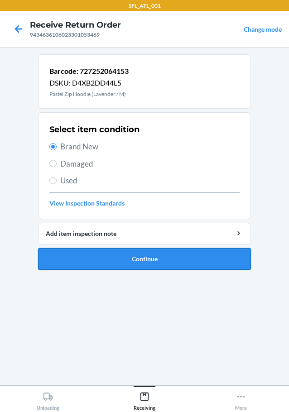
click at [92, 258] on button "Continue" at bounding box center [144, 259] width 213 height 22
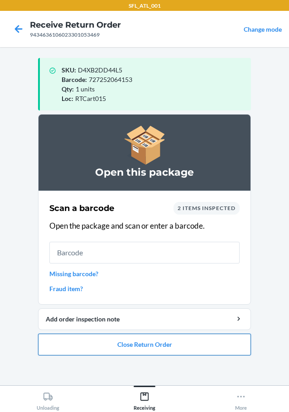
click at [121, 340] on button "Close Return Order" at bounding box center [144, 344] width 213 height 22
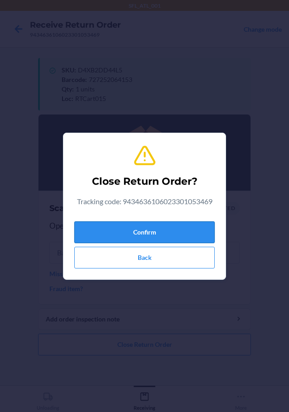
click at [139, 233] on button "Confirm" at bounding box center [144, 232] width 140 height 22
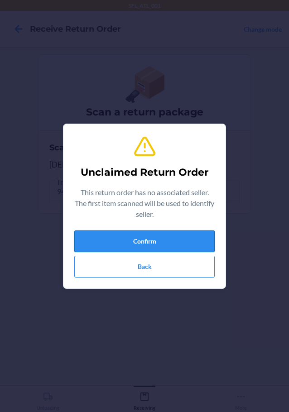
click at [123, 241] on button "Confirm" at bounding box center [144, 241] width 140 height 22
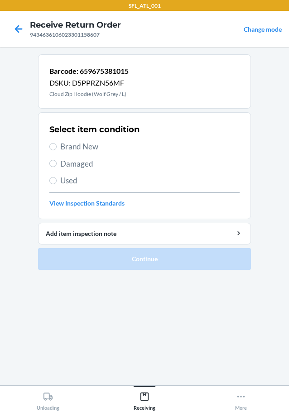
click at [56, 143] on label "Brand New" at bounding box center [144, 147] width 190 height 12
click at [56, 143] on input "Brand New" at bounding box center [52, 146] width 7 height 7
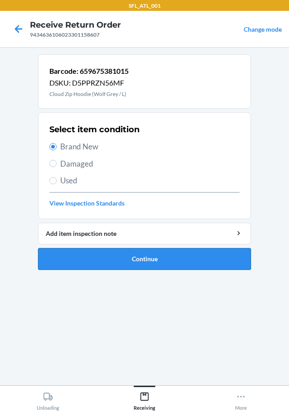
click at [117, 258] on button "Continue" at bounding box center [144, 259] width 213 height 22
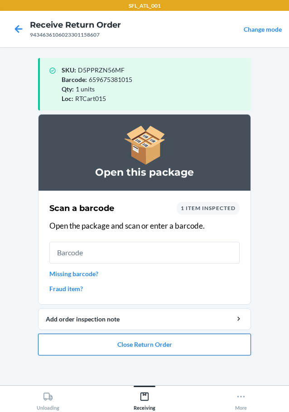
click at [58, 343] on button "Close Return Order" at bounding box center [144, 344] width 213 height 22
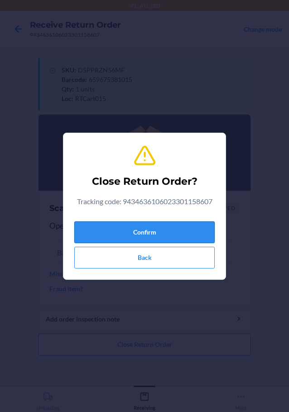
click at [113, 232] on button "Confirm" at bounding box center [144, 232] width 140 height 22
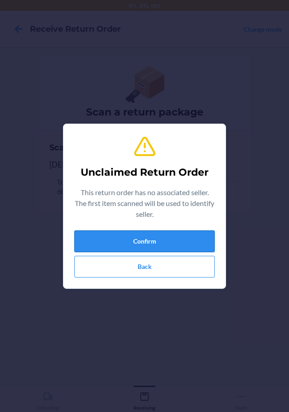
click at [131, 236] on button "Confirm" at bounding box center [144, 241] width 140 height 22
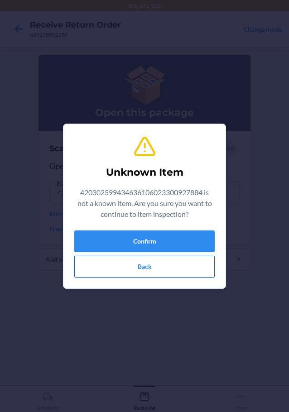
click at [147, 262] on button "Back" at bounding box center [144, 267] width 140 height 22
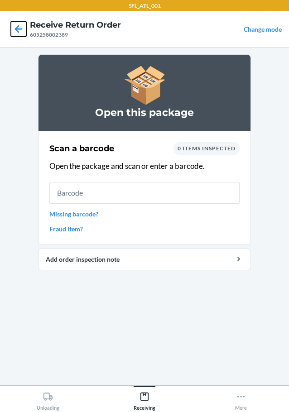
click at [19, 28] on icon at bounding box center [18, 28] width 15 height 15
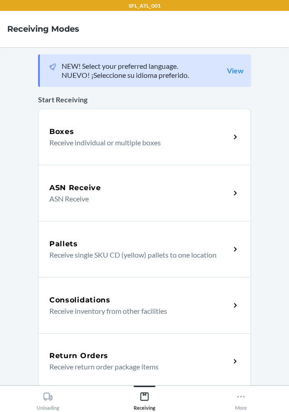
click at [160, 352] on div "Return Orders" at bounding box center [139, 355] width 180 height 11
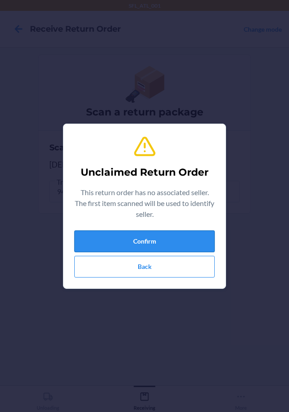
click at [148, 242] on button "Confirm" at bounding box center [144, 241] width 140 height 22
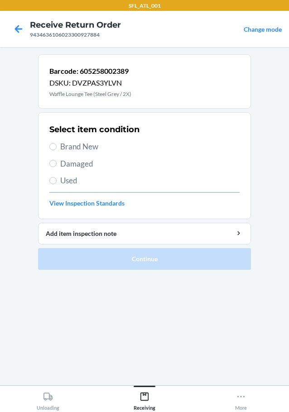
drag, startPoint x: 56, startPoint y: 142, endPoint x: 73, endPoint y: 156, distance: 22.2
click at [57, 142] on label "Brand New" at bounding box center [144, 147] width 190 height 12
click at [57, 143] on input "Brand New" at bounding box center [52, 146] width 7 height 7
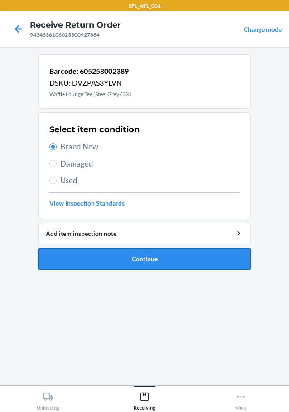
click at [100, 257] on button "Continue" at bounding box center [144, 259] width 213 height 22
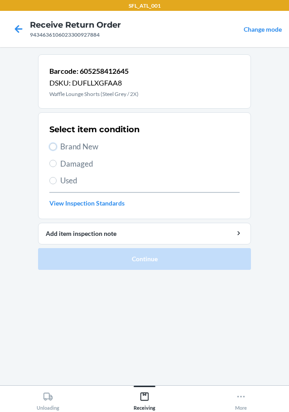
drag, startPoint x: 52, startPoint y: 146, endPoint x: 57, endPoint y: 149, distance: 6.5
click at [54, 146] on input "Brand New" at bounding box center [52, 146] width 7 height 7
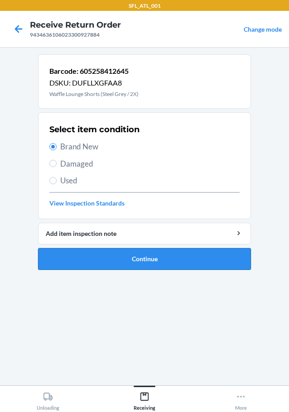
click at [107, 259] on button "Continue" at bounding box center [144, 259] width 213 height 22
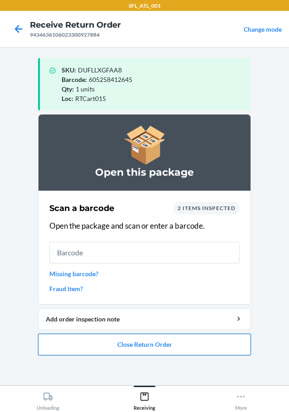
click at [153, 344] on button "Close Return Order" at bounding box center [144, 344] width 213 height 22
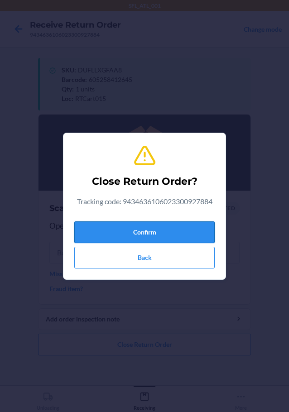
click at [130, 225] on button "Confirm" at bounding box center [144, 232] width 140 height 22
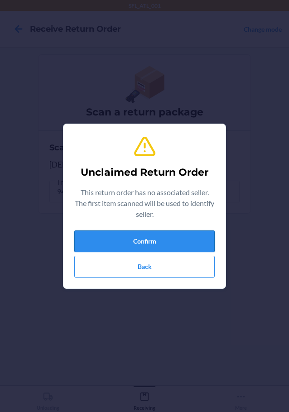
click at [130, 240] on button "Confirm" at bounding box center [144, 241] width 140 height 22
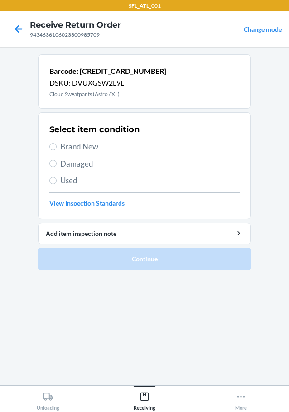
drag, startPoint x: 49, startPoint y: 143, endPoint x: 60, endPoint y: 159, distance: 19.2
click at [50, 145] on section "Select item condition Brand New Damaged Used View Inspection Standards" at bounding box center [144, 165] width 213 height 107
drag, startPoint x: 50, startPoint y: 142, endPoint x: 53, endPoint y: 147, distance: 5.3
click at [53, 147] on label "Brand New" at bounding box center [144, 147] width 190 height 12
click at [53, 147] on input "Brand New" at bounding box center [52, 146] width 7 height 7
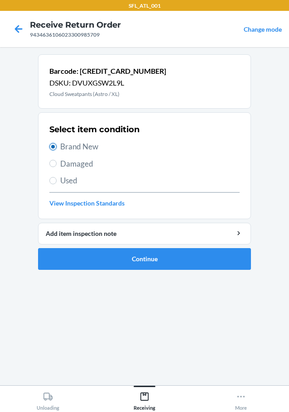
click at [53, 147] on input "Brand New" at bounding box center [52, 146] width 7 height 7
click at [84, 257] on button "Continue" at bounding box center [144, 259] width 213 height 22
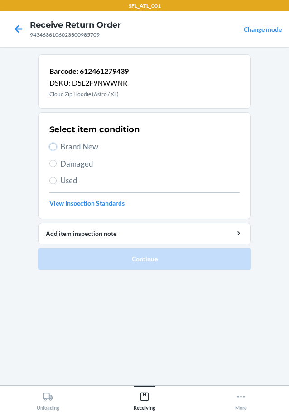
drag, startPoint x: 52, startPoint y: 145, endPoint x: 66, endPoint y: 195, distance: 52.1
click at [53, 146] on input "Brand New" at bounding box center [52, 146] width 7 height 7
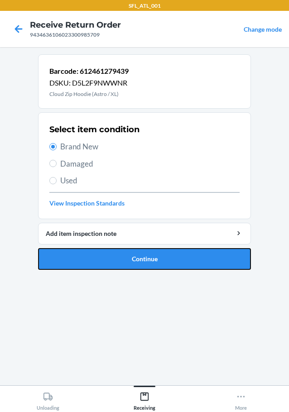
drag, startPoint x: 77, startPoint y: 264, endPoint x: 95, endPoint y: 253, distance: 21.5
click at [79, 263] on button "Continue" at bounding box center [144, 259] width 213 height 22
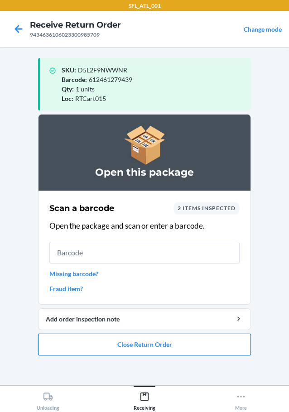
click at [166, 346] on button "Close Return Order" at bounding box center [144, 344] width 213 height 22
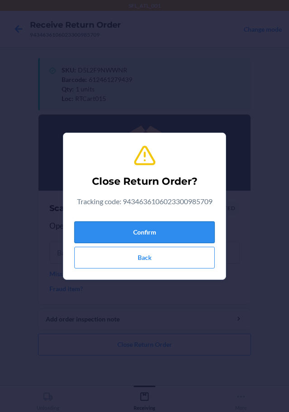
click at [164, 223] on button "Confirm" at bounding box center [144, 232] width 140 height 22
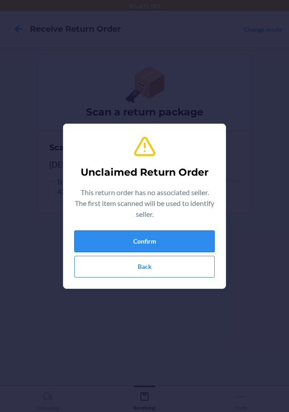
click at [148, 237] on button "Confirm" at bounding box center [144, 241] width 140 height 22
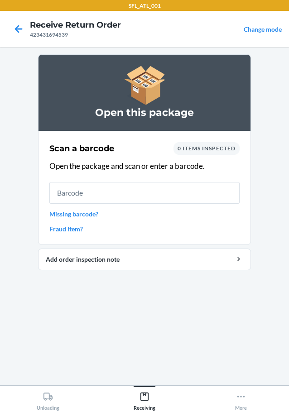
click at [88, 214] on link "Missing barcode?" at bounding box center [144, 213] width 190 height 9
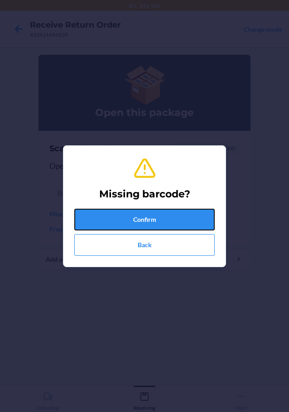
drag, startPoint x: 117, startPoint y: 225, endPoint x: 117, endPoint y: 213, distance: 11.8
click at [118, 224] on button "Confirm" at bounding box center [144, 220] width 140 height 22
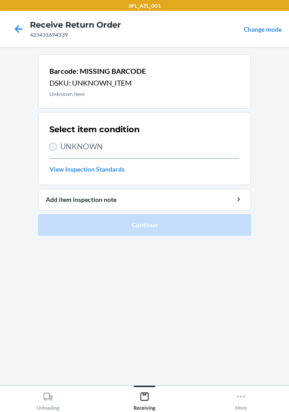
click at [56, 146] on input "UNKNOWN" at bounding box center [52, 146] width 7 height 7
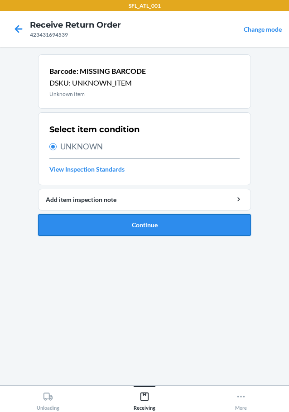
click at [101, 218] on button "Continue" at bounding box center [144, 225] width 213 height 22
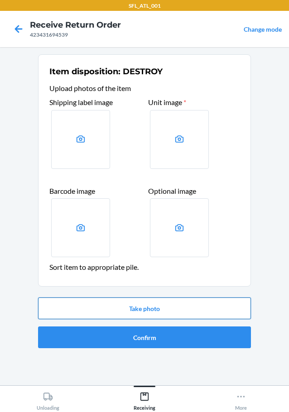
click at [125, 308] on button "Take photo" at bounding box center [144, 308] width 213 height 22
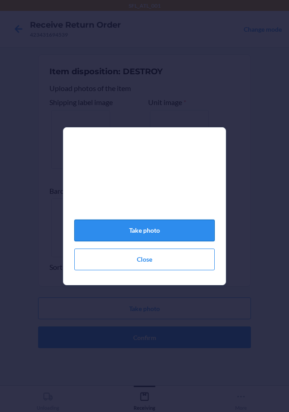
click at [133, 237] on button "Take photo" at bounding box center [144, 230] width 140 height 22
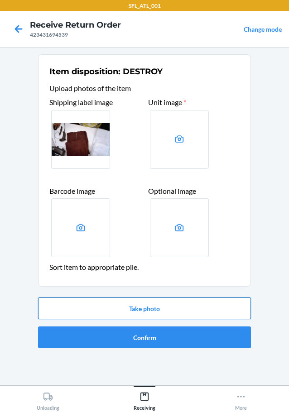
click at [173, 315] on button "Take photo" at bounding box center [144, 308] width 213 height 22
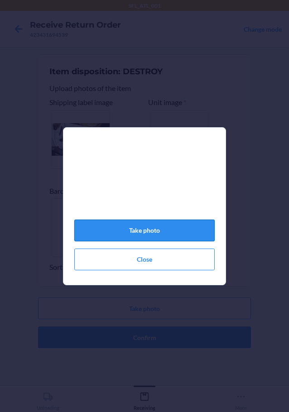
click at [164, 230] on button "Take photo" at bounding box center [144, 230] width 140 height 22
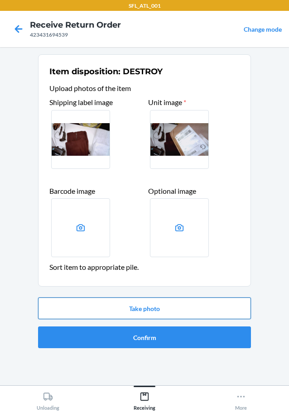
click at [110, 311] on button "Take photo" at bounding box center [144, 308] width 213 height 22
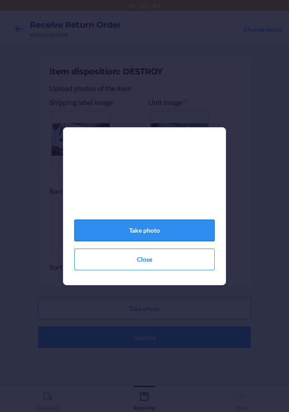
click at [117, 230] on button "Take photo" at bounding box center [144, 230] width 140 height 22
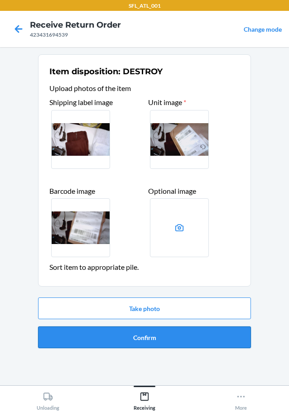
click at [147, 337] on button "Confirm" at bounding box center [144, 337] width 213 height 22
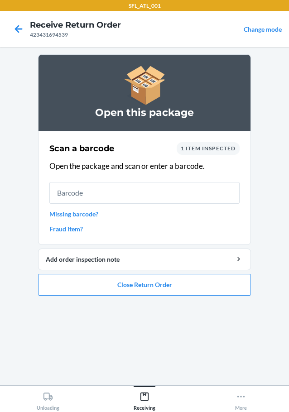
click at [100, 212] on link "Missing barcode?" at bounding box center [144, 213] width 190 height 9
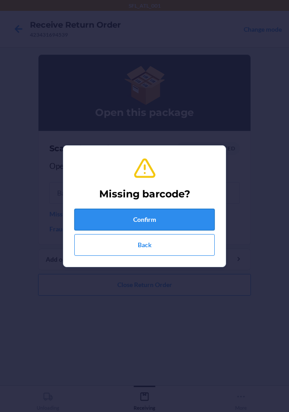
click at [98, 214] on button "Confirm" at bounding box center [144, 220] width 140 height 22
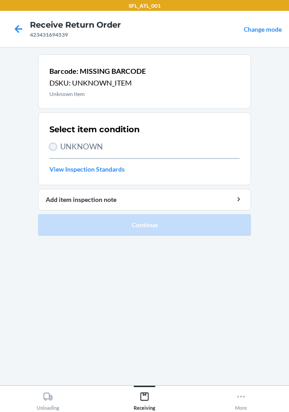
click at [54, 144] on input "UNKNOWN" at bounding box center [52, 146] width 7 height 7
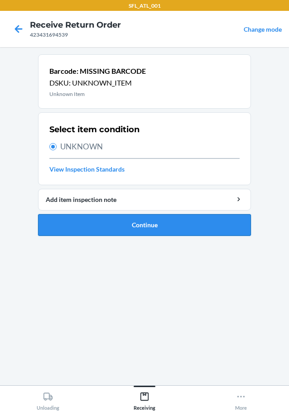
click at [98, 218] on button "Continue" at bounding box center [144, 225] width 213 height 22
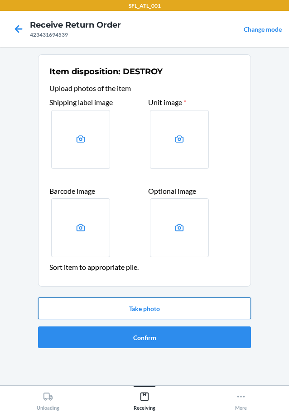
click at [135, 307] on button "Take photo" at bounding box center [144, 308] width 213 height 22
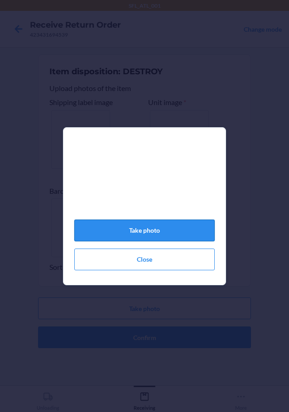
click at [142, 233] on button "Take photo" at bounding box center [144, 230] width 140 height 22
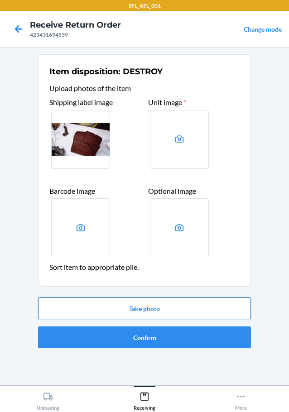
click at [158, 306] on button "Take photo" at bounding box center [144, 308] width 213 height 22
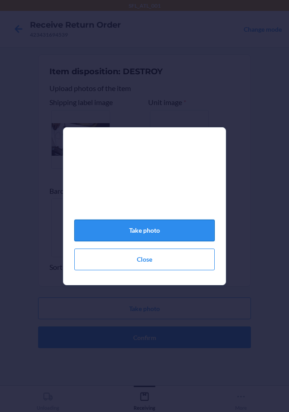
click at [170, 234] on button "Take photo" at bounding box center [144, 230] width 140 height 22
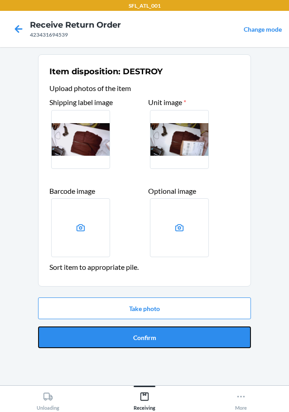
click at [178, 336] on button "Confirm" at bounding box center [144, 337] width 213 height 22
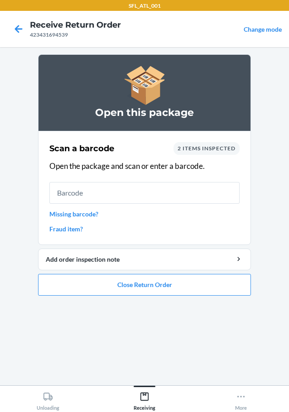
click at [90, 213] on link "Missing barcode?" at bounding box center [144, 213] width 190 height 9
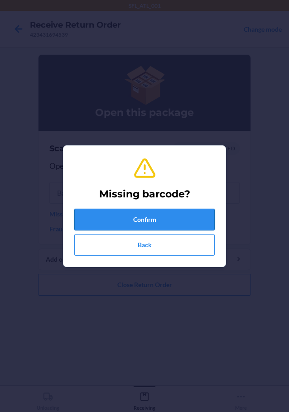
click at [93, 214] on button "Confirm" at bounding box center [144, 220] width 140 height 22
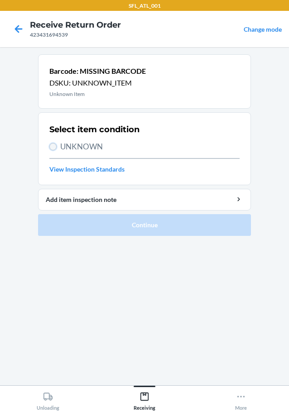
click at [56, 148] on input "UNKNOWN" at bounding box center [52, 146] width 7 height 7
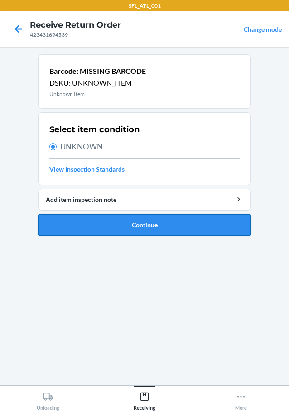
click at [93, 231] on button "Continue" at bounding box center [144, 225] width 213 height 22
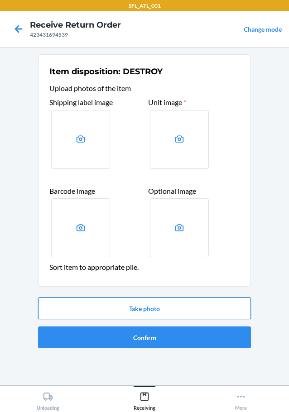
click at [111, 314] on button "Take photo" at bounding box center [144, 308] width 213 height 22
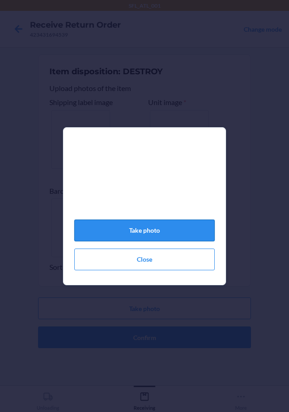
click at [136, 237] on button "Take photo" at bounding box center [144, 230] width 140 height 22
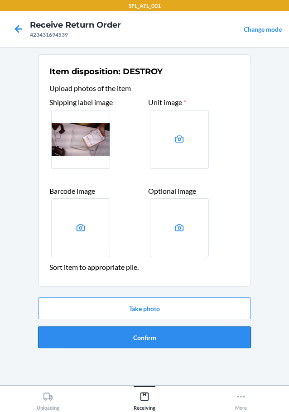
click at [147, 338] on button "Confirm" at bounding box center [144, 337] width 213 height 22
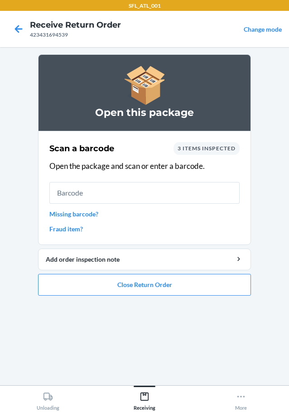
click at [95, 211] on link "Missing barcode?" at bounding box center [144, 213] width 190 height 9
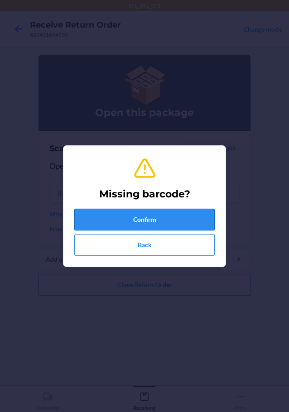
click at [106, 221] on button "Confirm" at bounding box center [144, 220] width 140 height 22
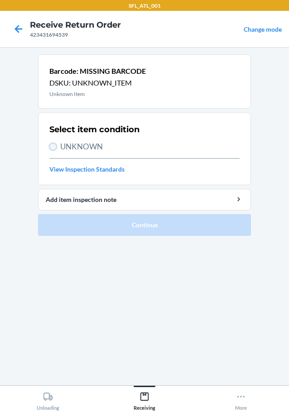
click at [51, 146] on input "UNKNOWN" at bounding box center [52, 146] width 7 height 7
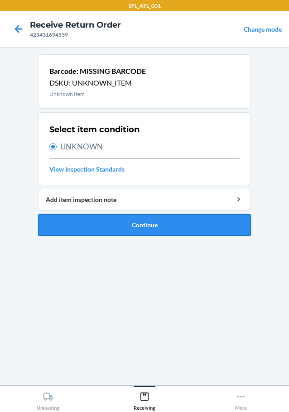
click at [76, 226] on button "Continue" at bounding box center [144, 225] width 213 height 22
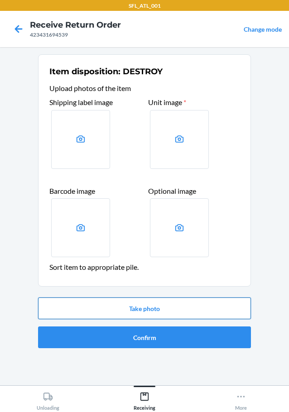
click at [108, 304] on button "Take photo" at bounding box center [144, 308] width 213 height 22
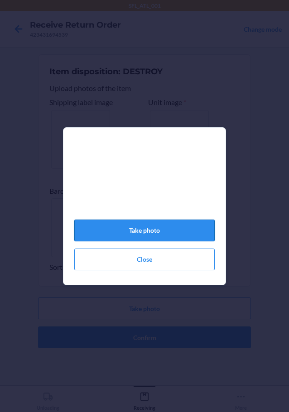
click at [130, 231] on button "Take photo" at bounding box center [144, 230] width 140 height 22
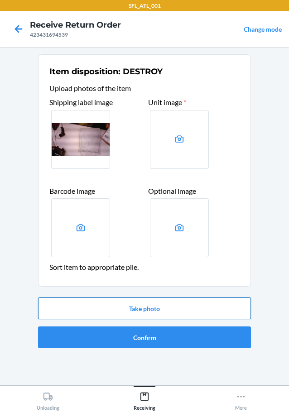
click at [137, 308] on button "Take photo" at bounding box center [144, 308] width 213 height 22
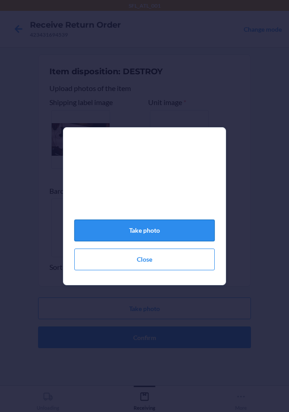
click at [144, 233] on button "Take photo" at bounding box center [144, 230] width 140 height 22
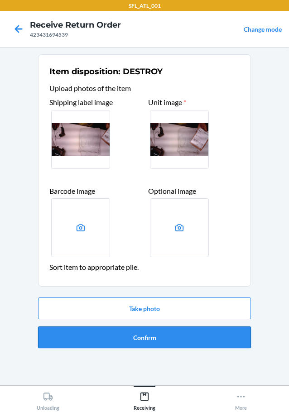
click at [152, 331] on button "Confirm" at bounding box center [144, 337] width 213 height 22
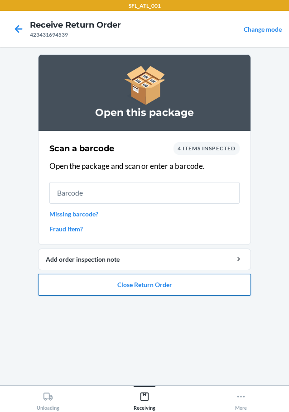
click at [131, 286] on button "Close Return Order" at bounding box center [144, 285] width 213 height 22
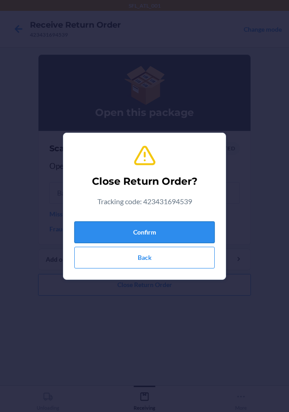
click at [135, 220] on div "Confirm Back" at bounding box center [144, 243] width 140 height 51
click at [126, 233] on button "Confirm" at bounding box center [144, 232] width 140 height 22
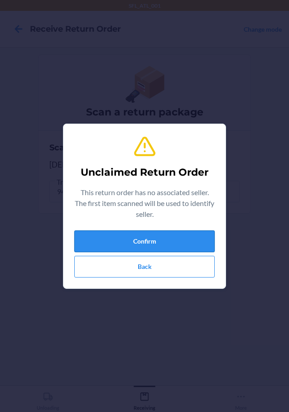
click at [149, 239] on button "Confirm" at bounding box center [144, 241] width 140 height 22
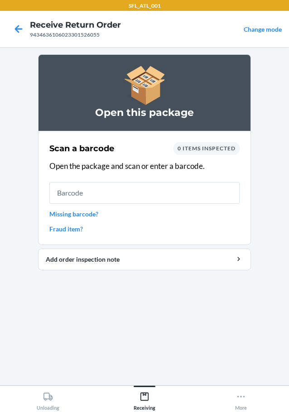
click at [94, 215] on link "Missing barcode?" at bounding box center [144, 213] width 190 height 9
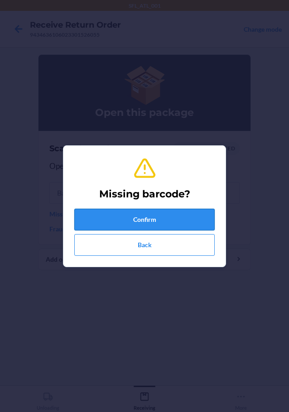
click at [114, 221] on button "Confirm" at bounding box center [144, 220] width 140 height 22
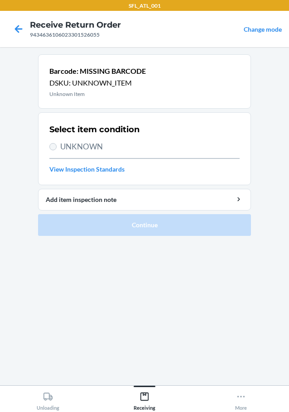
click at [51, 147] on section "Select item condition UNKNOWN View Inspection Standards" at bounding box center [144, 148] width 213 height 73
click at [52, 147] on input "UNKNOWN" at bounding box center [52, 146] width 7 height 7
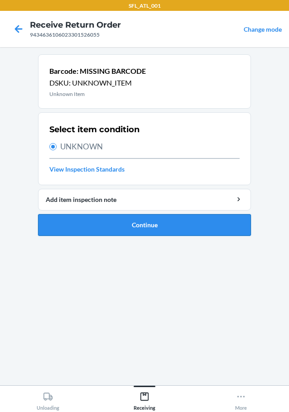
drag, startPoint x: 80, startPoint y: 234, endPoint x: 82, endPoint y: 230, distance: 4.7
click at [82, 231] on button "Continue" at bounding box center [144, 225] width 213 height 22
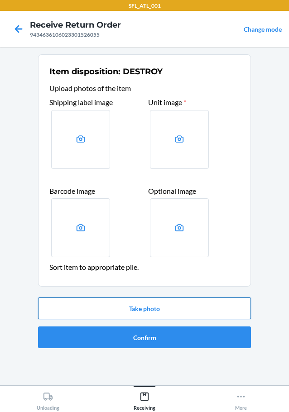
click at [117, 304] on button "Take photo" at bounding box center [144, 308] width 213 height 22
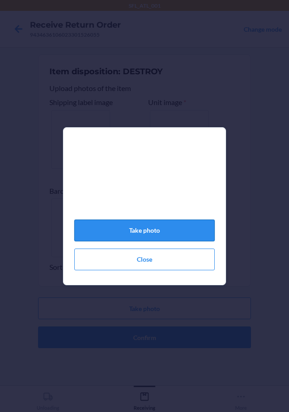
click at [116, 236] on button "Take photo" at bounding box center [144, 230] width 140 height 22
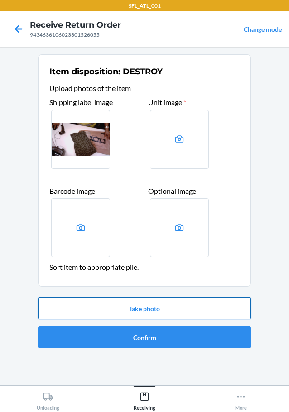
click at [129, 301] on button "Take photo" at bounding box center [144, 308] width 213 height 22
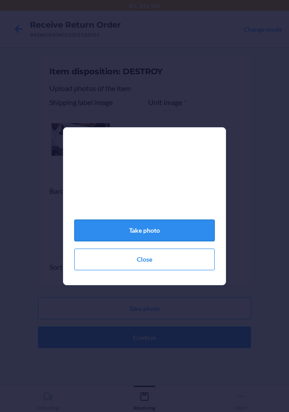
click at [148, 226] on button "Take photo" at bounding box center [144, 230] width 140 height 22
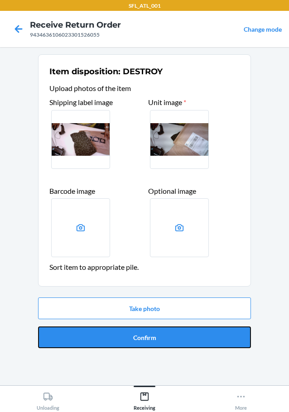
click at [155, 332] on button "Confirm" at bounding box center [144, 337] width 213 height 22
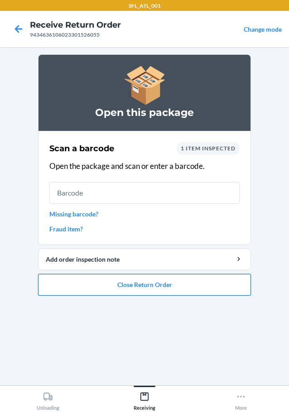
click at [168, 280] on button "Close Return Order" at bounding box center [144, 285] width 213 height 22
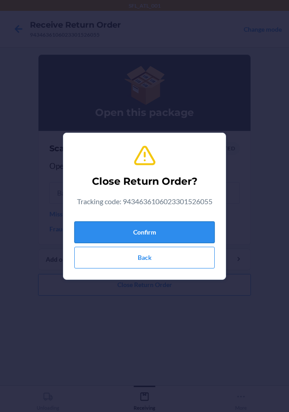
click at [178, 227] on button "Confirm" at bounding box center [144, 232] width 140 height 22
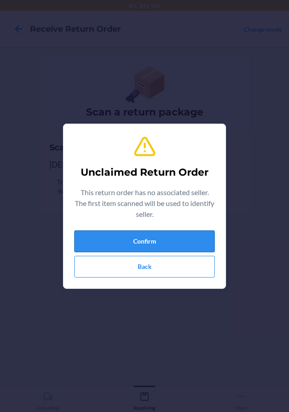
click at [156, 242] on button "Confirm" at bounding box center [144, 241] width 140 height 22
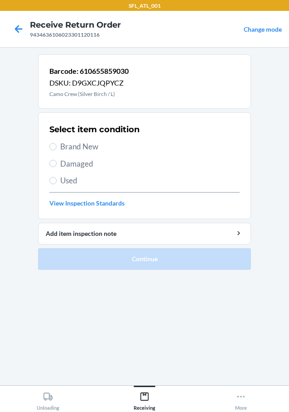
click at [57, 146] on label "Brand New" at bounding box center [144, 147] width 190 height 12
click at [57, 146] on input "Brand New" at bounding box center [52, 146] width 7 height 7
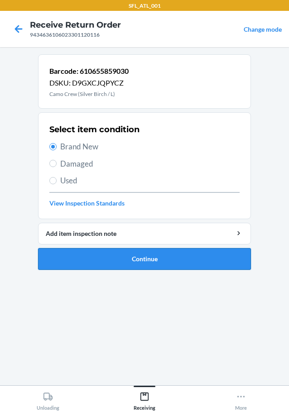
click at [106, 258] on button "Continue" at bounding box center [144, 259] width 213 height 22
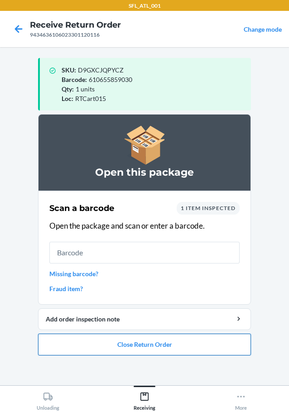
click at [109, 342] on button "Close Return Order" at bounding box center [144, 344] width 213 height 22
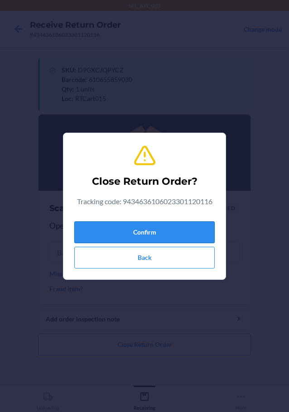
click at [161, 227] on button "Confirm" at bounding box center [144, 232] width 140 height 22
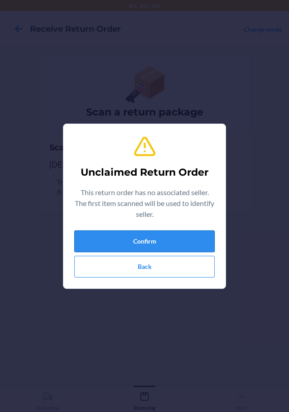
click at [121, 240] on button "Confirm" at bounding box center [144, 241] width 140 height 22
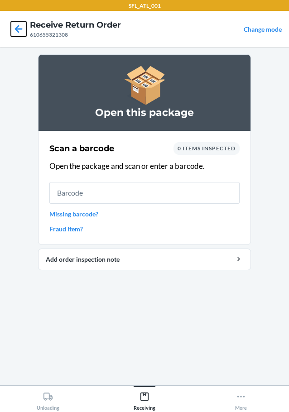
click at [24, 25] on icon at bounding box center [18, 28] width 15 height 15
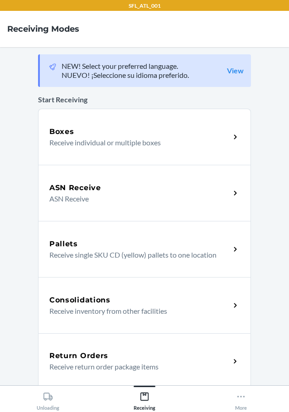
click at [159, 359] on div "Return Orders" at bounding box center [139, 355] width 180 height 11
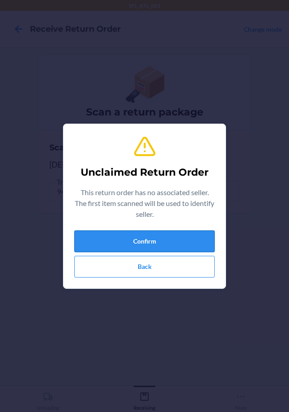
click at [163, 237] on button "Confirm" at bounding box center [144, 241] width 140 height 22
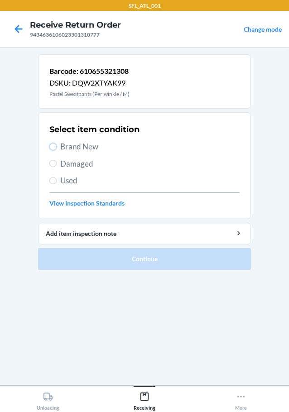
click at [56, 145] on input "Brand New" at bounding box center [52, 146] width 7 height 7
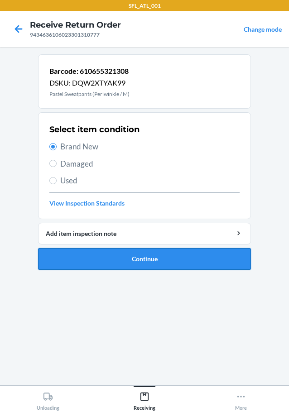
click at [133, 263] on button "Continue" at bounding box center [144, 259] width 213 height 22
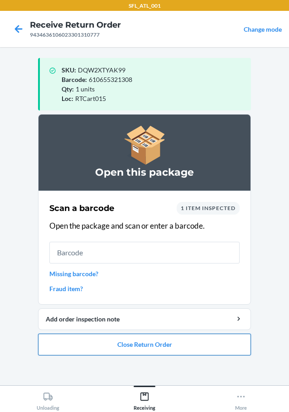
click at [194, 340] on button "Close Return Order" at bounding box center [144, 344] width 213 height 22
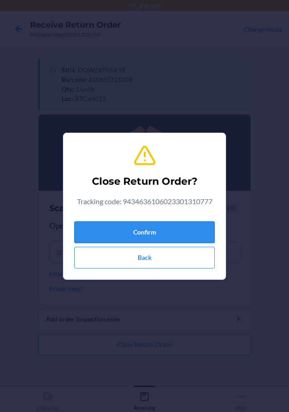
click at [169, 225] on button "Confirm" at bounding box center [144, 232] width 140 height 22
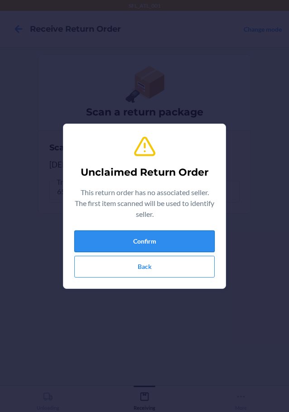
click at [157, 243] on button "Confirm" at bounding box center [144, 241] width 140 height 22
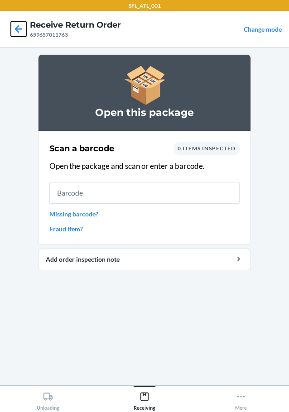
drag, startPoint x: 18, startPoint y: 25, endPoint x: 48, endPoint y: 42, distance: 34.2
click at [18, 26] on icon at bounding box center [19, 29] width 8 height 8
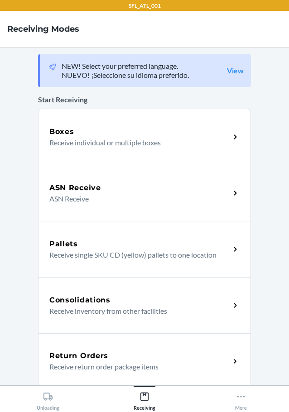
click at [96, 353] on h5 "Return Orders" at bounding box center [78, 355] width 59 height 11
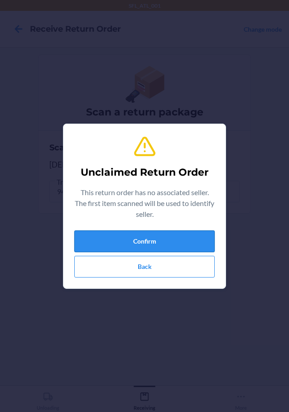
click at [184, 244] on button "Confirm" at bounding box center [144, 241] width 140 height 22
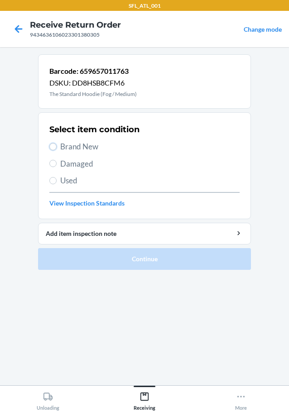
drag, startPoint x: 52, startPoint y: 147, endPoint x: 63, endPoint y: 220, distance: 74.6
click at [52, 147] on input "Brand New" at bounding box center [52, 146] width 7 height 7
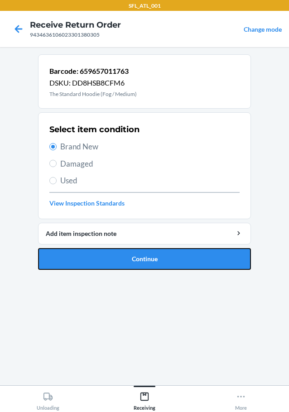
click at [78, 263] on button "Continue" at bounding box center [144, 259] width 213 height 22
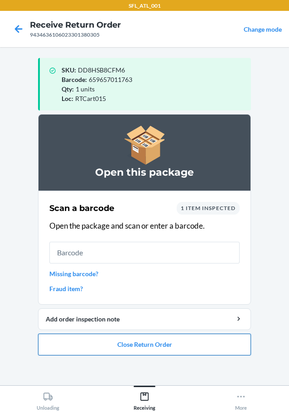
drag, startPoint x: 113, startPoint y: 344, endPoint x: 125, endPoint y: 341, distance: 13.2
click at [119, 343] on button "Close Return Order" at bounding box center [144, 344] width 213 height 22
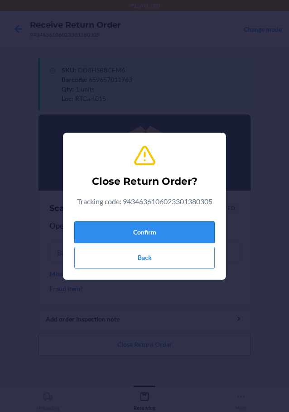
click at [181, 230] on button "Confirm" at bounding box center [144, 232] width 140 height 22
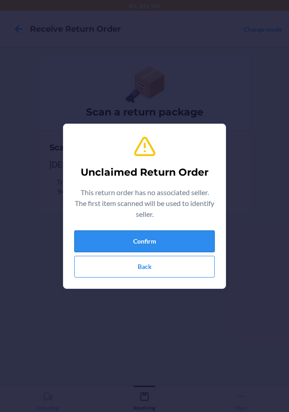
click at [134, 237] on button "Confirm" at bounding box center [144, 241] width 140 height 22
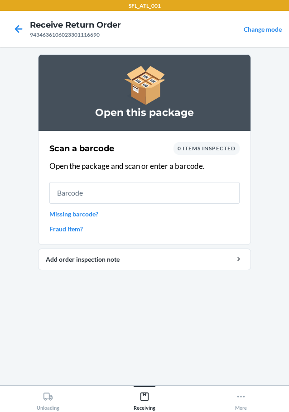
click at [89, 215] on link "Missing barcode?" at bounding box center [144, 213] width 190 height 9
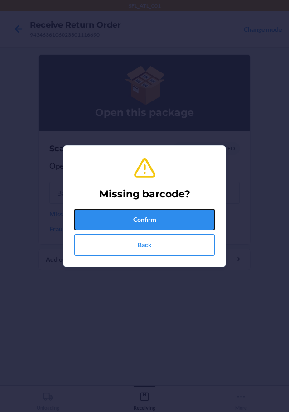
click at [106, 214] on button "Confirm" at bounding box center [144, 220] width 140 height 22
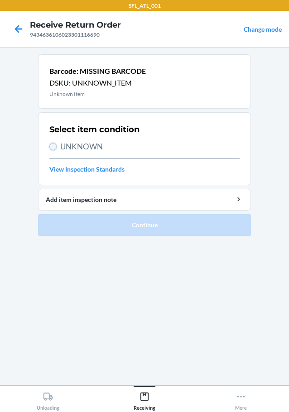
click at [53, 148] on input "UNKNOWN" at bounding box center [52, 146] width 7 height 7
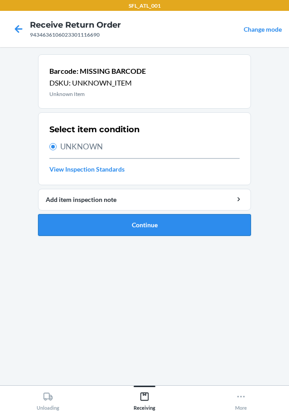
click at [85, 223] on button "Continue" at bounding box center [144, 225] width 213 height 22
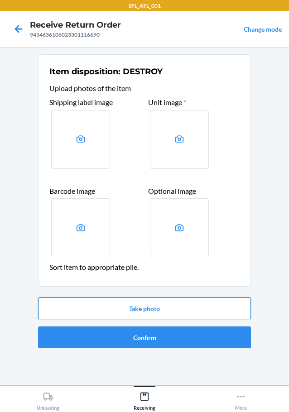
click at [120, 299] on button "Take photo" at bounding box center [144, 308] width 213 height 22
click at [121, 299] on div "SFL_ATL_001 Receive Return Order 9434636106023301116690 Change mode Item dispos…" at bounding box center [144, 206] width 289 height 412
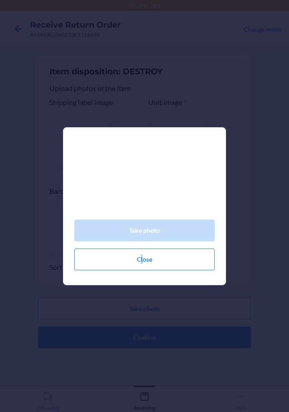
drag, startPoint x: 121, startPoint y: 299, endPoint x: 142, endPoint y: 309, distance: 22.9
click at [142, 309] on div "Take photo Close" at bounding box center [144, 206] width 289 height 412
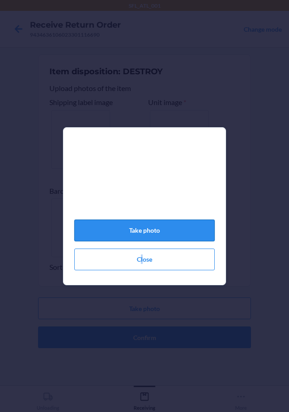
click at [152, 235] on button "Take photo" at bounding box center [144, 230] width 140 height 22
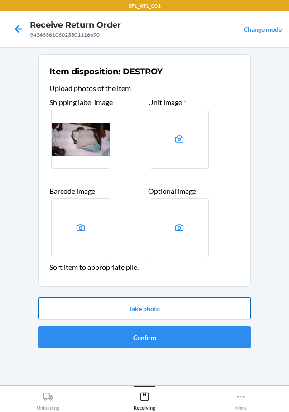
click at [114, 312] on button "Take photo" at bounding box center [144, 308] width 213 height 22
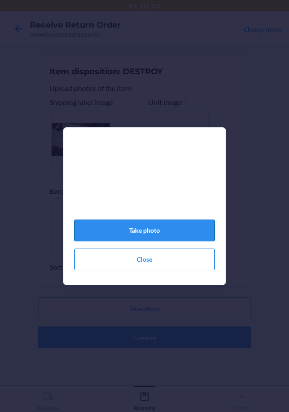
click at [137, 231] on button "Take photo" at bounding box center [144, 230] width 140 height 22
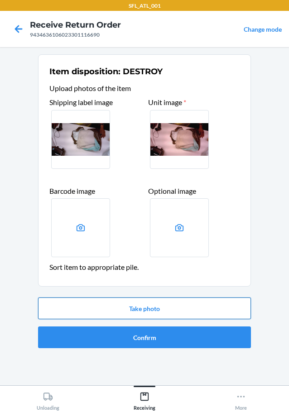
click at [147, 313] on button "Take photo" at bounding box center [144, 308] width 213 height 22
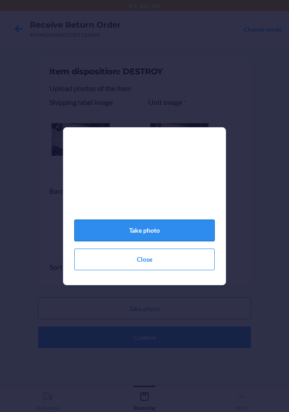
click at [167, 237] on button "Take photo" at bounding box center [144, 230] width 140 height 22
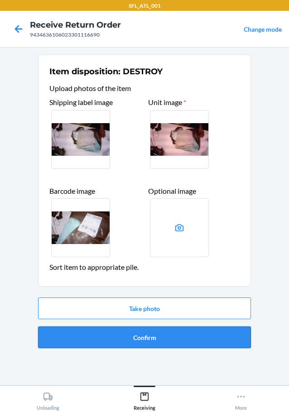
click at [156, 337] on button "Confirm" at bounding box center [144, 337] width 213 height 22
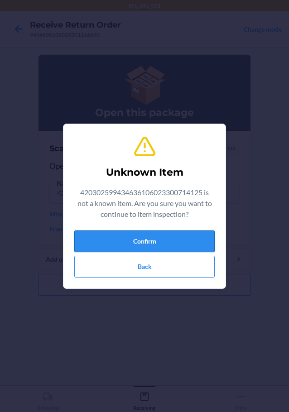
click at [147, 245] on button "Confirm" at bounding box center [144, 241] width 140 height 22
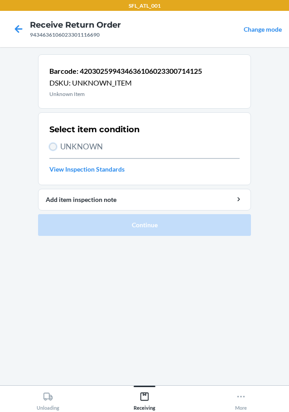
click at [53, 150] on input "UNKNOWN" at bounding box center [52, 146] width 7 height 7
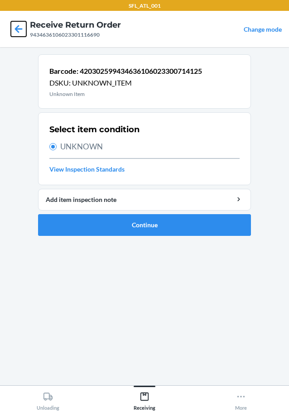
click at [25, 26] on icon at bounding box center [18, 28] width 15 height 15
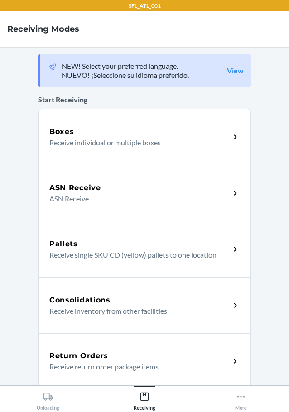
click at [143, 344] on div "Return Orders Receive return order package items" at bounding box center [144, 361] width 213 height 56
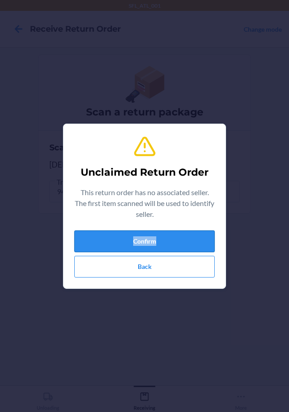
drag, startPoint x: 182, startPoint y: 224, endPoint x: 183, endPoint y: 231, distance: 6.8
click at [183, 231] on div "Unclaimed Return Order This return order has no associated seller. The first it…" at bounding box center [144, 206] width 140 height 150
click at [181, 242] on button "Confirm" at bounding box center [144, 241] width 140 height 22
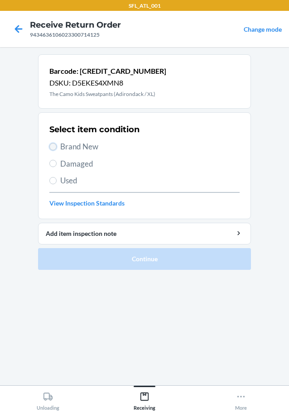
click at [50, 146] on input "Brand New" at bounding box center [52, 146] width 7 height 7
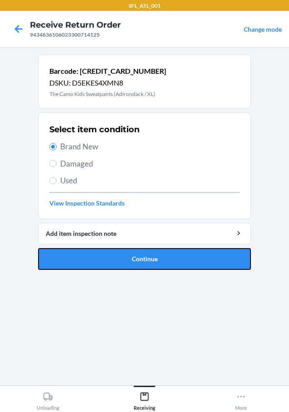
click at [76, 257] on button "Continue" at bounding box center [144, 259] width 213 height 22
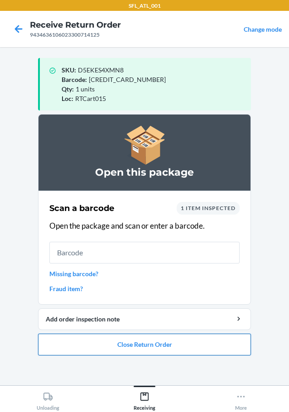
click at [98, 337] on button "Close Return Order" at bounding box center [144, 344] width 213 height 22
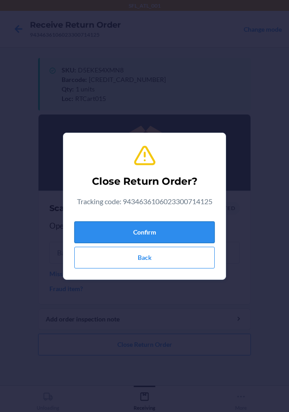
click at [126, 237] on button "Confirm" at bounding box center [144, 232] width 140 height 22
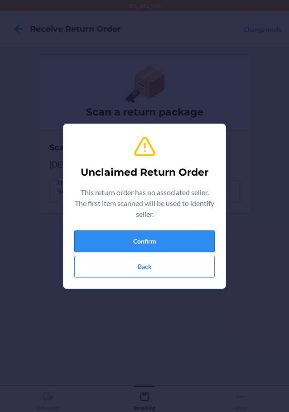
click at [135, 237] on button "Confirm" at bounding box center [144, 241] width 140 height 22
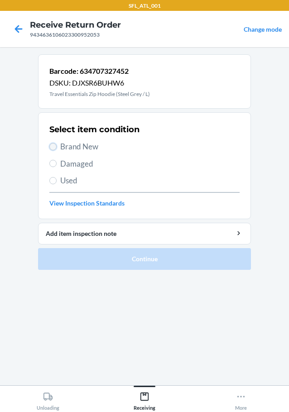
click at [52, 144] on input "Brand New" at bounding box center [52, 146] width 7 height 7
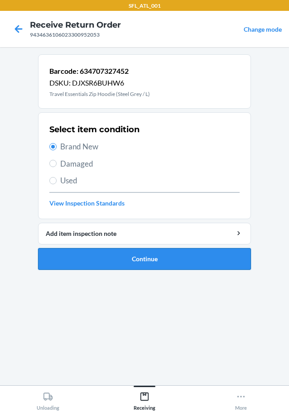
click at [66, 261] on button "Continue" at bounding box center [144, 259] width 213 height 22
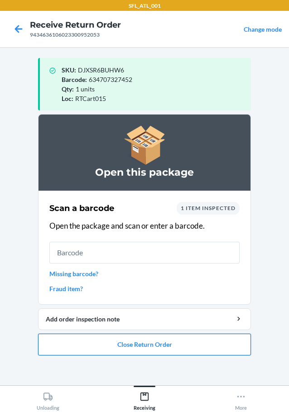
click at [76, 347] on button "Close Return Order" at bounding box center [144, 344] width 213 height 22
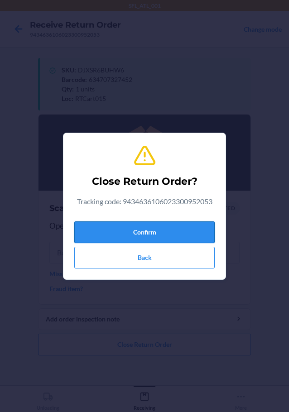
click at [127, 240] on button "Confirm" at bounding box center [144, 232] width 140 height 22
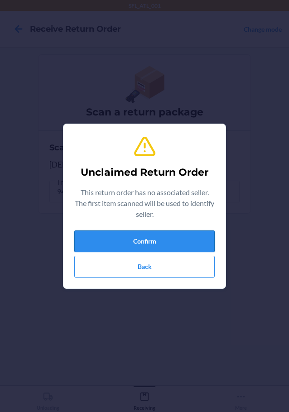
click at [140, 245] on button "Confirm" at bounding box center [144, 241] width 140 height 22
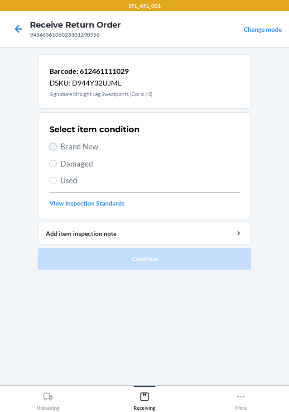
click at [50, 146] on input "Brand New" at bounding box center [52, 146] width 7 height 7
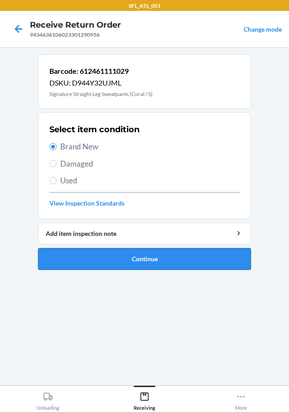
click at [100, 263] on button "Continue" at bounding box center [144, 259] width 213 height 22
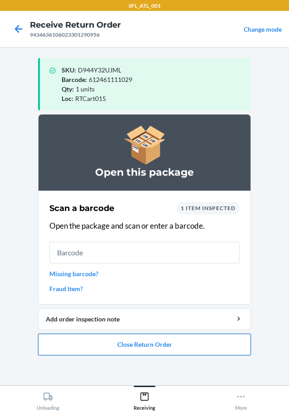
click at [107, 343] on button "Close Return Order" at bounding box center [144, 344] width 213 height 22
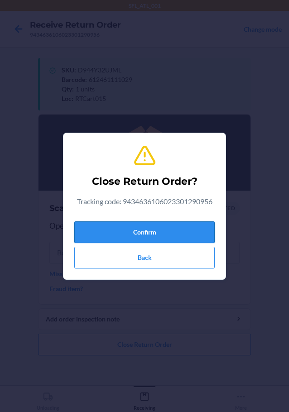
click at [117, 222] on button "Confirm" at bounding box center [144, 232] width 140 height 22
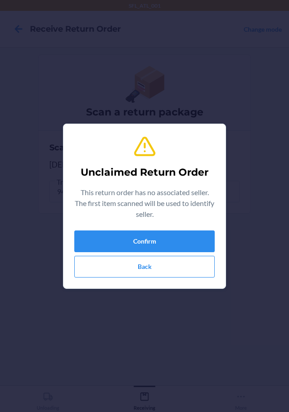
click at [94, 229] on div "Unclaimed Return Order This return order has no associated seller. The first it…" at bounding box center [144, 206] width 140 height 150
click at [96, 235] on button "Confirm" at bounding box center [144, 241] width 140 height 22
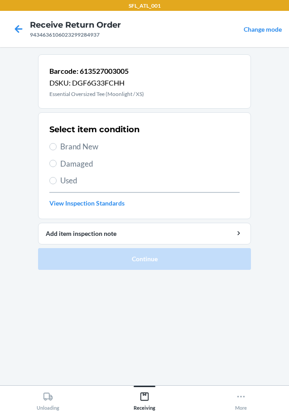
click at [55, 150] on label "Brand New" at bounding box center [144, 147] width 190 height 12
click at [55, 150] on input "Brand New" at bounding box center [52, 146] width 7 height 7
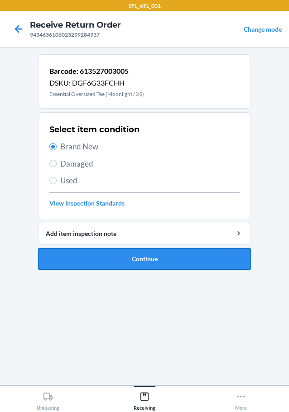
click at [104, 259] on button "Continue" at bounding box center [144, 259] width 213 height 22
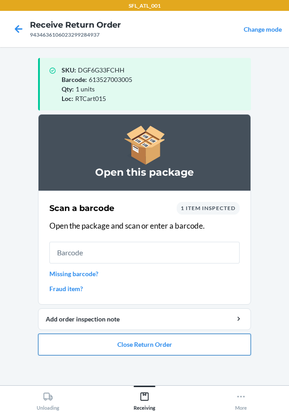
click at [141, 343] on button "Close Return Order" at bounding box center [144, 344] width 213 height 22
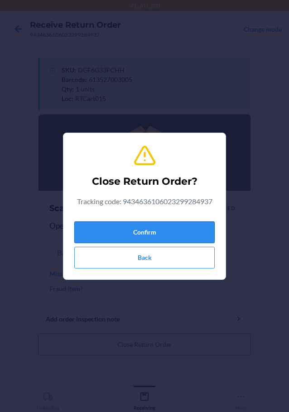
click at [169, 239] on button "Confirm" at bounding box center [144, 232] width 140 height 22
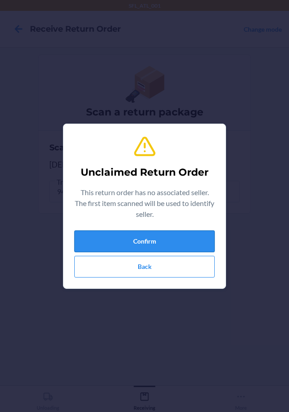
click at [199, 244] on button "Confirm" at bounding box center [144, 241] width 140 height 22
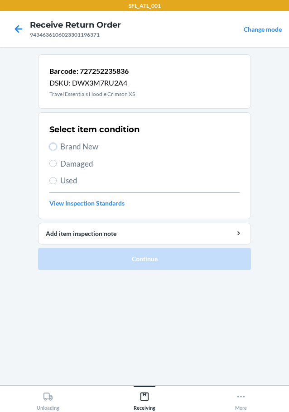
drag, startPoint x: 51, startPoint y: 145, endPoint x: 62, endPoint y: 191, distance: 46.9
click at [51, 150] on input "Brand New" at bounding box center [52, 146] width 7 height 7
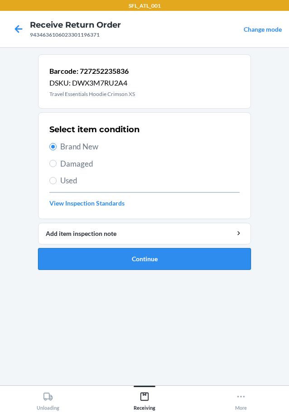
click at [89, 265] on button "Continue" at bounding box center [144, 259] width 213 height 22
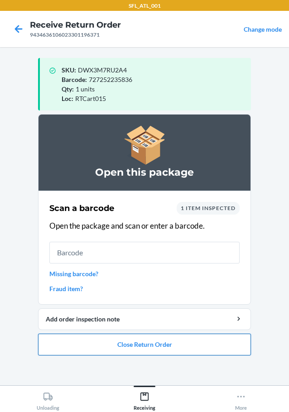
click at [90, 339] on button "Close Return Order" at bounding box center [144, 344] width 213 height 22
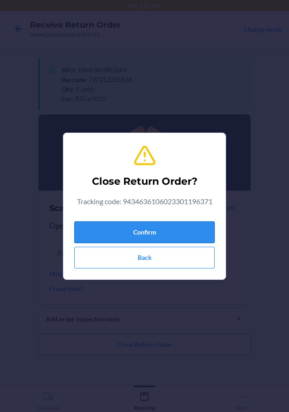
click at [128, 234] on button "Confirm" at bounding box center [144, 232] width 140 height 22
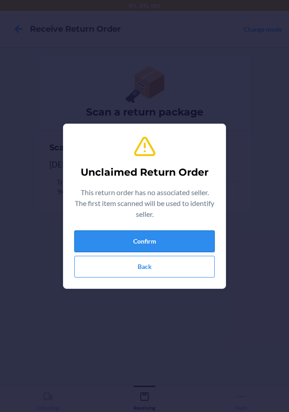
click at [162, 245] on button "Confirm" at bounding box center [144, 241] width 140 height 22
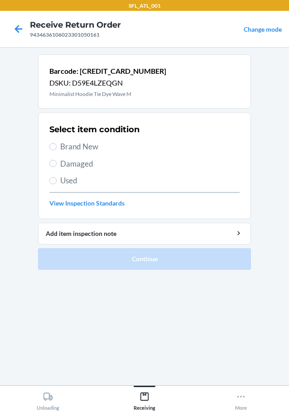
drag, startPoint x: 49, startPoint y: 143, endPoint x: 62, endPoint y: 156, distance: 18.9
click at [51, 143] on section "Select item condition Brand New Damaged Used View Inspection Standards" at bounding box center [144, 165] width 213 height 107
click at [57, 147] on label "Brand New" at bounding box center [144, 147] width 190 height 12
click at [57, 147] on input "Brand New" at bounding box center [52, 146] width 7 height 7
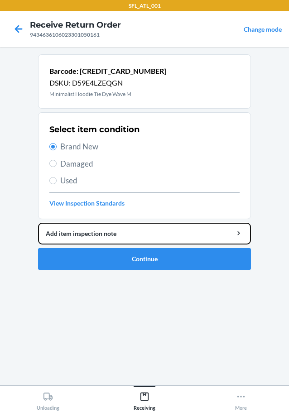
click at [97, 245] on li "Barcode: [CREDIT_CARD_NUMBER] DSKU: D59E4LZEQGN Minimalist Hoodie Tie Dye Wave …" at bounding box center [144, 161] width 213 height 215
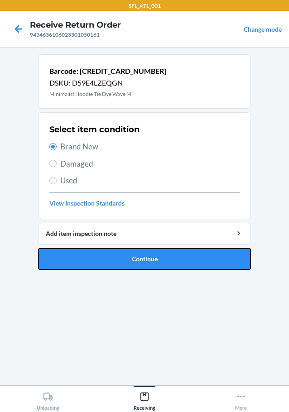
click at [101, 254] on button "Continue" at bounding box center [144, 259] width 213 height 22
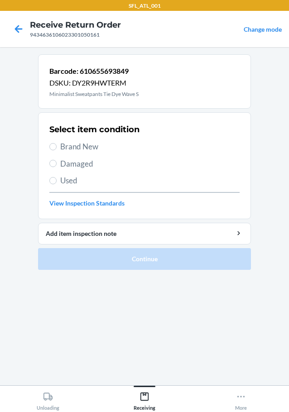
click at [57, 143] on label "Brand New" at bounding box center [144, 147] width 190 height 12
click at [57, 143] on input "Brand New" at bounding box center [52, 146] width 7 height 7
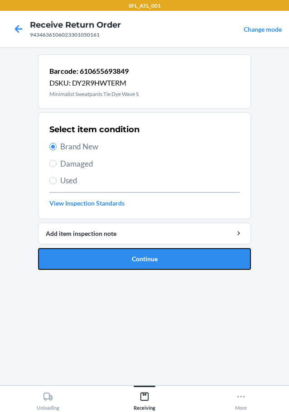
drag, startPoint x: 79, startPoint y: 258, endPoint x: 83, endPoint y: 251, distance: 7.9
click at [80, 258] on button "Continue" at bounding box center [144, 259] width 213 height 22
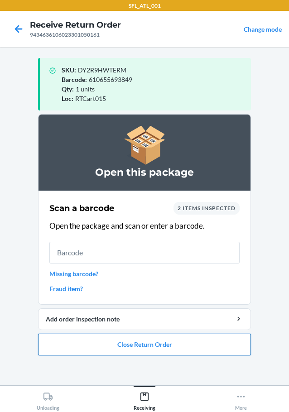
click at [122, 345] on button "Close Return Order" at bounding box center [144, 344] width 213 height 22
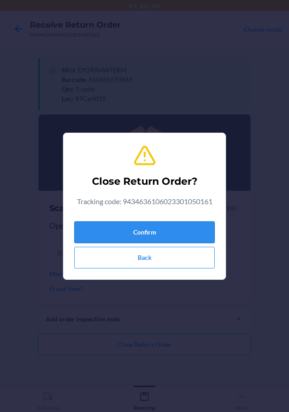
click at [157, 221] on button "Confirm" at bounding box center [144, 232] width 140 height 22
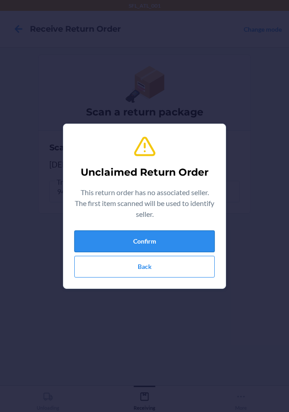
click at [157, 240] on button "Confirm" at bounding box center [144, 241] width 140 height 22
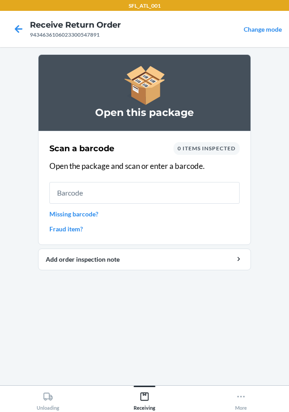
click at [64, 216] on link "Missing barcode?" at bounding box center [144, 213] width 190 height 9
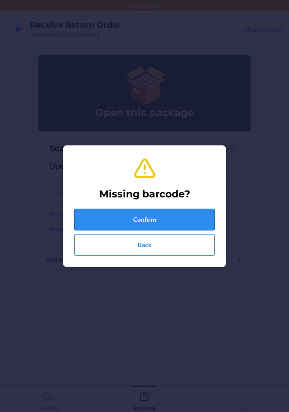
click at [106, 214] on button "Confirm" at bounding box center [144, 220] width 140 height 22
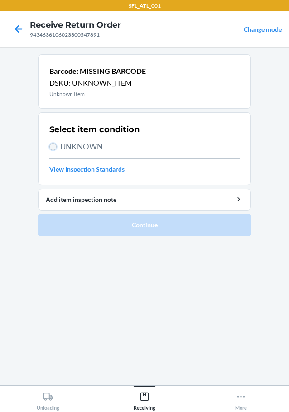
click at [52, 147] on input "UNKNOWN" at bounding box center [52, 146] width 7 height 7
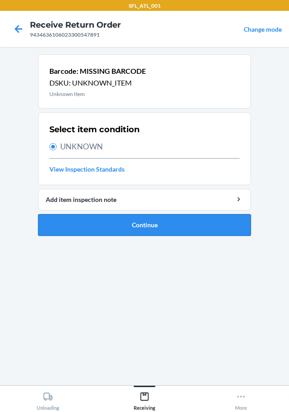
click at [75, 232] on button "Continue" at bounding box center [144, 225] width 213 height 22
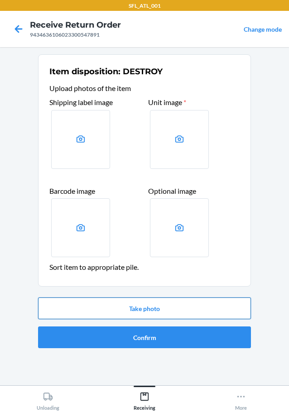
click at [114, 307] on button "Take photo" at bounding box center [144, 308] width 213 height 22
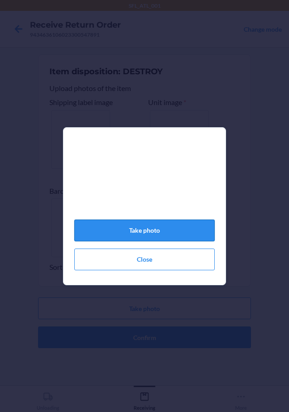
click at [119, 237] on button "Take photo" at bounding box center [144, 230] width 140 height 22
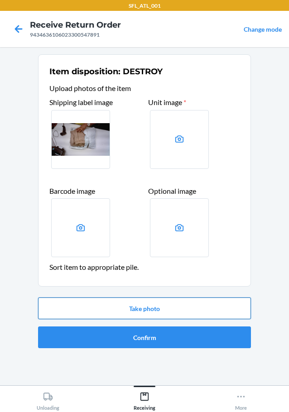
click at [106, 306] on button "Take photo" at bounding box center [144, 308] width 213 height 22
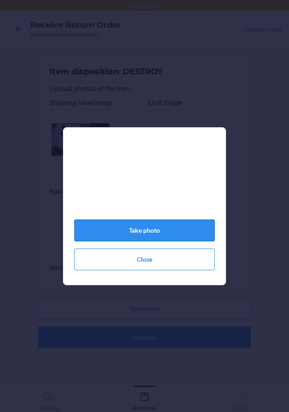
click at [126, 226] on button "Take photo" at bounding box center [144, 230] width 140 height 22
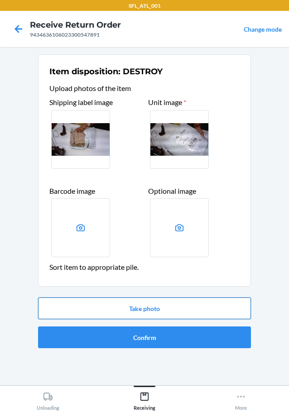
click at [133, 311] on button "Take photo" at bounding box center [144, 308] width 213 height 22
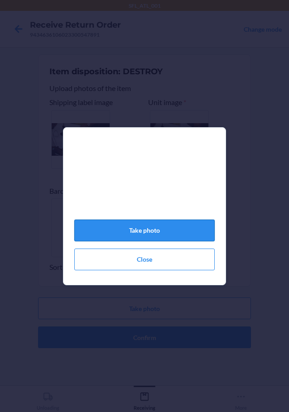
click at [154, 225] on button "Take photo" at bounding box center [144, 230] width 140 height 22
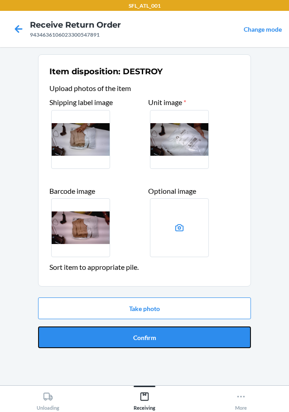
click at [121, 330] on button "Confirm" at bounding box center [144, 337] width 213 height 22
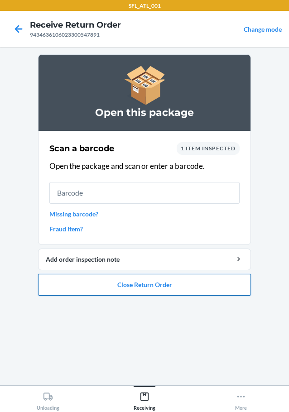
drag, startPoint x: 142, startPoint y: 281, endPoint x: 140, endPoint y: 286, distance: 5.2
click at [140, 285] on button "Close Return Order" at bounding box center [144, 285] width 213 height 22
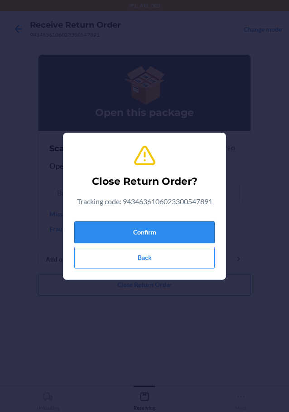
click at [151, 225] on button "Confirm" at bounding box center [144, 232] width 140 height 22
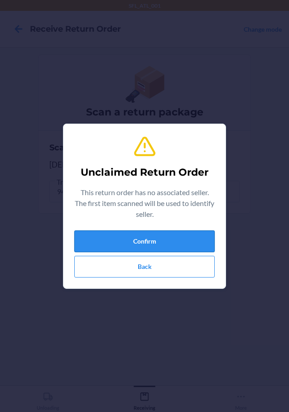
click at [92, 239] on button "Confirm" at bounding box center [144, 241] width 140 height 22
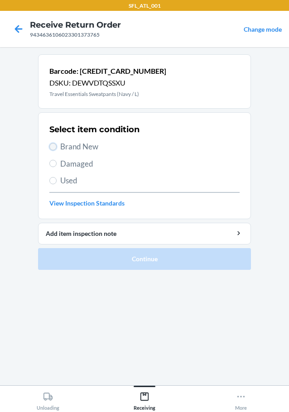
click at [56, 145] on input "Brand New" at bounding box center [52, 146] width 7 height 7
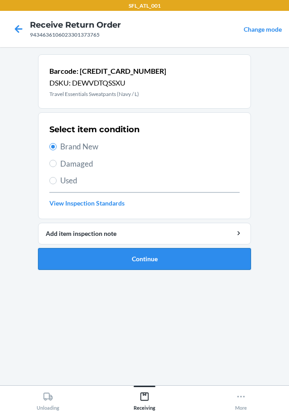
click at [85, 256] on button "Continue" at bounding box center [144, 259] width 213 height 22
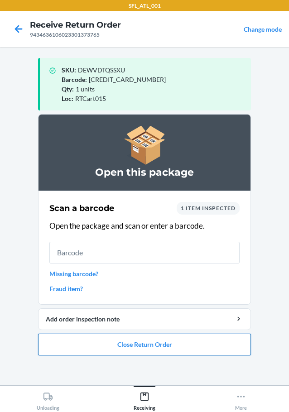
click at [81, 344] on button "Close Return Order" at bounding box center [144, 344] width 213 height 22
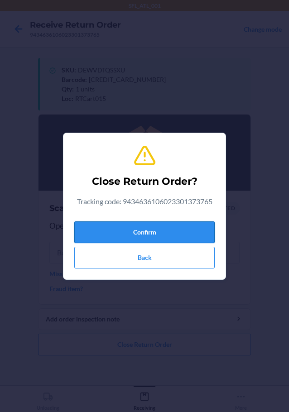
click at [107, 230] on button "Confirm" at bounding box center [144, 232] width 140 height 22
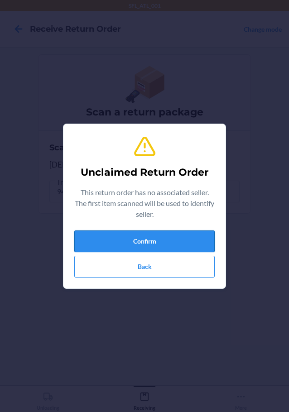
click at [104, 245] on button "Confirm" at bounding box center [144, 241] width 140 height 22
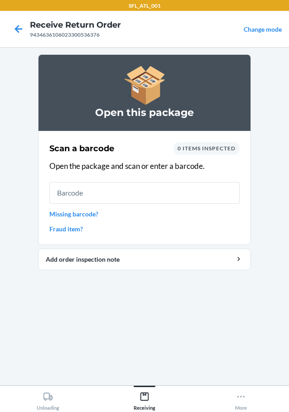
click at [78, 232] on link "Fraud item?" at bounding box center [144, 228] width 190 height 9
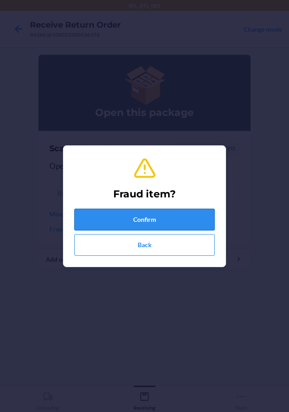
click at [93, 216] on button "Confirm" at bounding box center [144, 220] width 140 height 22
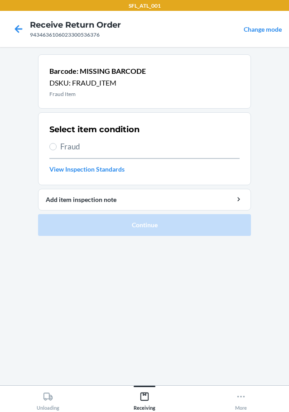
click at [58, 145] on label "Fraud" at bounding box center [144, 147] width 190 height 12
click at [57, 145] on input "Fraud" at bounding box center [52, 146] width 7 height 7
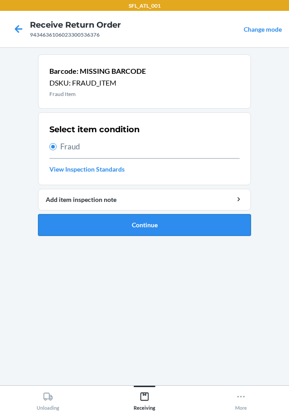
click at [100, 229] on button "Continue" at bounding box center [144, 225] width 213 height 22
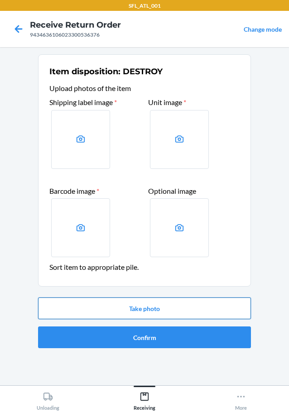
click at [124, 301] on button "Take photo" at bounding box center [144, 308] width 213 height 22
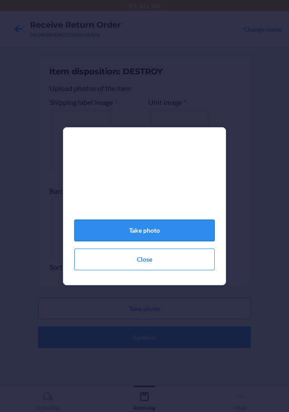
click at [127, 231] on button "Take photo" at bounding box center [144, 230] width 140 height 22
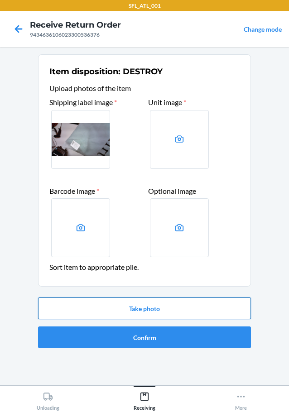
click at [159, 303] on button "Take photo" at bounding box center [144, 308] width 213 height 22
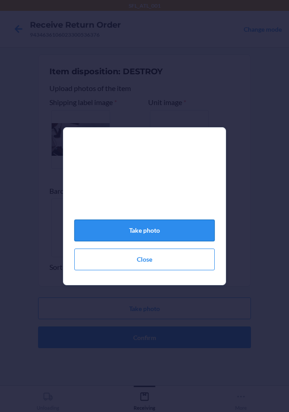
click at [192, 226] on button "Take photo" at bounding box center [144, 230] width 140 height 22
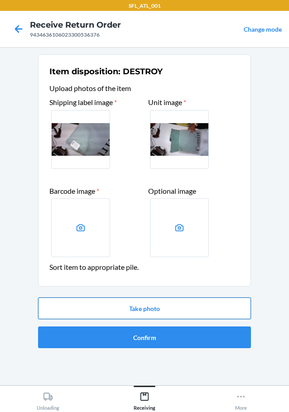
click at [157, 307] on button "Take photo" at bounding box center [144, 308] width 213 height 22
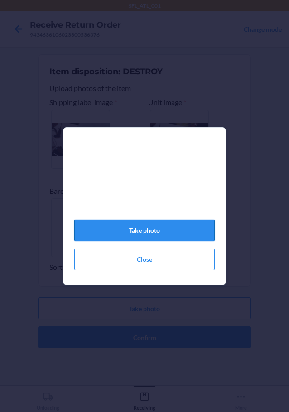
click at [160, 237] on button "Take photo" at bounding box center [144, 230] width 140 height 22
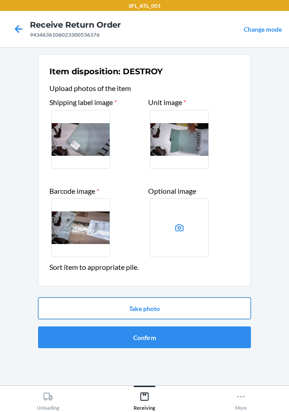
click at [155, 298] on button "Take photo" at bounding box center [144, 308] width 213 height 22
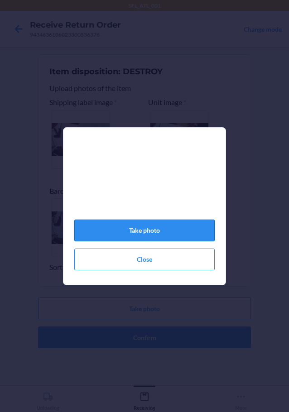
click at [141, 228] on button "Take photo" at bounding box center [144, 230] width 140 height 22
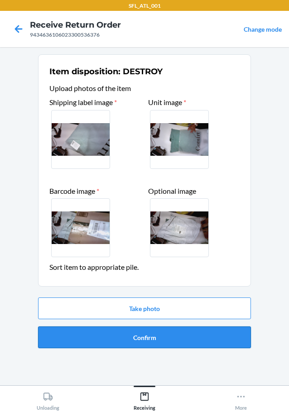
click at [184, 335] on button "Confirm" at bounding box center [144, 337] width 213 height 22
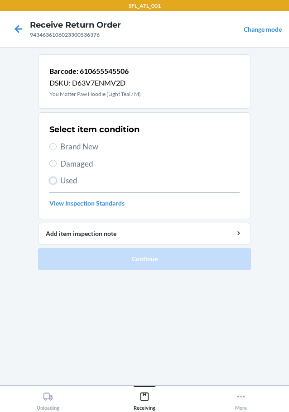
drag, startPoint x: 52, startPoint y: 180, endPoint x: 57, endPoint y: 185, distance: 7.1
click at [52, 180] on input "Used" at bounding box center [52, 180] width 7 height 7
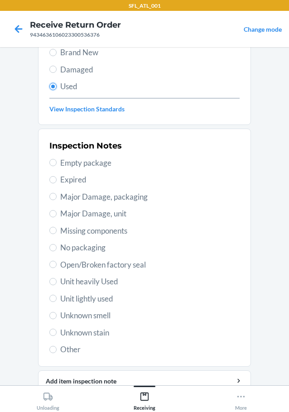
scroll to position [133, 0]
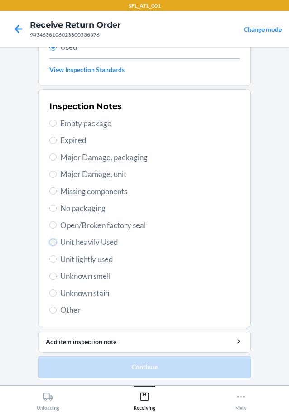
click at [49, 241] on input "Unit heavily Used" at bounding box center [52, 241] width 7 height 7
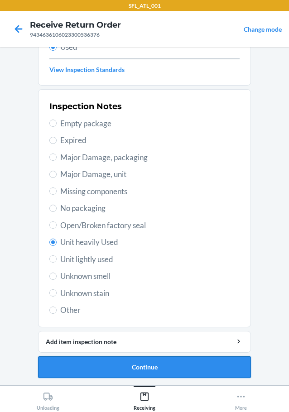
click at [109, 371] on button "Continue" at bounding box center [144, 367] width 213 height 22
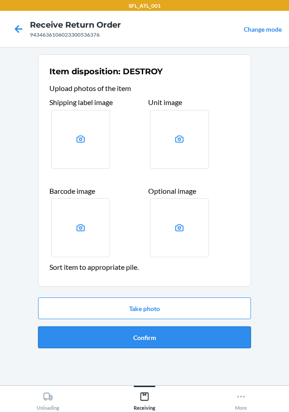
click at [162, 342] on button "Confirm" at bounding box center [144, 337] width 213 height 22
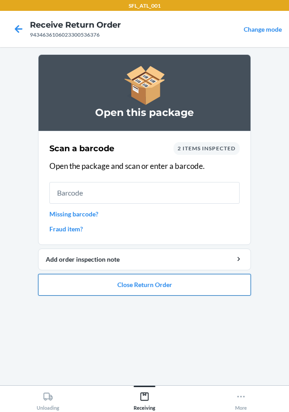
click at [189, 281] on button "Close Return Order" at bounding box center [144, 285] width 213 height 22
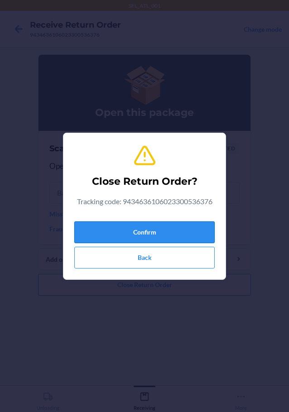
click at [181, 235] on button "Confirm" at bounding box center [144, 232] width 140 height 22
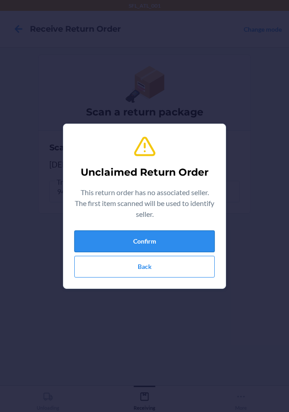
click at [199, 234] on button "Confirm" at bounding box center [144, 241] width 140 height 22
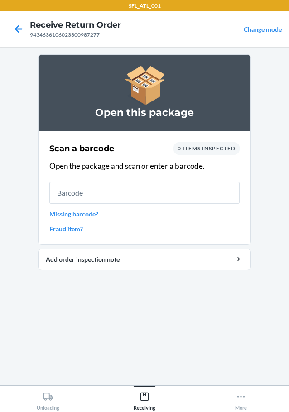
click at [110, 217] on link "Missing barcode?" at bounding box center [144, 213] width 190 height 9
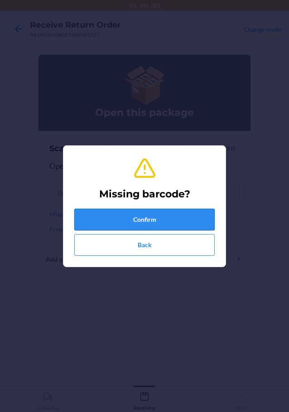
click at [141, 215] on button "Confirm" at bounding box center [144, 220] width 140 height 22
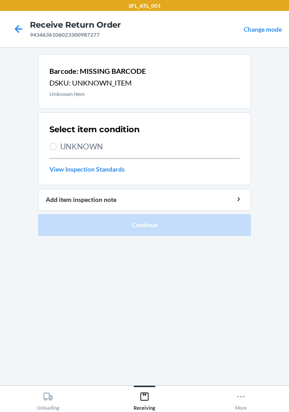
click at [58, 147] on label "UNKNOWN" at bounding box center [144, 147] width 190 height 12
click at [57, 147] on input "UNKNOWN" at bounding box center [52, 146] width 7 height 7
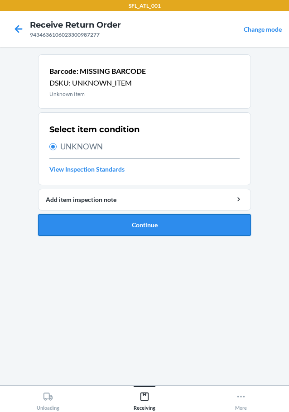
click at [109, 220] on button "Continue" at bounding box center [144, 225] width 213 height 22
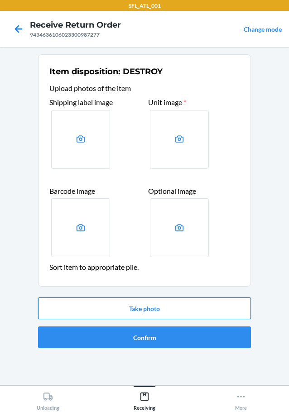
click at [121, 305] on button "Take photo" at bounding box center [144, 308] width 213 height 22
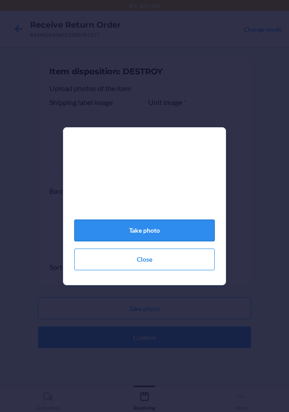
click at [148, 234] on button "Take photo" at bounding box center [144, 230] width 140 height 22
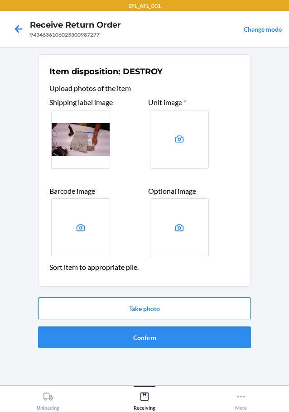
click at [158, 309] on button "Take photo" at bounding box center [144, 308] width 213 height 22
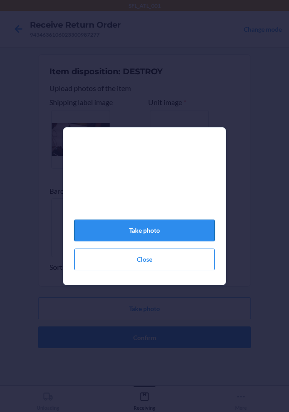
click at [152, 236] on button "Take photo" at bounding box center [144, 230] width 140 height 22
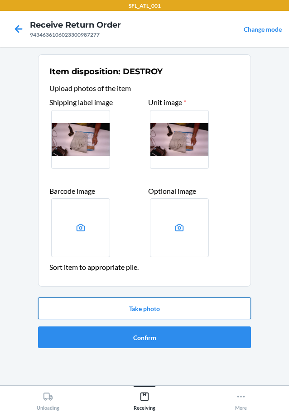
click at [180, 315] on button "Take photo" at bounding box center [144, 308] width 213 height 22
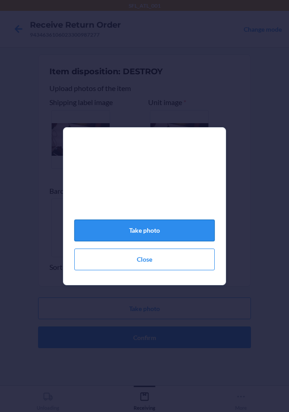
click at [178, 238] on button "Take photo" at bounding box center [144, 230] width 140 height 22
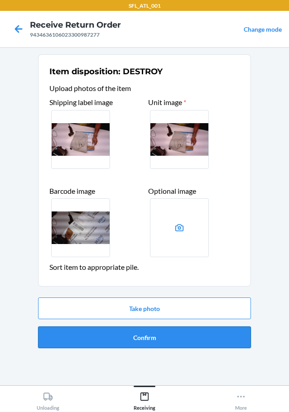
click at [172, 342] on button "Confirm" at bounding box center [144, 337] width 213 height 22
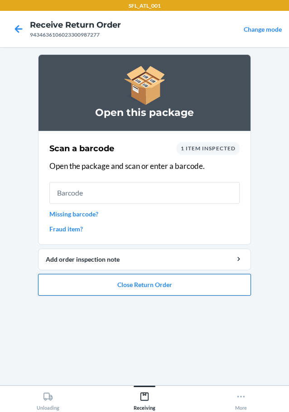
click at [114, 285] on button "Close Return Order" at bounding box center [144, 285] width 213 height 22
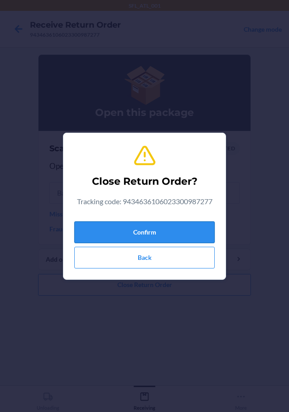
drag, startPoint x: 117, startPoint y: 235, endPoint x: 121, endPoint y: 232, distance: 4.9
click at [118, 235] on button "Confirm" at bounding box center [144, 232] width 140 height 22
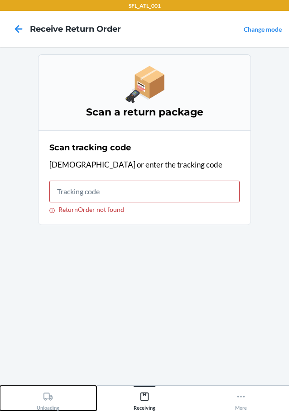
click at [52, 395] on icon at bounding box center [48, 396] width 10 height 10
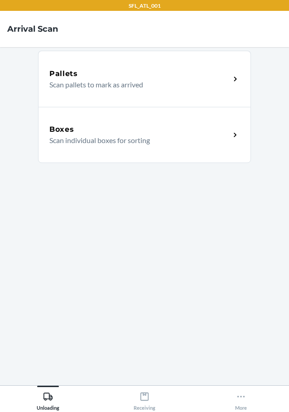
click at [131, 142] on p "Scan individual boxes for sorting" at bounding box center [135, 140] width 173 height 11
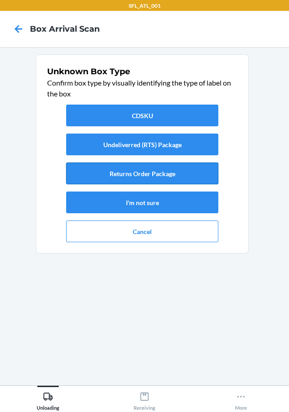
click at [160, 175] on button "Returns Order Package" at bounding box center [142, 173] width 152 height 22
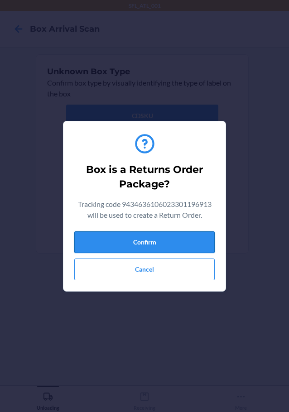
drag, startPoint x: 172, startPoint y: 244, endPoint x: 176, endPoint y: 241, distance: 4.8
click at [172, 244] on button "Confirm" at bounding box center [144, 242] width 140 height 22
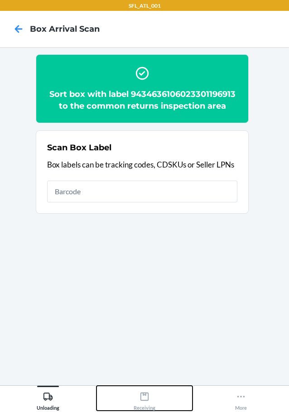
click at [147, 404] on div "Receiving" at bounding box center [144, 399] width 22 height 23
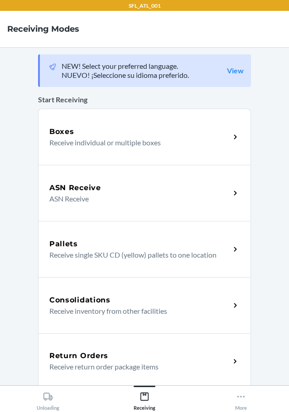
click at [147, 362] on p "Receive return order package items" at bounding box center [135, 366] width 173 height 11
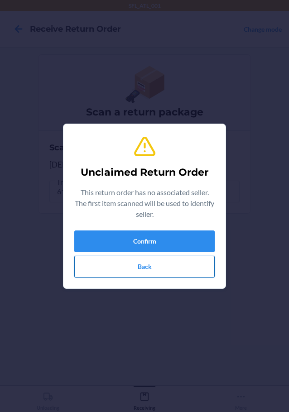
click at [129, 265] on button "Back" at bounding box center [144, 267] width 140 height 22
click at [93, 237] on button "Confirm" at bounding box center [144, 241] width 140 height 22
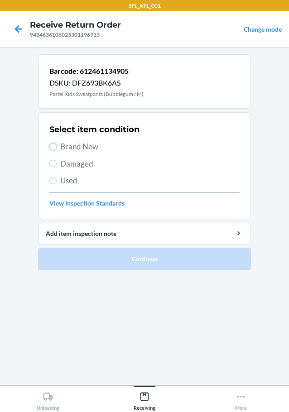
drag, startPoint x: 53, startPoint y: 144, endPoint x: 82, endPoint y: 179, distance: 45.2
click at [53, 145] on input "Brand New" at bounding box center [52, 146] width 7 height 7
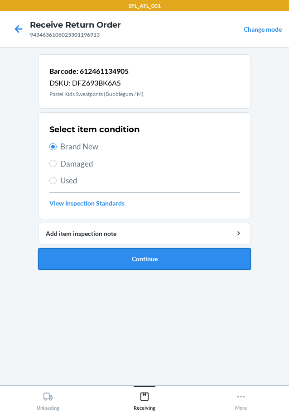
click at [98, 254] on button "Continue" at bounding box center [144, 259] width 213 height 22
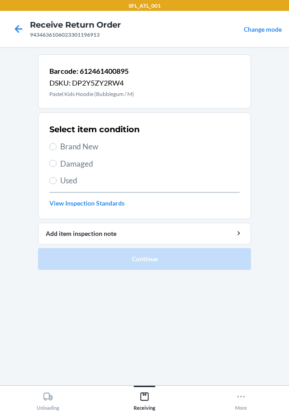
click at [56, 143] on label "Brand New" at bounding box center [144, 147] width 190 height 12
click at [56, 143] on input "Brand New" at bounding box center [52, 146] width 7 height 7
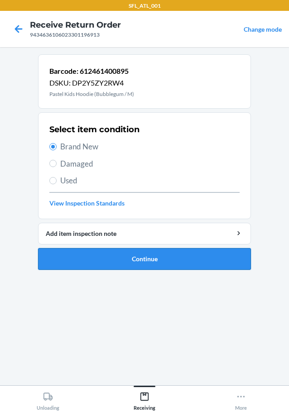
click at [115, 259] on button "Continue" at bounding box center [144, 259] width 213 height 22
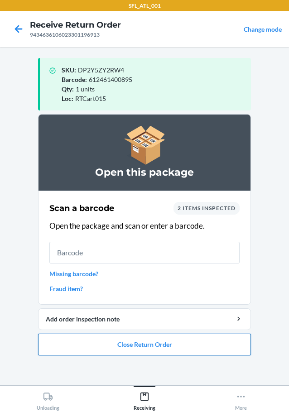
drag, startPoint x: 122, startPoint y: 353, endPoint x: 123, endPoint y: 348, distance: 5.6
click at [123, 349] on button "Close Return Order" at bounding box center [144, 344] width 213 height 22
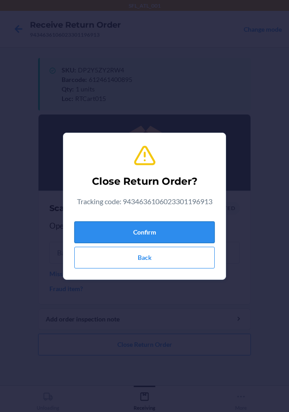
click at [155, 236] on button "Confirm" at bounding box center [144, 232] width 140 height 22
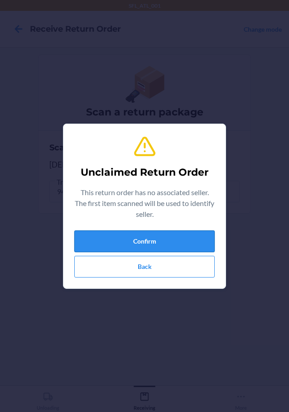
click at [134, 243] on button "Confirm" at bounding box center [144, 241] width 140 height 22
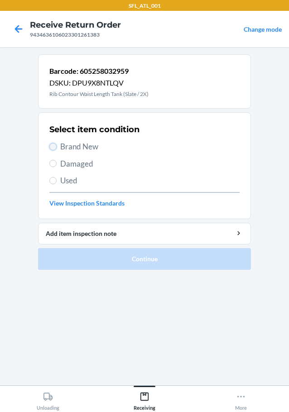
click at [54, 144] on input "Brand New" at bounding box center [52, 146] width 7 height 7
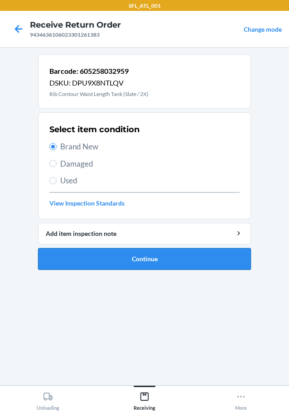
click at [91, 255] on button "Continue" at bounding box center [144, 259] width 213 height 22
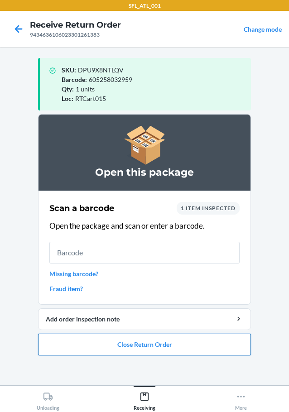
click at [147, 343] on button "Close Return Order" at bounding box center [144, 344] width 213 height 22
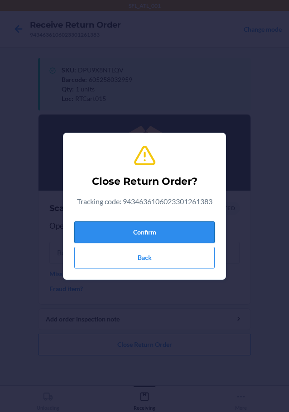
click at [146, 226] on button "Confirm" at bounding box center [144, 232] width 140 height 22
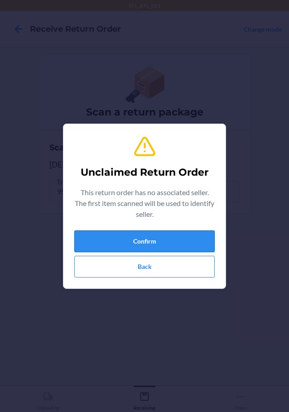
click at [145, 241] on button "Confirm" at bounding box center [144, 241] width 140 height 22
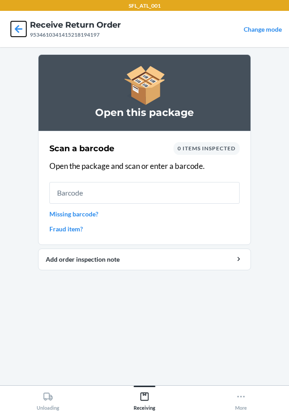
click at [18, 28] on icon at bounding box center [19, 29] width 8 height 8
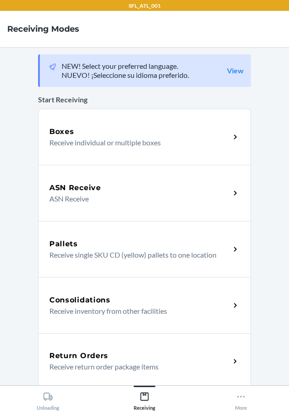
click at [188, 356] on div "Return Orders" at bounding box center [139, 355] width 180 height 11
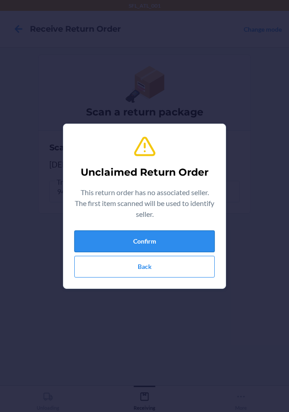
click at [199, 240] on button "Confirm" at bounding box center [144, 241] width 140 height 22
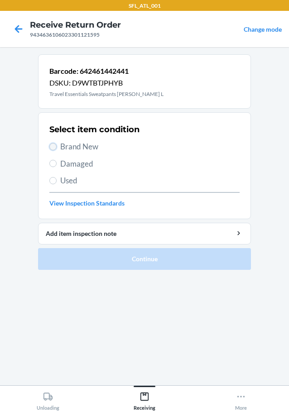
click at [52, 148] on input "Brand New" at bounding box center [52, 146] width 7 height 7
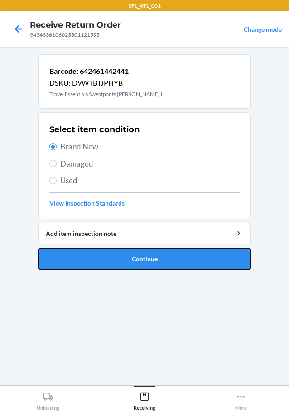
drag, startPoint x: 65, startPoint y: 259, endPoint x: 76, endPoint y: 257, distance: 11.0
click at [65, 259] on button "Continue" at bounding box center [144, 259] width 213 height 22
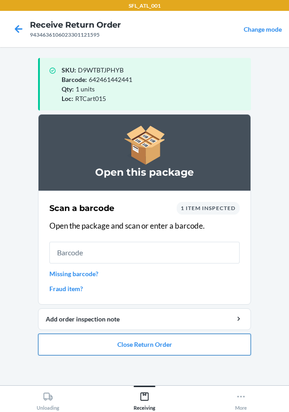
click at [133, 347] on button "Close Return Order" at bounding box center [144, 344] width 213 height 22
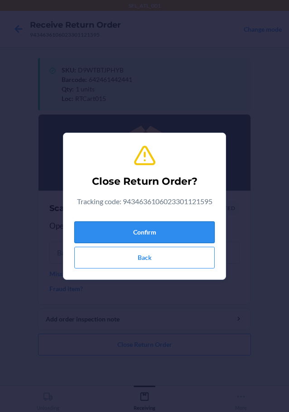
click at [148, 232] on button "Confirm" at bounding box center [144, 232] width 140 height 22
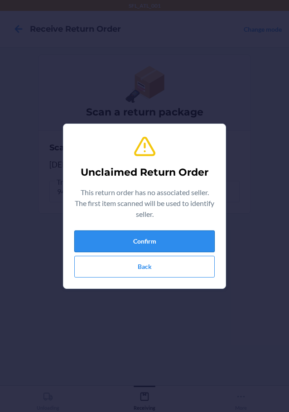
click at [117, 234] on button "Confirm" at bounding box center [144, 241] width 140 height 22
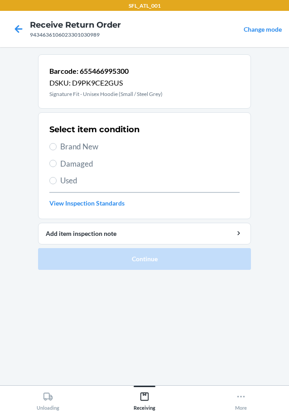
drag, startPoint x: 55, startPoint y: 142, endPoint x: 63, endPoint y: 190, distance: 49.2
click at [55, 144] on label "Brand New" at bounding box center [144, 147] width 190 height 12
click at [55, 144] on input "Brand New" at bounding box center [52, 146] width 7 height 7
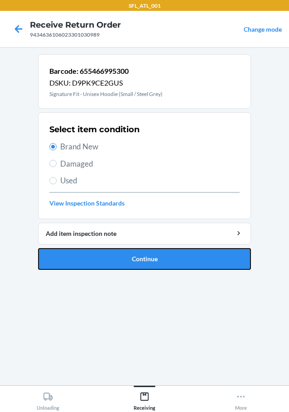
click at [76, 251] on button "Continue" at bounding box center [144, 259] width 213 height 22
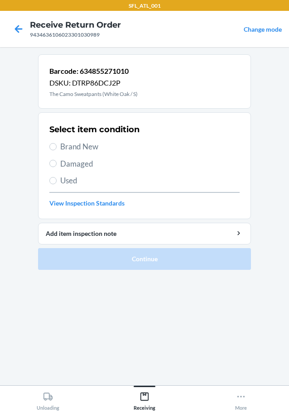
click at [49, 147] on section "Select item condition Brand New Damaged Used View Inspection Standards" at bounding box center [144, 165] width 213 height 107
drag, startPoint x: 57, startPoint y: 141, endPoint x: 63, endPoint y: 146, distance: 7.7
click at [60, 143] on label "Brand New" at bounding box center [144, 147] width 190 height 12
drag, startPoint x: 56, startPoint y: 146, endPoint x: 66, endPoint y: 165, distance: 22.1
click at [56, 147] on input "Brand New" at bounding box center [52, 146] width 7 height 7
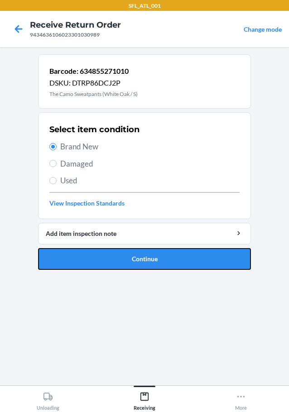
click at [94, 257] on button "Continue" at bounding box center [144, 259] width 213 height 22
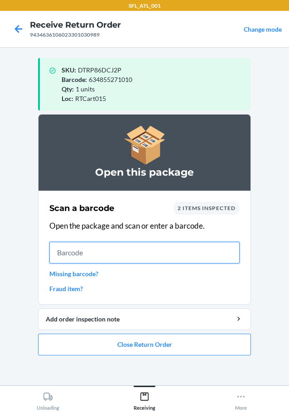
click at [162, 249] on input "text" at bounding box center [144, 253] width 190 height 22
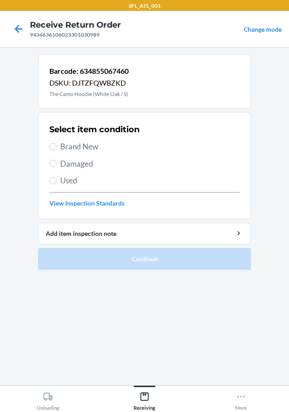
click at [51, 143] on label "Brand New" at bounding box center [144, 147] width 190 height 12
click at [51, 143] on input "Brand New" at bounding box center [52, 146] width 7 height 7
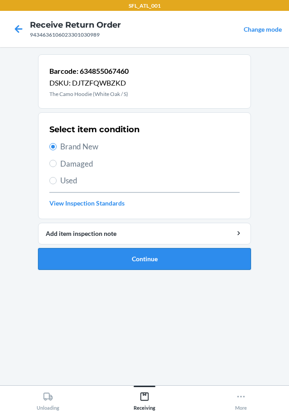
click at [66, 260] on button "Continue" at bounding box center [144, 259] width 213 height 22
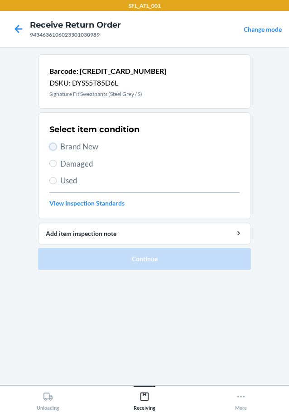
click at [52, 147] on input "Brand New" at bounding box center [52, 146] width 7 height 7
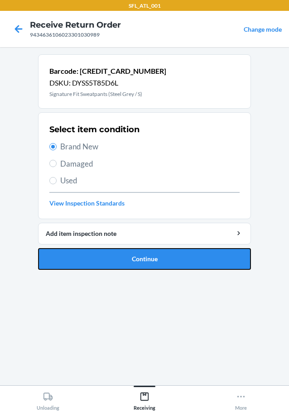
drag, startPoint x: 81, startPoint y: 259, endPoint x: 85, endPoint y: 255, distance: 6.4
click at [82, 260] on button "Continue" at bounding box center [144, 259] width 213 height 22
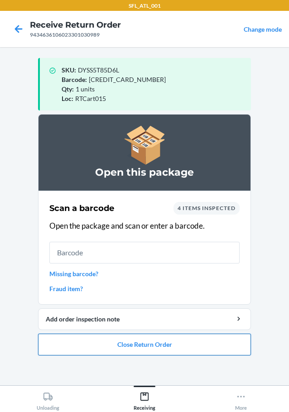
click at [102, 347] on button "Close Return Order" at bounding box center [144, 344] width 213 height 22
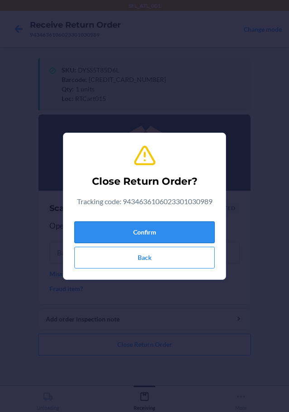
click at [123, 233] on button "Confirm" at bounding box center [144, 232] width 140 height 22
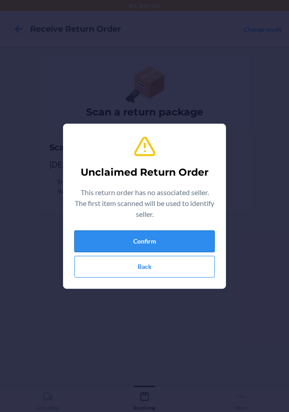
click at [161, 233] on button "Confirm" at bounding box center [144, 241] width 140 height 22
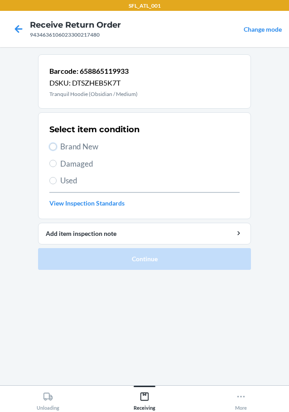
drag, startPoint x: 52, startPoint y: 144, endPoint x: 98, endPoint y: 173, distance: 54.1
click at [59, 148] on label "Brand New" at bounding box center [144, 147] width 190 height 12
click at [57, 148] on input "Brand New" at bounding box center [52, 146] width 7 height 7
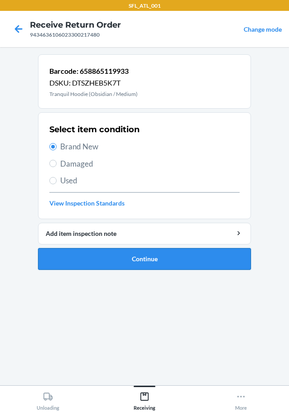
click at [134, 261] on button "Continue" at bounding box center [144, 259] width 213 height 22
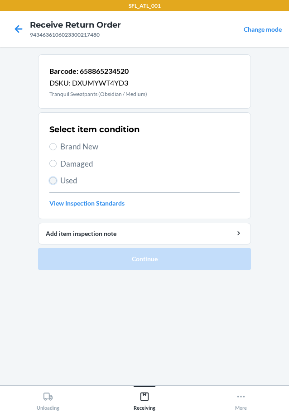
click at [52, 180] on input "Used" at bounding box center [52, 180] width 7 height 7
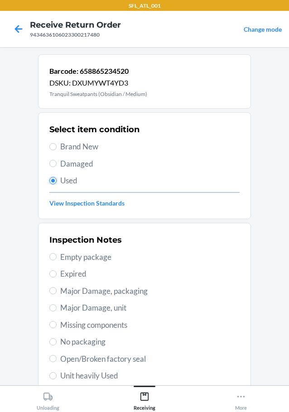
scroll to position [133, 0]
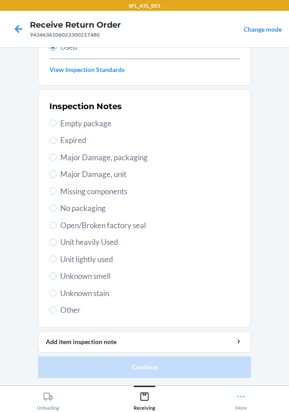
click at [54, 241] on label "Unit heavily Used" at bounding box center [144, 242] width 190 height 12
click at [54, 241] on input "Unit heavily Used" at bounding box center [52, 241] width 7 height 7
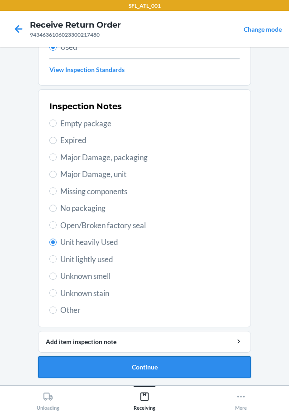
click at [116, 367] on button "Continue" at bounding box center [144, 367] width 213 height 22
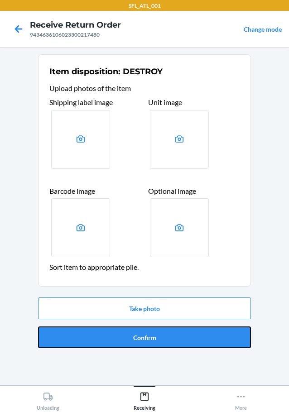
click at [200, 346] on button "Confirm" at bounding box center [144, 337] width 213 height 22
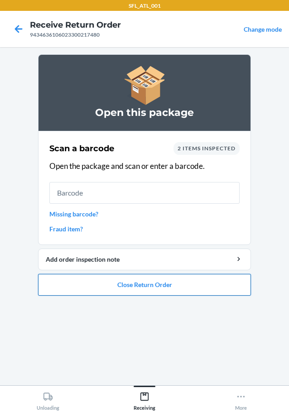
click at [189, 274] on button "Close Return Order" at bounding box center [144, 285] width 213 height 22
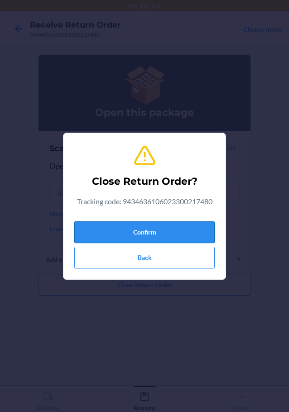
click at [164, 221] on button "Confirm" at bounding box center [144, 232] width 140 height 22
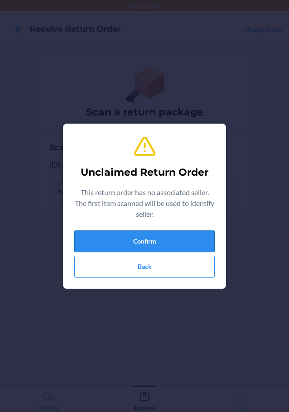
click at [178, 233] on button "Confirm" at bounding box center [144, 241] width 140 height 22
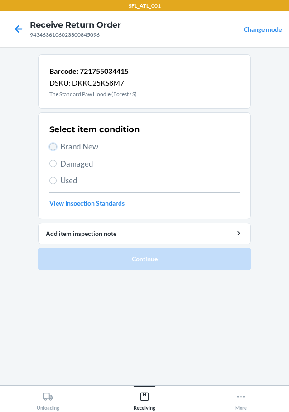
click at [55, 147] on input "Brand New" at bounding box center [52, 146] width 7 height 7
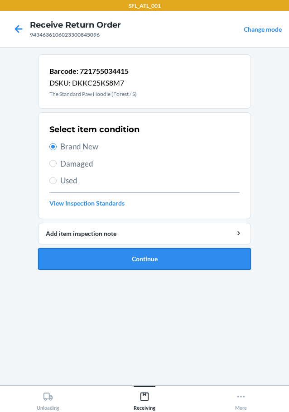
click at [115, 256] on button "Continue" at bounding box center [144, 259] width 213 height 22
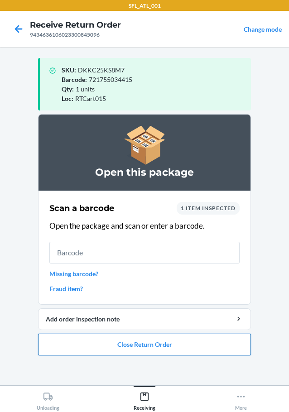
click at [140, 341] on button "Close Return Order" at bounding box center [144, 344] width 213 height 22
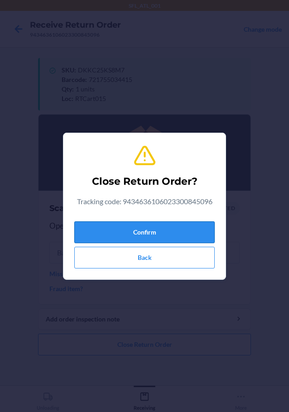
click at [160, 234] on button "Confirm" at bounding box center [144, 232] width 140 height 22
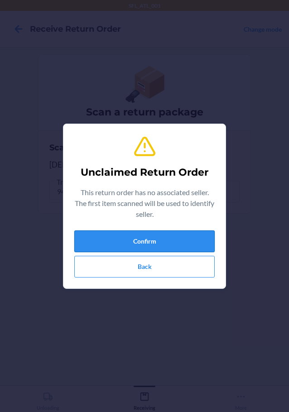
click at [147, 239] on button "Confirm" at bounding box center [144, 241] width 140 height 22
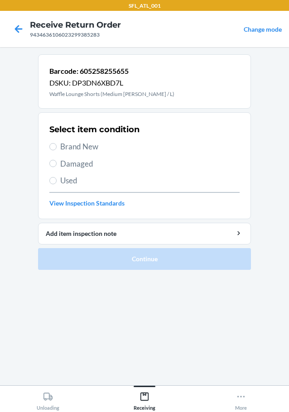
click at [57, 145] on label "Brand New" at bounding box center [144, 147] width 190 height 12
click at [57, 145] on input "Brand New" at bounding box center [52, 146] width 7 height 7
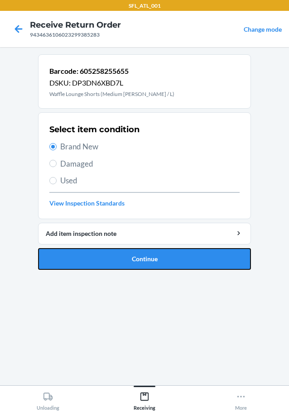
drag, startPoint x: 92, startPoint y: 263, endPoint x: 93, endPoint y: 257, distance: 5.9
click at [93, 262] on button "Continue" at bounding box center [144, 259] width 213 height 22
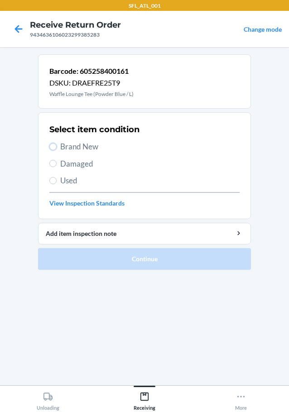
drag, startPoint x: 52, startPoint y: 148, endPoint x: 52, endPoint y: 157, distance: 8.2
click at [52, 148] on input "Brand New" at bounding box center [52, 146] width 7 height 7
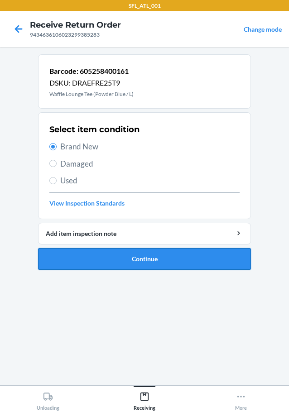
click at [84, 261] on button "Continue" at bounding box center [144, 259] width 213 height 22
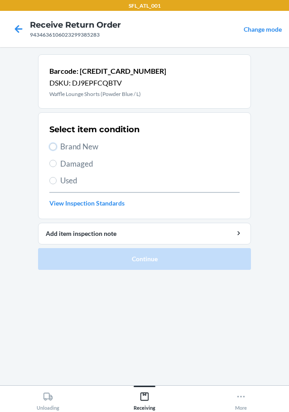
drag, startPoint x: 51, startPoint y: 145, endPoint x: 72, endPoint y: 161, distance: 26.9
click at [53, 147] on input "Brand New" at bounding box center [52, 146] width 7 height 7
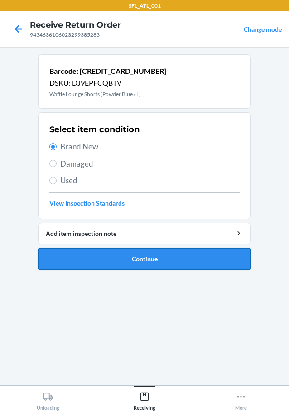
click at [114, 254] on button "Continue" at bounding box center [144, 259] width 213 height 22
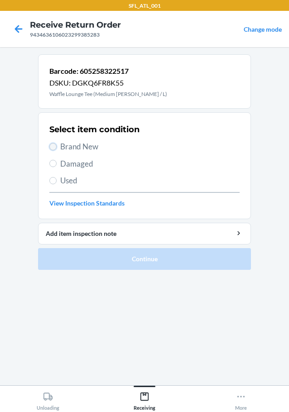
click at [51, 146] on input "Brand New" at bounding box center [52, 146] width 7 height 7
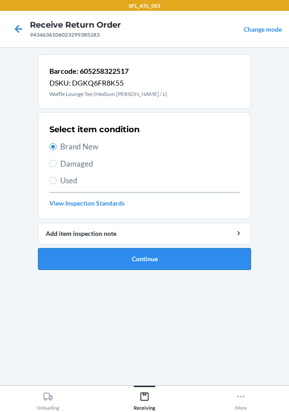
click at [95, 256] on button "Continue" at bounding box center [144, 259] width 213 height 22
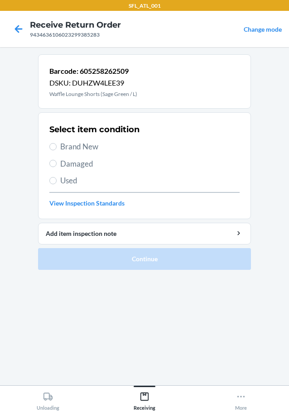
drag, startPoint x: 50, startPoint y: 141, endPoint x: 56, endPoint y: 151, distance: 11.2
click at [53, 144] on label "Brand New" at bounding box center [144, 147] width 190 height 12
click at [53, 144] on input "Brand New" at bounding box center [52, 146] width 7 height 7
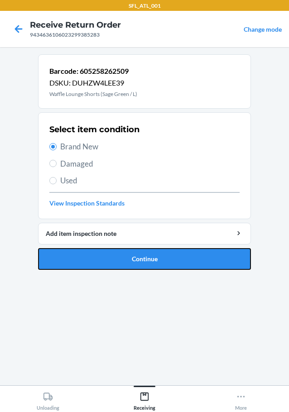
click at [101, 255] on button "Continue" at bounding box center [144, 259] width 213 height 22
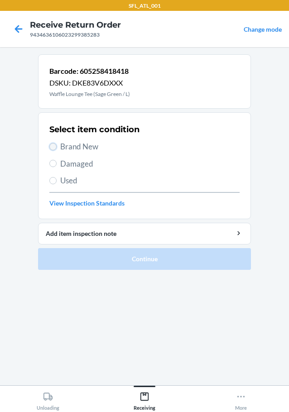
click at [54, 146] on input "Brand New" at bounding box center [52, 146] width 7 height 7
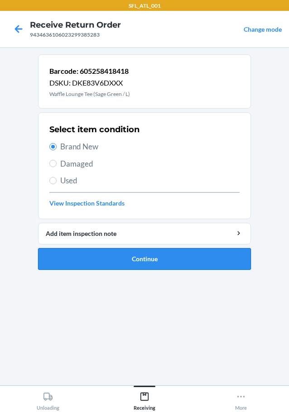
click at [106, 257] on button "Continue" at bounding box center [144, 259] width 213 height 22
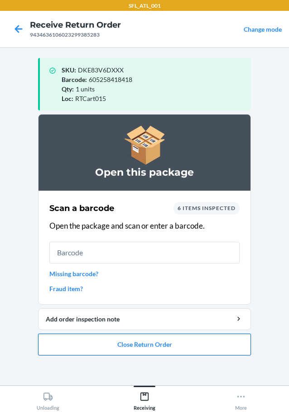
click at [137, 346] on button "Close Return Order" at bounding box center [144, 344] width 213 height 22
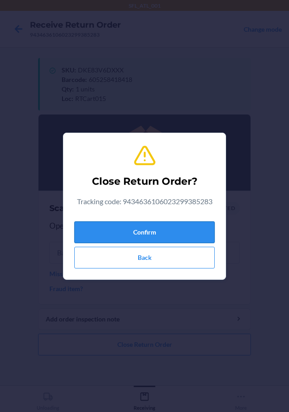
click at [155, 227] on button "Confirm" at bounding box center [144, 232] width 140 height 22
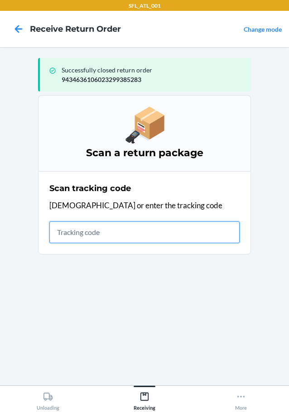
click at [171, 228] on input "text" at bounding box center [144, 232] width 190 height 22
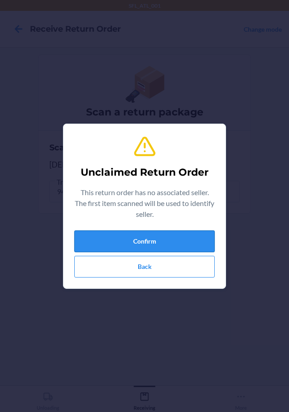
click at [161, 244] on button "Confirm" at bounding box center [144, 241] width 140 height 22
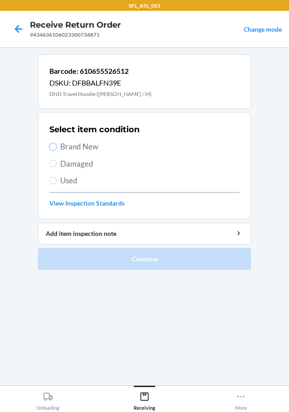
click at [50, 145] on input "Brand New" at bounding box center [52, 146] width 7 height 7
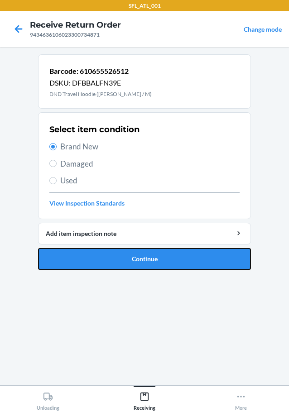
drag, startPoint x: 102, startPoint y: 254, endPoint x: 121, endPoint y: 261, distance: 20.0
click at [103, 255] on button "Continue" at bounding box center [144, 259] width 213 height 22
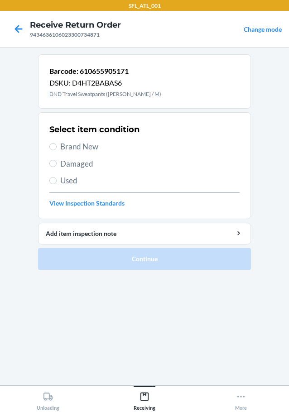
click at [51, 142] on label "Brand New" at bounding box center [144, 147] width 190 height 12
click at [51, 143] on input "Brand New" at bounding box center [52, 146] width 7 height 7
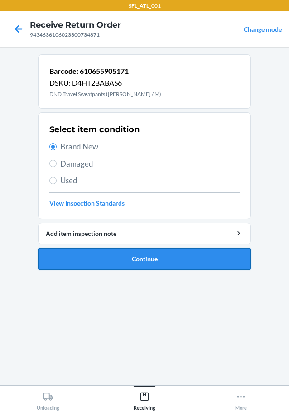
click at [86, 253] on button "Continue" at bounding box center [144, 259] width 213 height 22
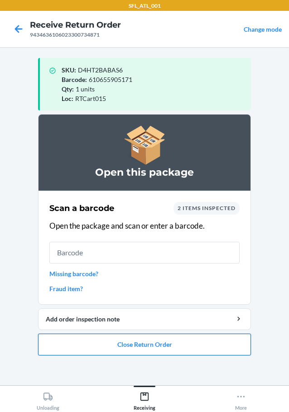
click at [146, 339] on button "Close Return Order" at bounding box center [144, 344] width 213 height 22
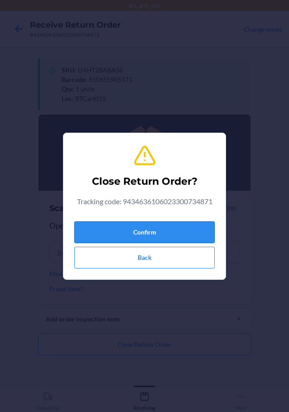
click at [158, 234] on button "Confirm" at bounding box center [144, 232] width 140 height 22
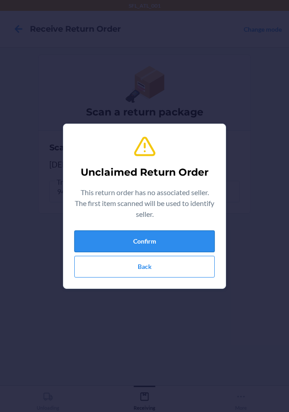
click at [152, 243] on button "Confirm" at bounding box center [144, 241] width 140 height 22
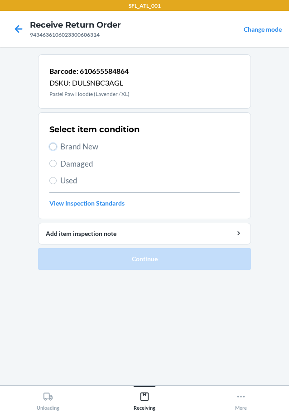
drag, startPoint x: 51, startPoint y: 147, endPoint x: 73, endPoint y: 165, distance: 28.9
click at [51, 147] on input "Brand New" at bounding box center [52, 146] width 7 height 7
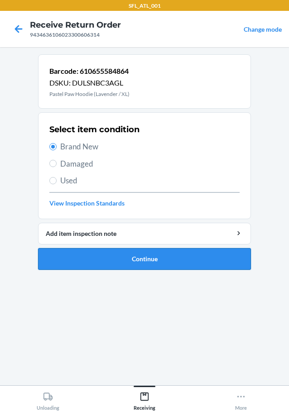
drag, startPoint x: 96, startPoint y: 262, endPoint x: 102, endPoint y: 260, distance: 6.1
click at [99, 261] on button "Continue" at bounding box center [144, 259] width 213 height 22
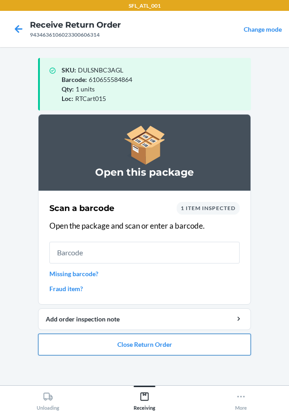
drag, startPoint x: 94, startPoint y: 342, endPoint x: 101, endPoint y: 342, distance: 7.2
click at [100, 342] on button "Close Return Order" at bounding box center [144, 344] width 213 height 22
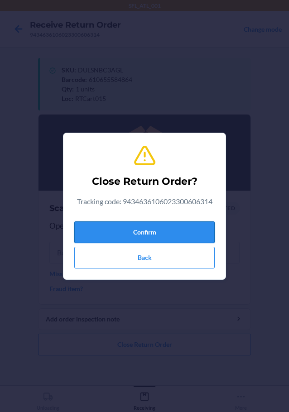
click at [119, 228] on button "Confirm" at bounding box center [144, 232] width 140 height 22
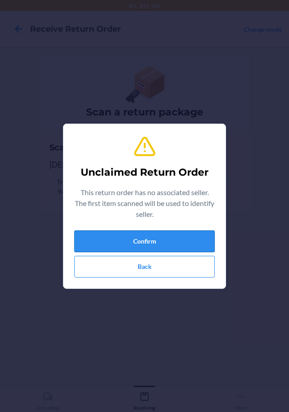
click at [114, 240] on button "Confirm" at bounding box center [144, 241] width 140 height 22
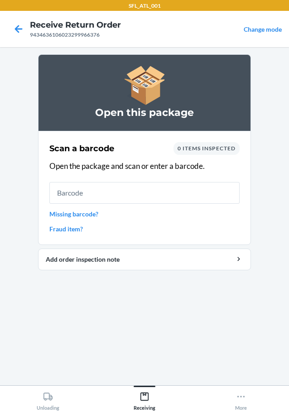
click at [98, 211] on link "Missing barcode?" at bounding box center [144, 213] width 190 height 9
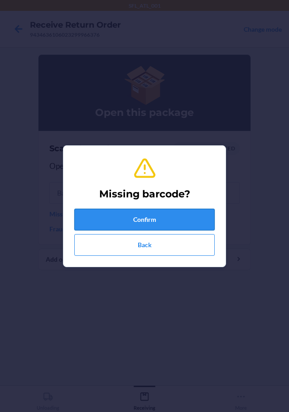
click at [123, 211] on button "Confirm" at bounding box center [144, 220] width 140 height 22
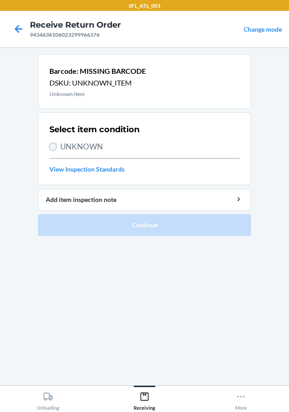
click at [54, 144] on input "UNKNOWN" at bounding box center [52, 146] width 7 height 7
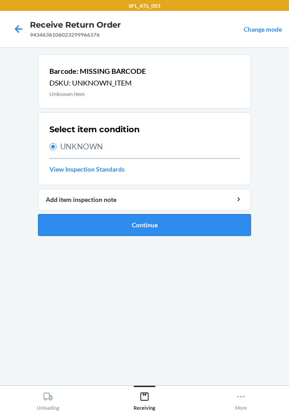
click at [122, 228] on button "Continue" at bounding box center [144, 225] width 213 height 22
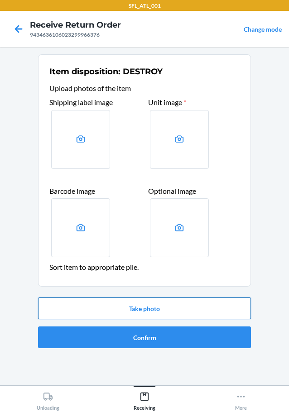
click at [148, 314] on button "Take photo" at bounding box center [144, 308] width 213 height 22
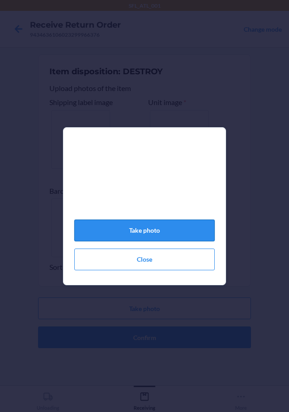
click at [124, 235] on button "Take photo" at bounding box center [144, 230] width 140 height 22
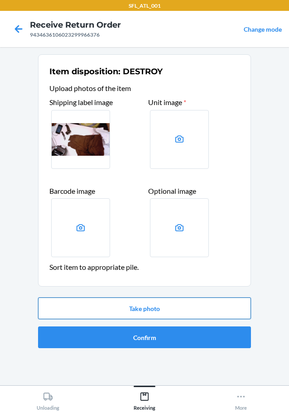
click at [187, 307] on button "Take photo" at bounding box center [144, 308] width 213 height 22
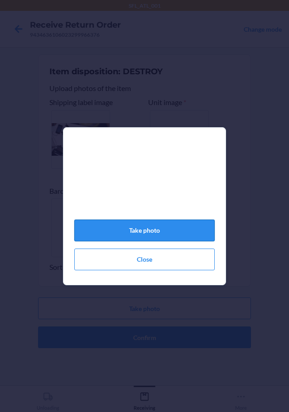
click at [122, 237] on button "Take photo" at bounding box center [144, 230] width 140 height 22
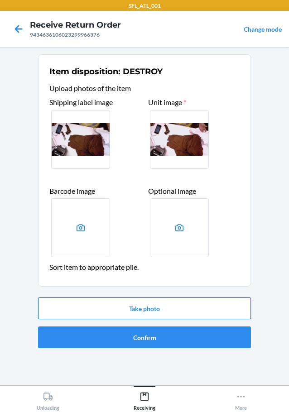
click at [145, 307] on button "Take photo" at bounding box center [144, 308] width 213 height 22
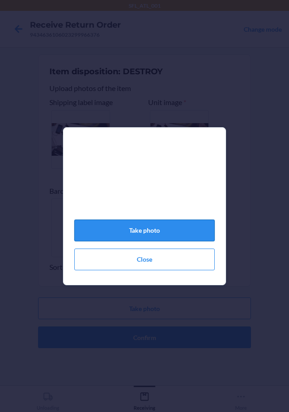
click at [150, 236] on button "Take photo" at bounding box center [144, 230] width 140 height 22
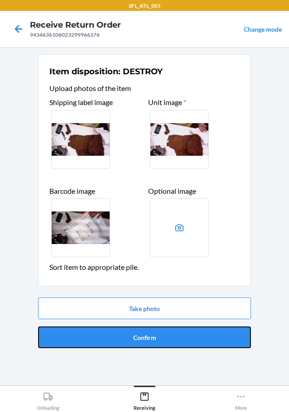
drag, startPoint x: 155, startPoint y: 338, endPoint x: 166, endPoint y: 327, distance: 15.7
click at [158, 338] on button "Confirm" at bounding box center [144, 337] width 213 height 22
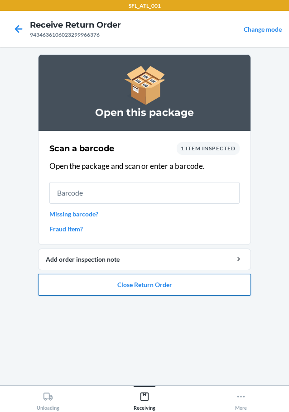
click at [99, 282] on button "Close Return Order" at bounding box center [144, 285] width 213 height 22
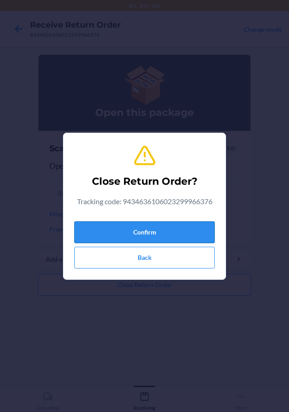
click at [139, 236] on button "Confirm" at bounding box center [144, 232] width 140 height 22
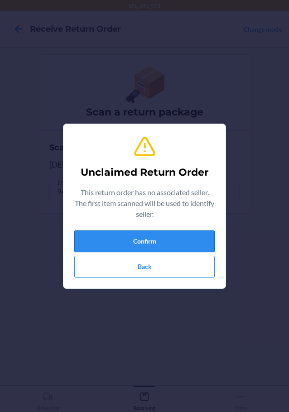
click at [190, 239] on button "Confirm" at bounding box center [144, 241] width 140 height 22
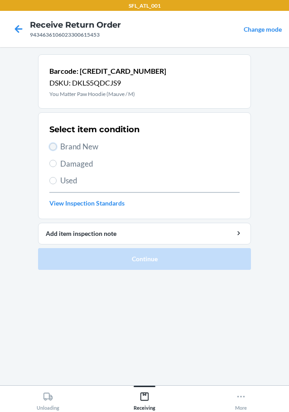
click at [52, 143] on input "Brand New" at bounding box center [52, 146] width 7 height 7
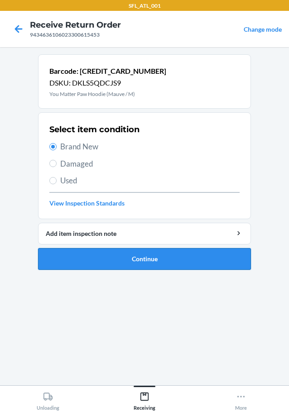
click at [81, 259] on button "Continue" at bounding box center [144, 259] width 213 height 22
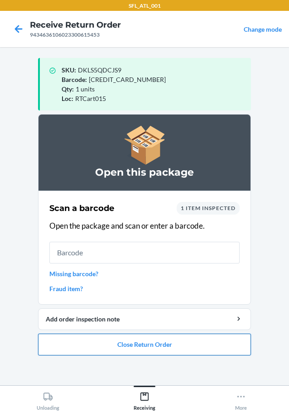
click at [149, 344] on button "Close Return Order" at bounding box center [144, 344] width 213 height 22
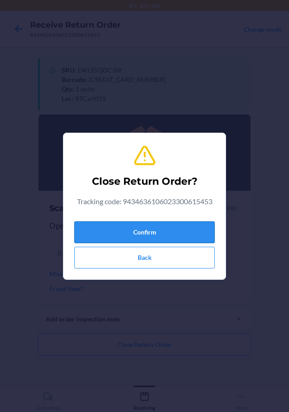
click at [161, 236] on button "Confirm" at bounding box center [144, 232] width 140 height 22
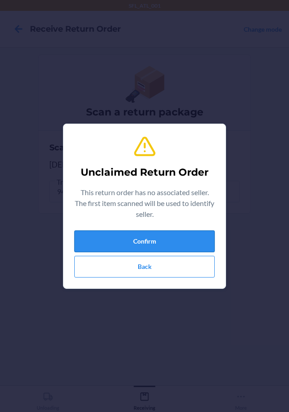
click at [178, 240] on button "Confirm" at bounding box center [144, 241] width 140 height 22
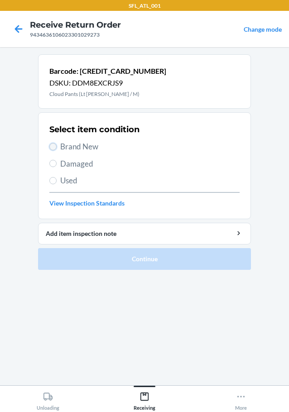
click at [52, 147] on input "Brand New" at bounding box center [52, 146] width 7 height 7
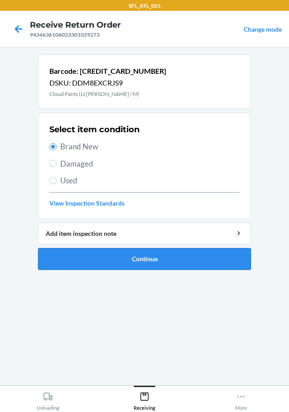
click at [83, 256] on button "Continue" at bounding box center [144, 259] width 213 height 22
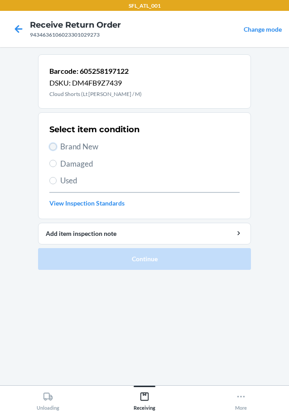
click at [55, 144] on input "Brand New" at bounding box center [52, 146] width 7 height 7
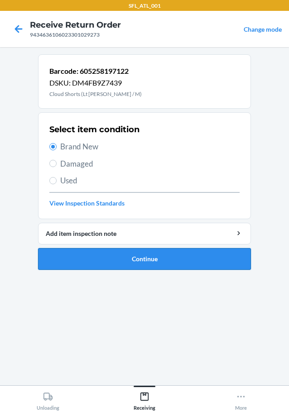
click at [90, 252] on button "Continue" at bounding box center [144, 259] width 213 height 22
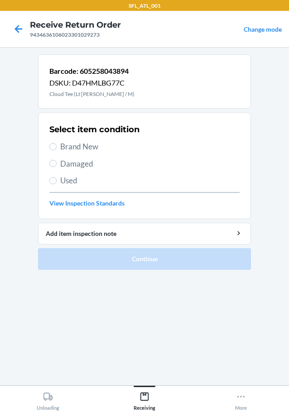
click at [56, 144] on label "Brand New" at bounding box center [144, 147] width 190 height 12
click at [56, 144] on input "Brand New" at bounding box center [52, 146] width 7 height 7
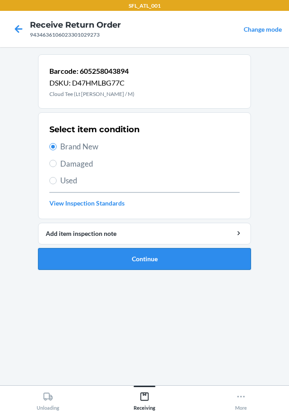
click at [110, 259] on button "Continue" at bounding box center [144, 259] width 213 height 22
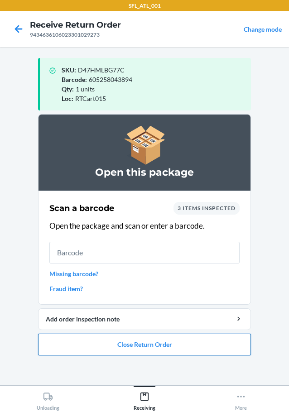
click at [101, 344] on button "Close Return Order" at bounding box center [144, 344] width 213 height 22
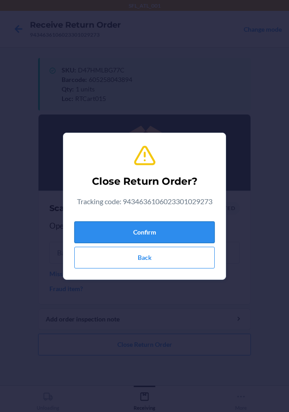
click at [121, 226] on button "Confirm" at bounding box center [144, 232] width 140 height 22
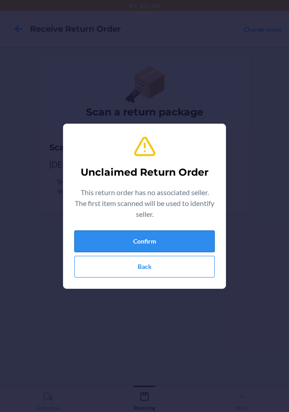
click at [111, 238] on button "Confirm" at bounding box center [144, 241] width 140 height 22
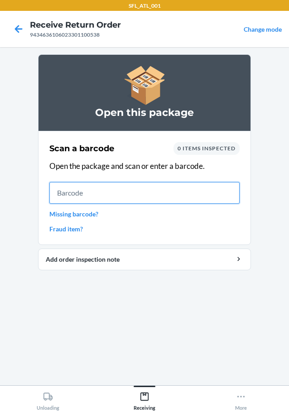
drag, startPoint x: 218, startPoint y: 193, endPoint x: 229, endPoint y: 190, distance: 12.1
click at [221, 193] on input "text" at bounding box center [144, 193] width 190 height 22
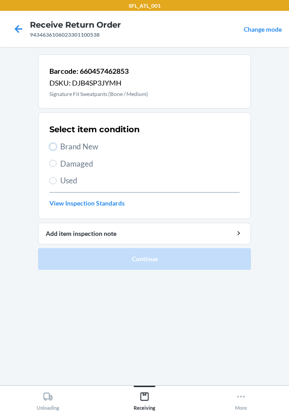
drag, startPoint x: 52, startPoint y: 146, endPoint x: 81, endPoint y: 152, distance: 30.1
click at [59, 146] on label "Brand New" at bounding box center [144, 147] width 190 height 12
click at [57, 146] on input "Brand New" at bounding box center [52, 146] width 7 height 7
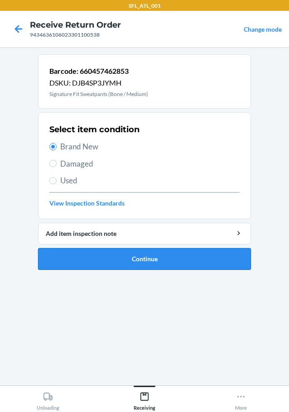
click at [128, 255] on button "Continue" at bounding box center [144, 259] width 213 height 22
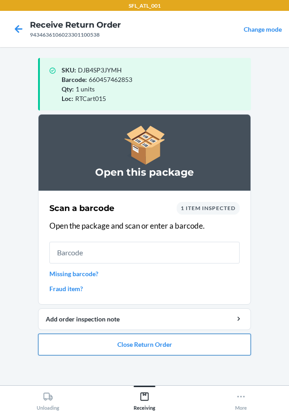
click at [140, 341] on button "Close Return Order" at bounding box center [144, 344] width 213 height 22
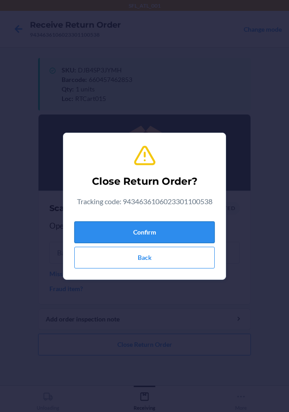
click at [168, 228] on button "Confirm" at bounding box center [144, 232] width 140 height 22
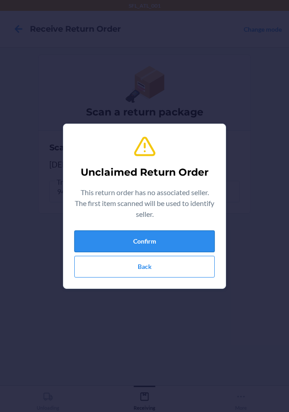
click at [177, 239] on button "Confirm" at bounding box center [144, 241] width 140 height 22
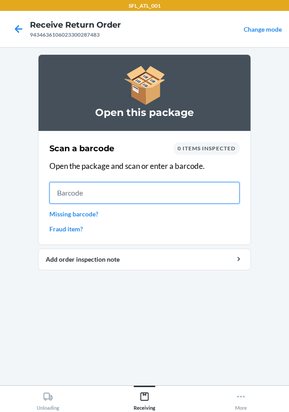
click at [173, 188] on input "text" at bounding box center [144, 193] width 190 height 22
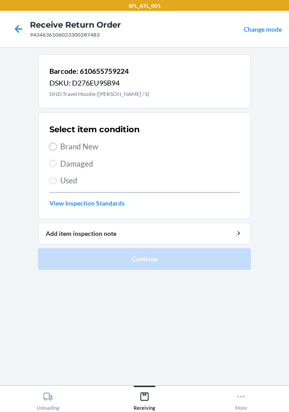
drag, startPoint x: 53, startPoint y: 144, endPoint x: 62, endPoint y: 169, distance: 26.5
click at [52, 145] on input "Brand New" at bounding box center [52, 146] width 7 height 7
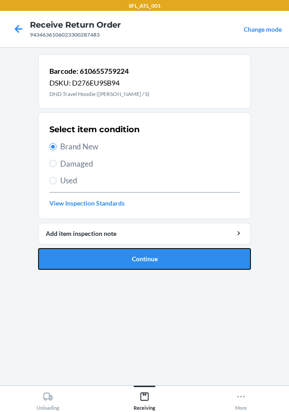
drag, startPoint x: 100, startPoint y: 262, endPoint x: 107, endPoint y: 261, distance: 6.8
click at [101, 262] on button "Continue" at bounding box center [144, 259] width 213 height 22
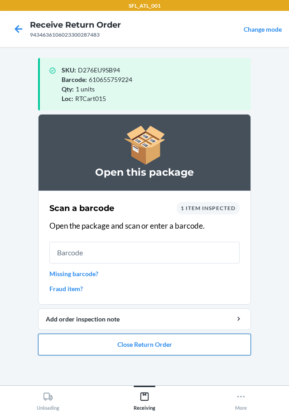
click at [165, 345] on button "Close Return Order" at bounding box center [144, 344] width 213 height 22
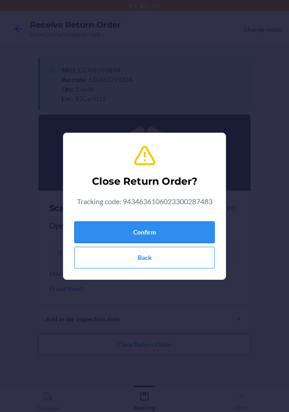
click at [161, 233] on button "Confirm" at bounding box center [144, 232] width 140 height 22
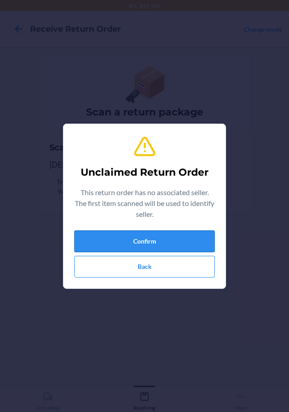
click at [143, 238] on button "Confirm" at bounding box center [144, 241] width 140 height 22
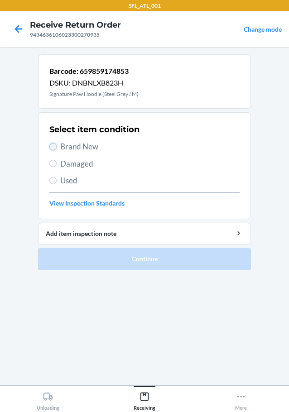
click at [52, 147] on input "Brand New" at bounding box center [52, 146] width 7 height 7
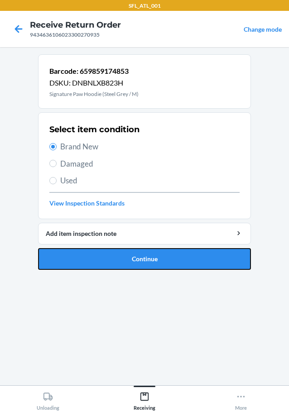
drag, startPoint x: 84, startPoint y: 256, endPoint x: 89, endPoint y: 255, distance: 4.9
click at [86, 256] on button "Continue" at bounding box center [144, 259] width 213 height 22
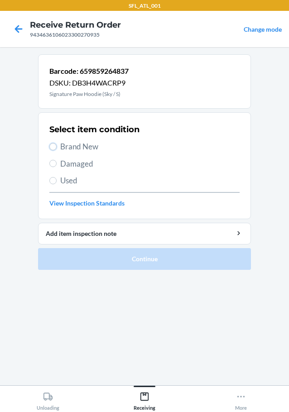
drag, startPoint x: 52, startPoint y: 146, endPoint x: 66, endPoint y: 152, distance: 14.8
click at [54, 148] on input "Brand New" at bounding box center [52, 146] width 7 height 7
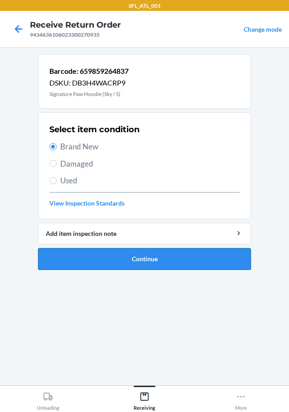
click at [123, 256] on button "Continue" at bounding box center [144, 259] width 213 height 22
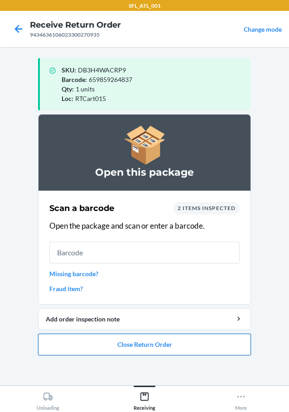
click at [149, 345] on button "Close Return Order" at bounding box center [144, 344] width 213 height 22
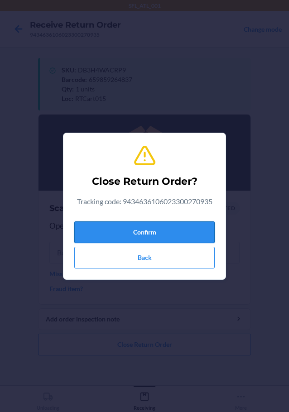
click at [175, 233] on button "Confirm" at bounding box center [144, 232] width 140 height 22
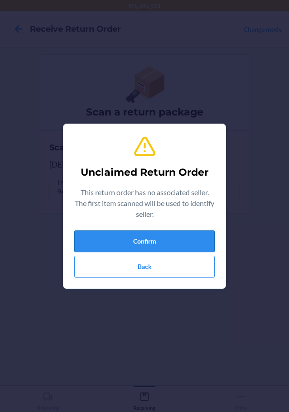
click at [182, 244] on button "Confirm" at bounding box center [144, 241] width 140 height 22
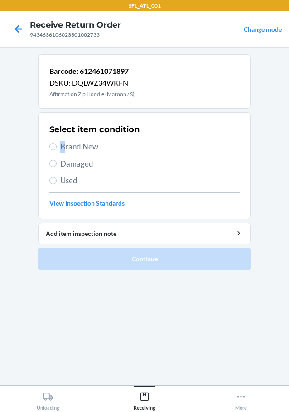
drag, startPoint x: 54, startPoint y: 142, endPoint x: 69, endPoint y: 151, distance: 18.1
click at [68, 151] on label "Brand New" at bounding box center [144, 147] width 190 height 12
drag, startPoint x: 52, startPoint y: 146, endPoint x: 80, endPoint y: 169, distance: 36.6
click at [52, 146] on input "Brand New" at bounding box center [52, 146] width 7 height 7
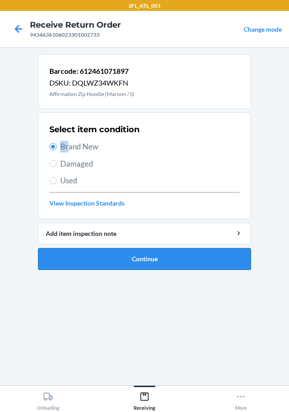
click at [105, 260] on button "Continue" at bounding box center [144, 259] width 213 height 22
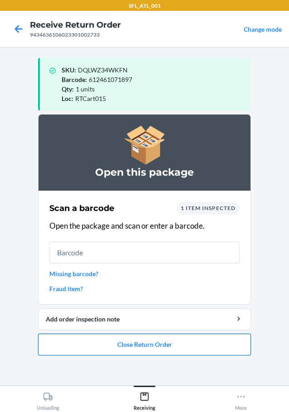
drag, startPoint x: 141, startPoint y: 349, endPoint x: 143, endPoint y: 337, distance: 11.6
click at [142, 346] on button "Close Return Order" at bounding box center [144, 344] width 213 height 22
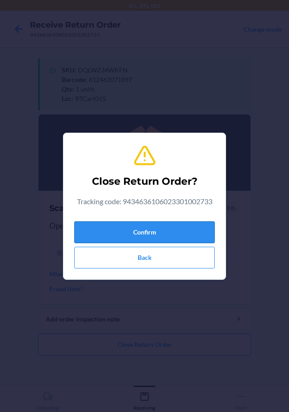
click at [132, 224] on button "Confirm" at bounding box center [144, 232] width 140 height 22
click at [143, 230] on button "Confirm" at bounding box center [144, 232] width 140 height 22
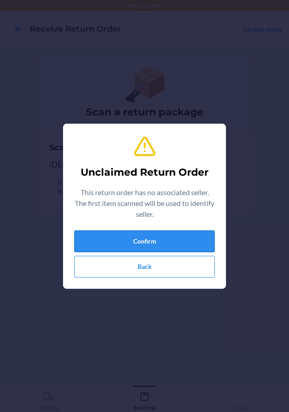
click at [107, 246] on button "Confirm" at bounding box center [144, 241] width 140 height 22
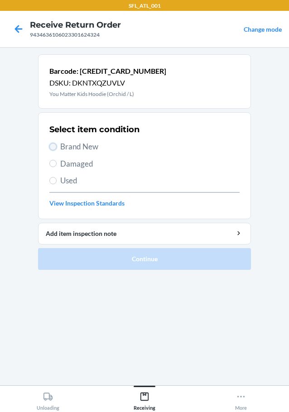
click at [52, 147] on input "Brand New" at bounding box center [52, 146] width 7 height 7
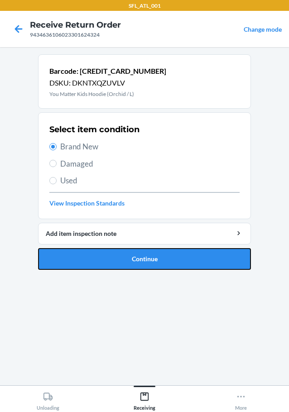
drag, startPoint x: 101, startPoint y: 253, endPoint x: 106, endPoint y: 233, distance: 20.6
click at [101, 250] on button "Continue" at bounding box center [144, 259] width 213 height 22
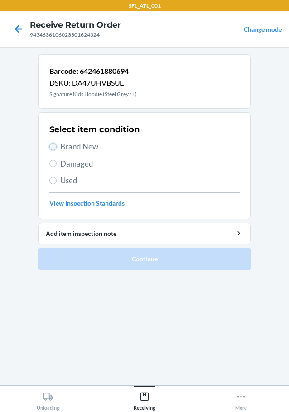
click at [53, 147] on input "Brand New" at bounding box center [52, 146] width 7 height 7
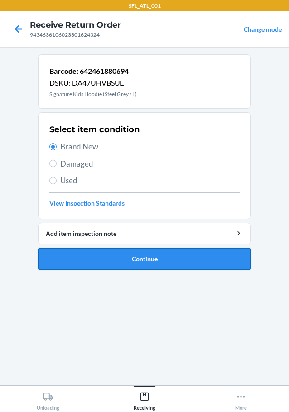
click at [104, 253] on button "Continue" at bounding box center [144, 259] width 213 height 22
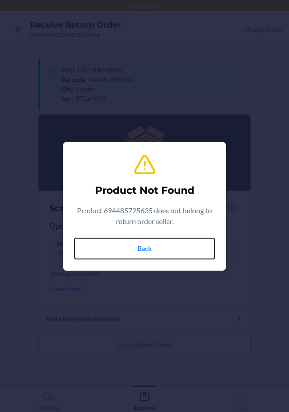
drag, startPoint x: 152, startPoint y: 249, endPoint x: 152, endPoint y: 244, distance: 5.1
click at [152, 248] on button "Back" at bounding box center [144, 248] width 140 height 22
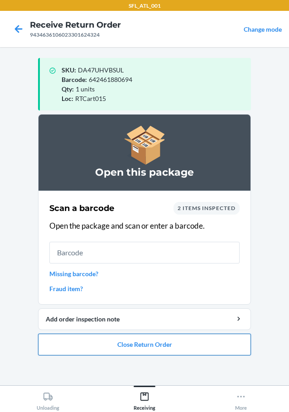
click at [141, 341] on button "Close Return Order" at bounding box center [144, 344] width 213 height 22
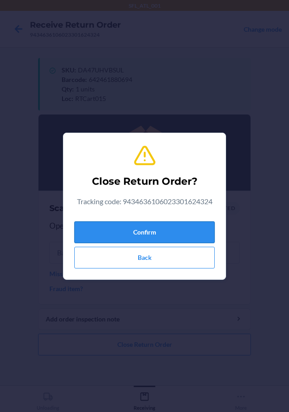
click at [148, 233] on button "Confirm" at bounding box center [144, 232] width 140 height 22
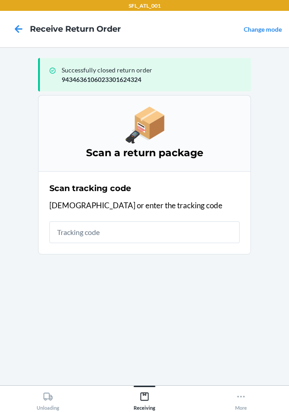
click at [104, 227] on input "text" at bounding box center [144, 232] width 190 height 22
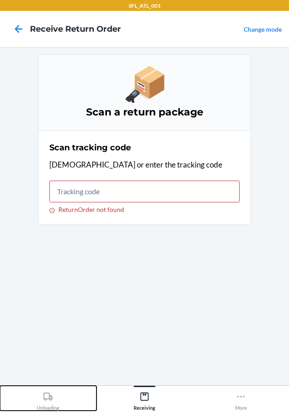
click at [52, 399] on icon at bounding box center [48, 396] width 10 height 10
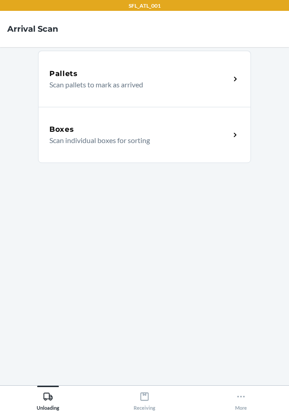
drag, startPoint x: 52, startPoint y: 399, endPoint x: 124, endPoint y: 139, distance: 270.5
click at [124, 139] on p "Scan individual boxes for sorting" at bounding box center [135, 140] width 173 height 11
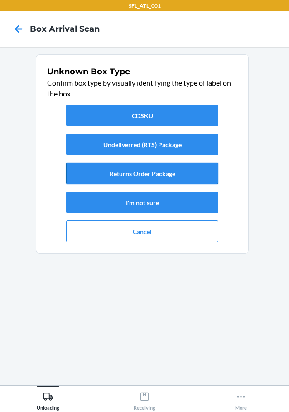
drag, startPoint x: 154, startPoint y: 171, endPoint x: 160, endPoint y: 170, distance: 5.7
click at [159, 170] on button "Returns Order Package" at bounding box center [142, 173] width 152 height 22
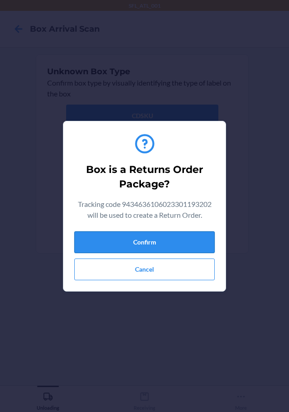
drag, startPoint x: 180, startPoint y: 239, endPoint x: 189, endPoint y: 233, distance: 10.3
click at [181, 239] on button "Confirm" at bounding box center [144, 242] width 140 height 22
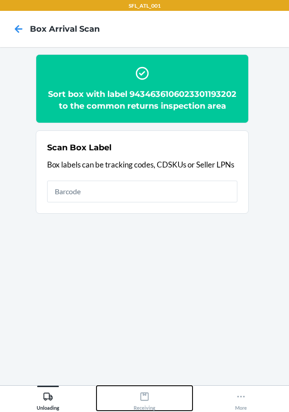
click at [147, 396] on icon at bounding box center [144, 396] width 10 height 10
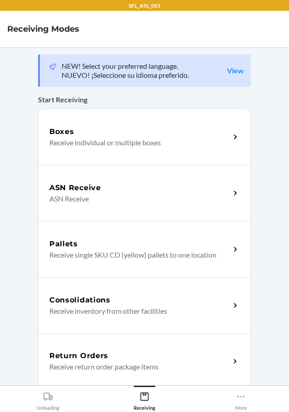
click at [192, 354] on div "Return Orders" at bounding box center [139, 355] width 180 height 11
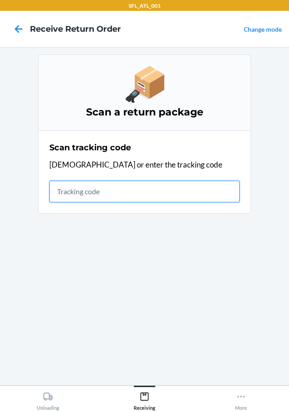
click at [180, 351] on section "Scan a return package Scan tracking code Scan or enter the tracking code" at bounding box center [144, 215] width 213 height 323
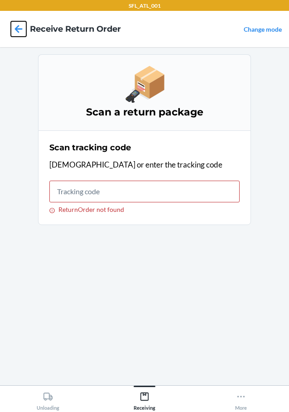
drag, startPoint x: 20, startPoint y: 31, endPoint x: 17, endPoint y: 74, distance: 43.1
click at [21, 33] on icon at bounding box center [18, 28] width 15 height 15
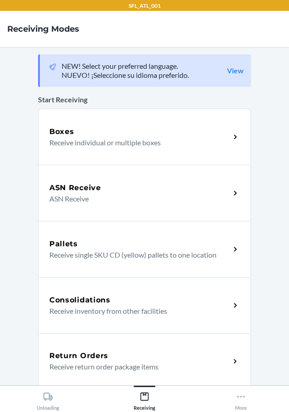
click at [129, 371] on p "Receive return order package items" at bounding box center [135, 366] width 173 height 11
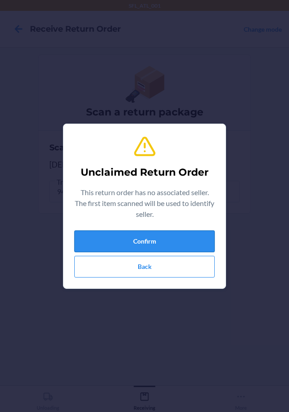
click at [140, 234] on button "Confirm" at bounding box center [144, 241] width 140 height 22
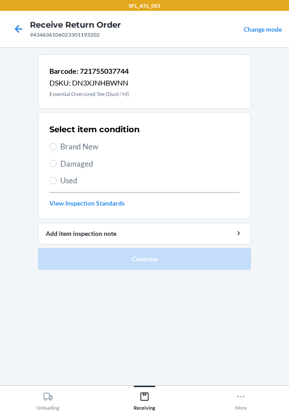
click at [54, 142] on label "Brand New" at bounding box center [144, 147] width 190 height 12
click at [54, 143] on input "Brand New" at bounding box center [52, 146] width 7 height 7
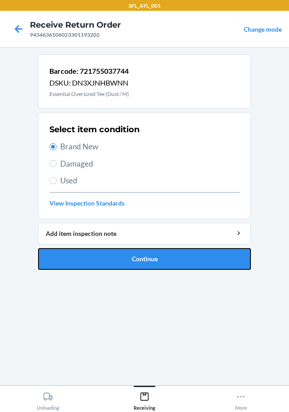
drag, startPoint x: 117, startPoint y: 255, endPoint x: 137, endPoint y: 251, distance: 20.3
click at [118, 255] on button "Continue" at bounding box center [144, 259] width 213 height 22
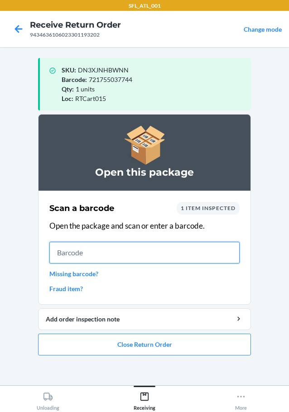
click at [211, 250] on input "text" at bounding box center [144, 253] width 190 height 22
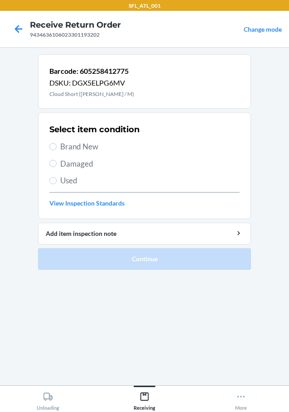
click at [57, 144] on label "Brand New" at bounding box center [144, 147] width 190 height 12
click at [57, 144] on input "Brand New" at bounding box center [52, 146] width 7 height 7
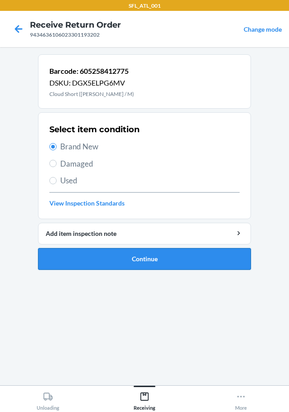
click at [149, 255] on button "Continue" at bounding box center [144, 259] width 213 height 22
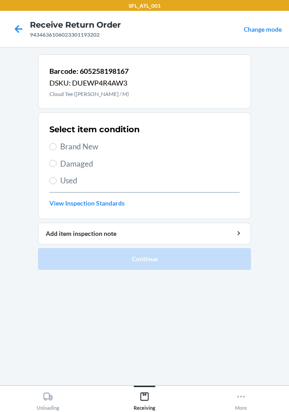
drag, startPoint x: 57, startPoint y: 141, endPoint x: 73, endPoint y: 156, distance: 21.8
click at [57, 141] on label "Brand New" at bounding box center [144, 147] width 190 height 12
click at [57, 143] on input "Brand New" at bounding box center [52, 146] width 7 height 7
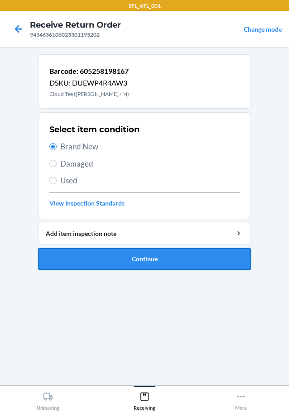
click at [118, 254] on button "Continue" at bounding box center [144, 259] width 213 height 22
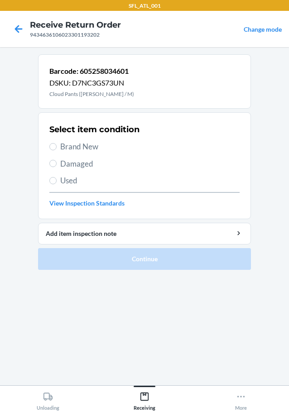
drag, startPoint x: 57, startPoint y: 144, endPoint x: 68, endPoint y: 158, distance: 17.7
click at [58, 145] on label "Brand New" at bounding box center [144, 147] width 190 height 12
click at [57, 145] on input "Brand New" at bounding box center [52, 146] width 7 height 7
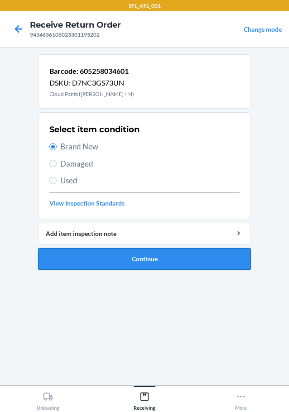
click at [86, 255] on button "Continue" at bounding box center [144, 259] width 213 height 22
